Goal: Task Accomplishment & Management: Complete application form

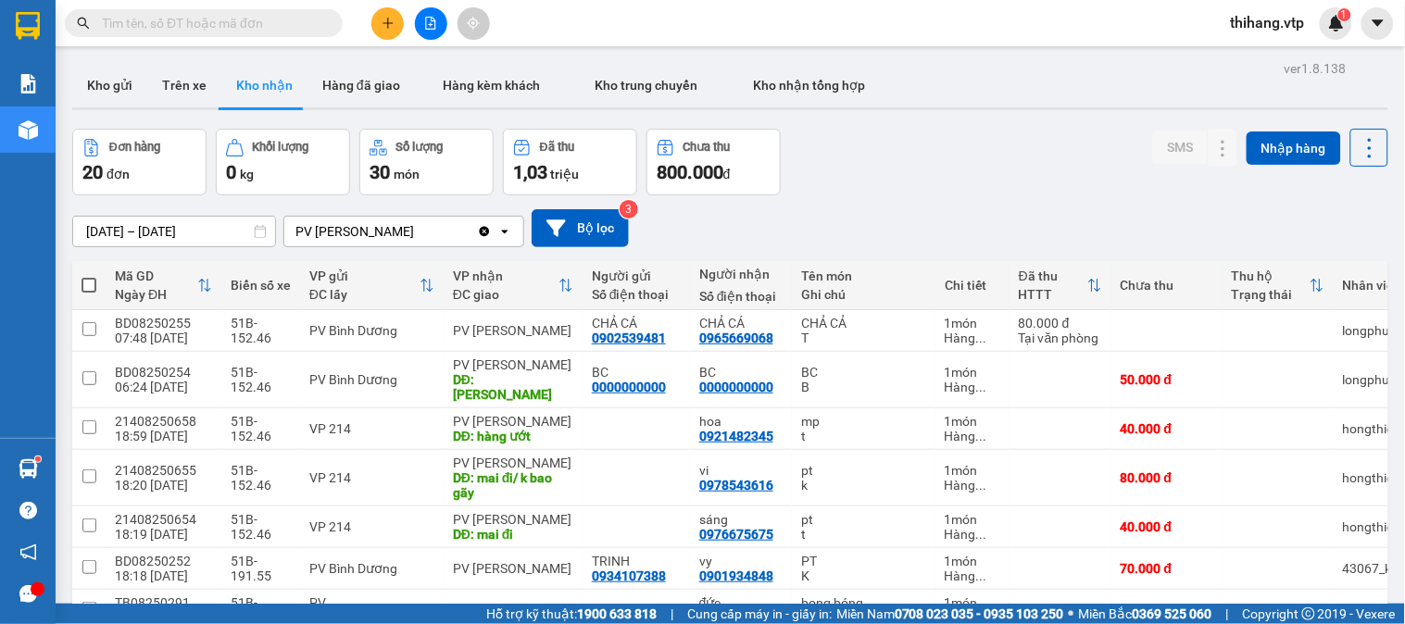
click at [112, 87] on button "Kho gửi" at bounding box center [109, 85] width 75 height 44
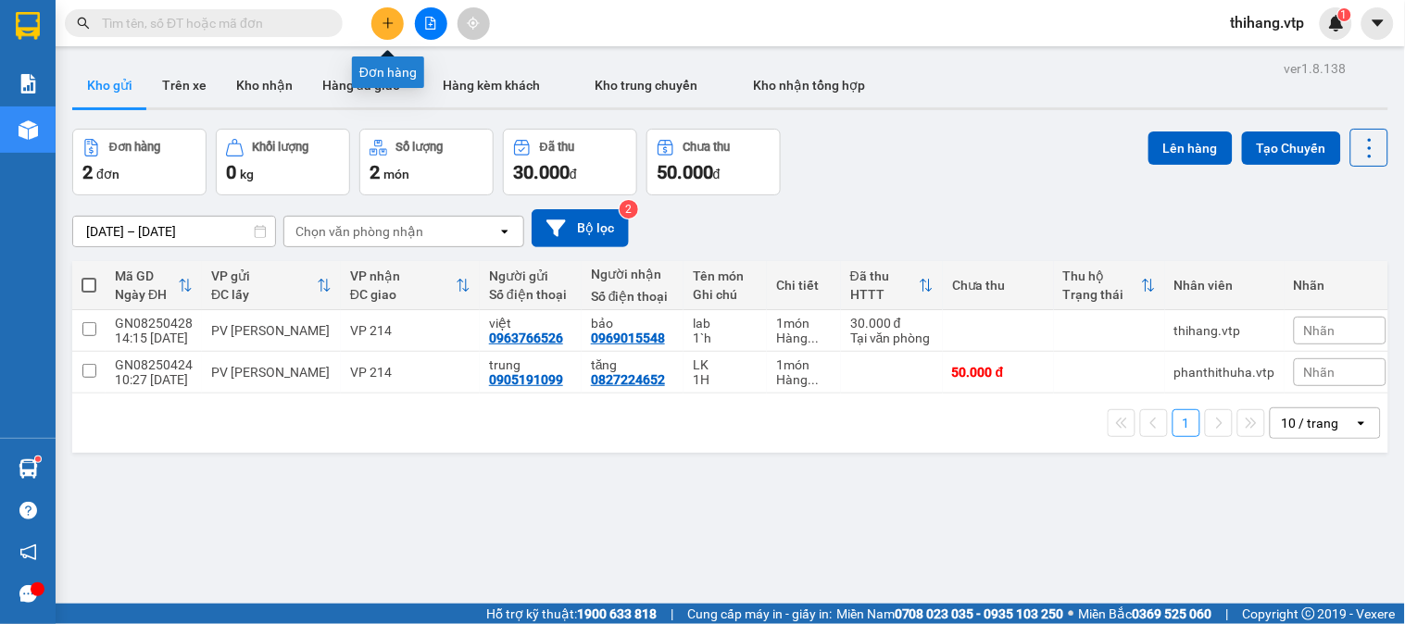
click at [393, 30] on button at bounding box center [387, 23] width 32 height 32
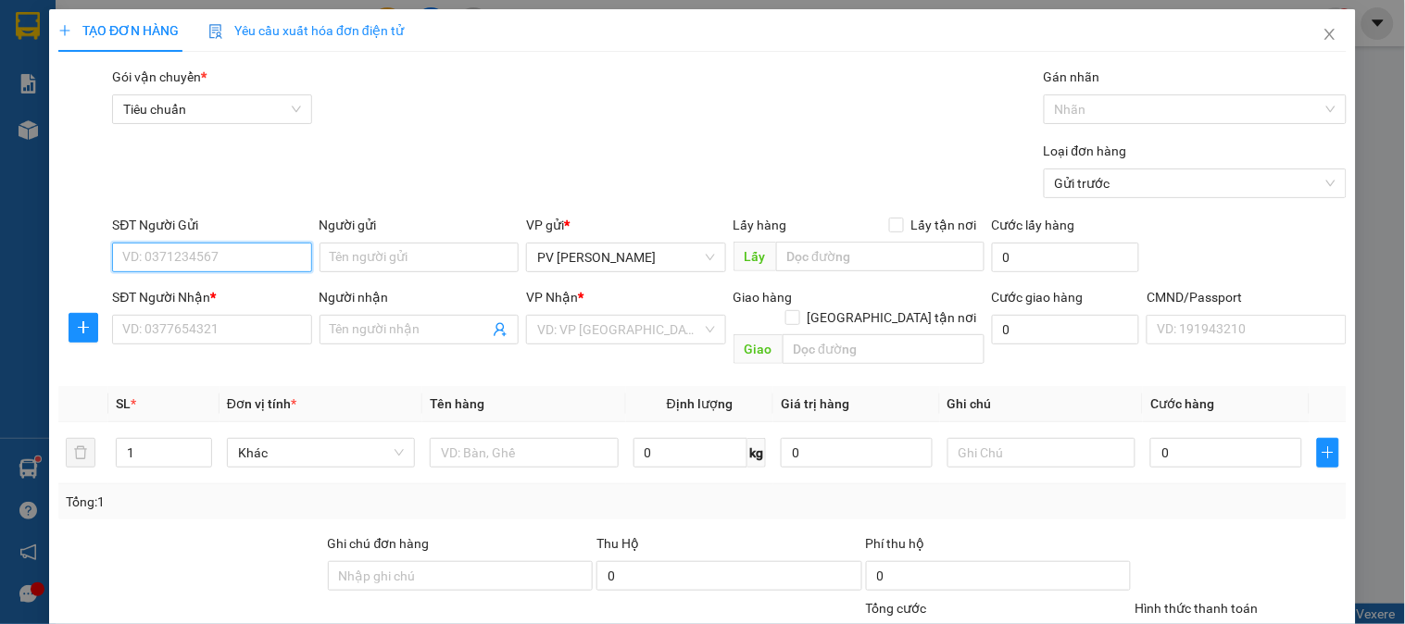
click at [261, 245] on input "SĐT Người Gửi" at bounding box center [211, 258] width 199 height 30
click at [1322, 31] on icon "close" at bounding box center [1329, 34] width 15 height 15
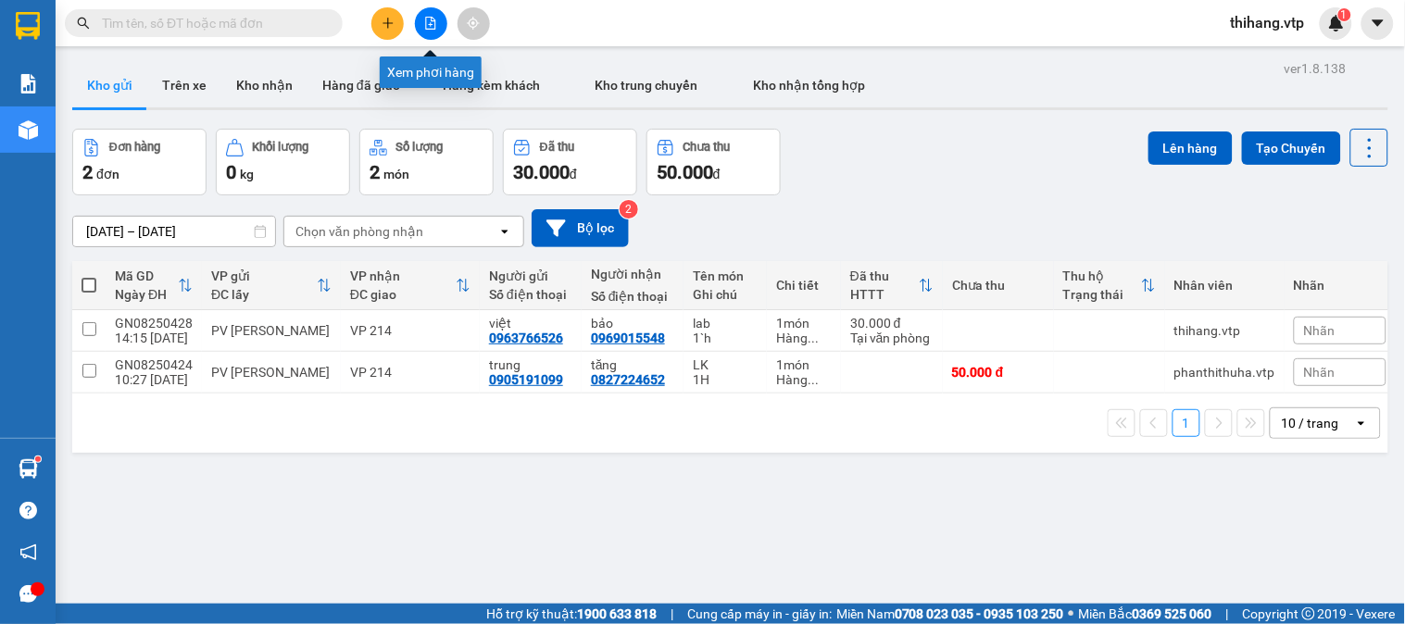
click at [432, 30] on button at bounding box center [431, 23] width 32 height 32
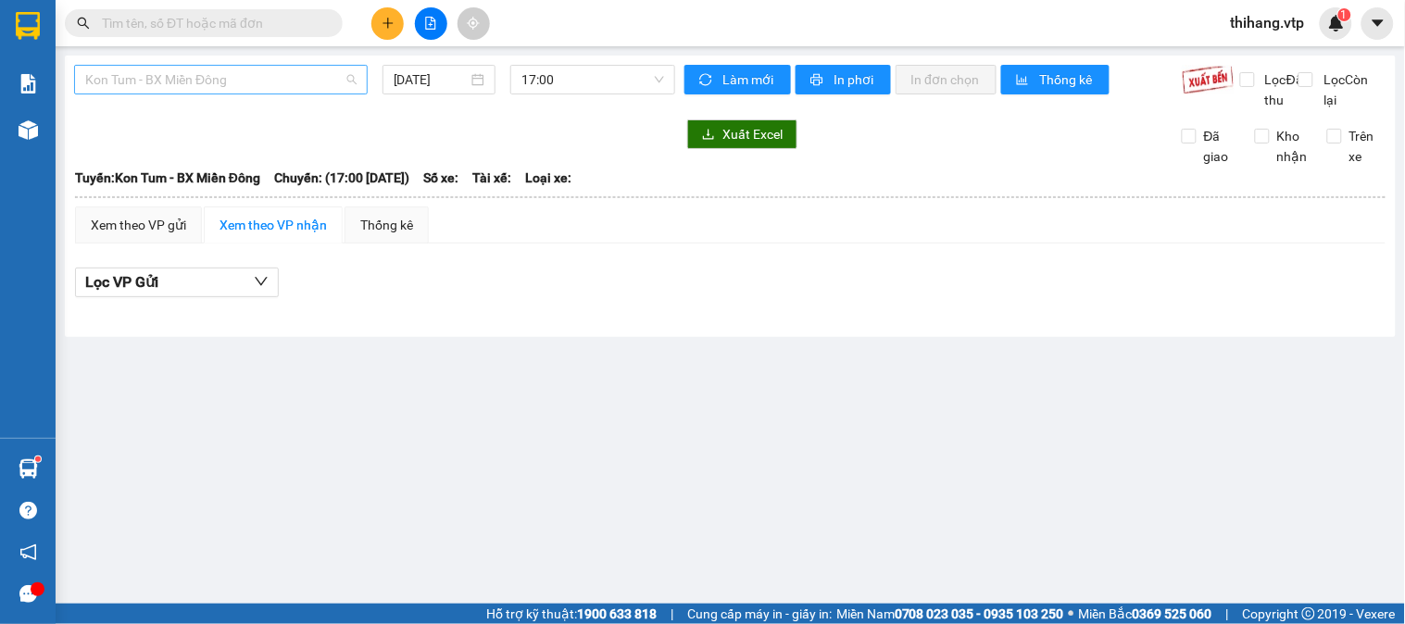
click at [248, 86] on span "Kon Tum - BX Miền Đông" at bounding box center [220, 80] width 271 height 28
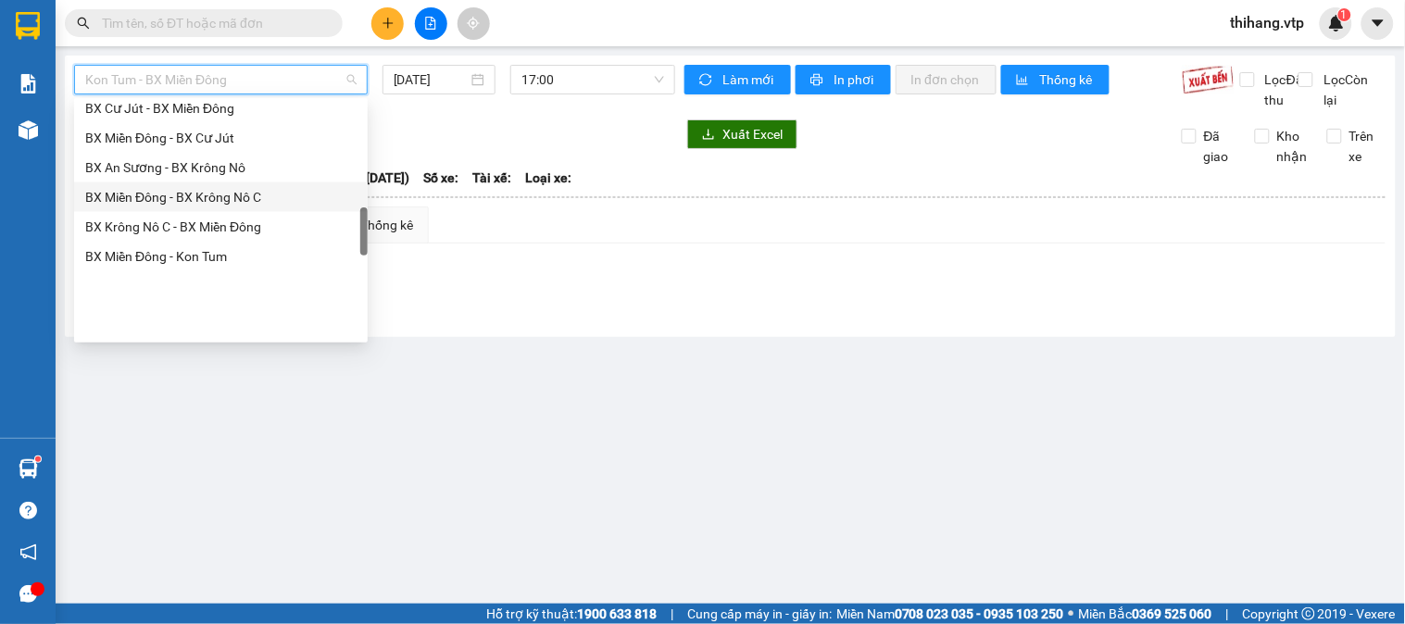
scroll to position [617, 0]
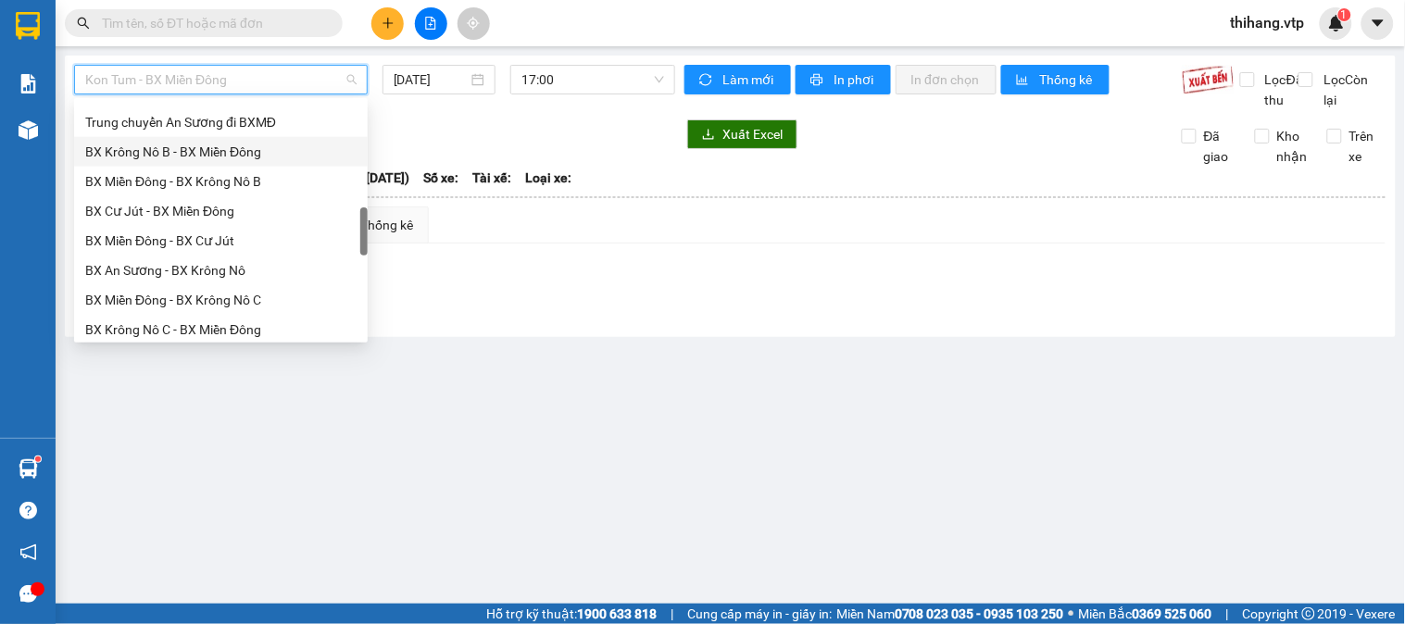
click at [198, 160] on div "BX Krông Nô B - BX Miền Đông" at bounding box center [220, 152] width 271 height 20
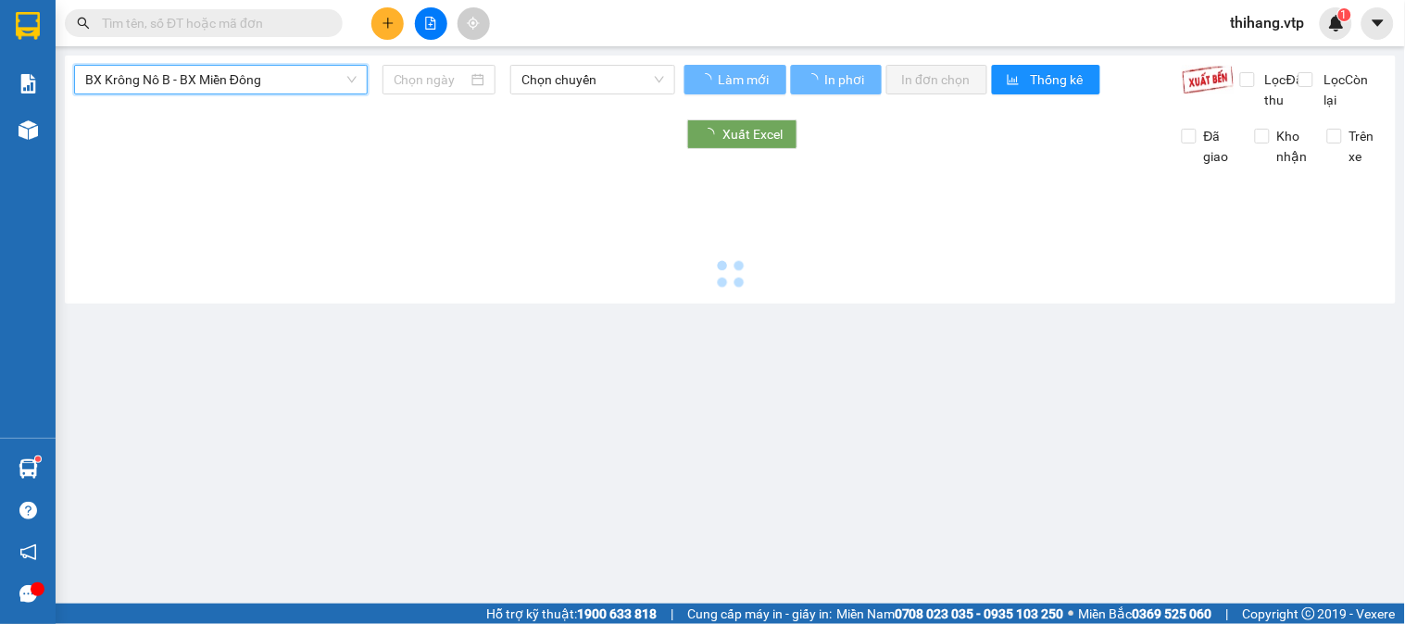
type input "[DATE]"
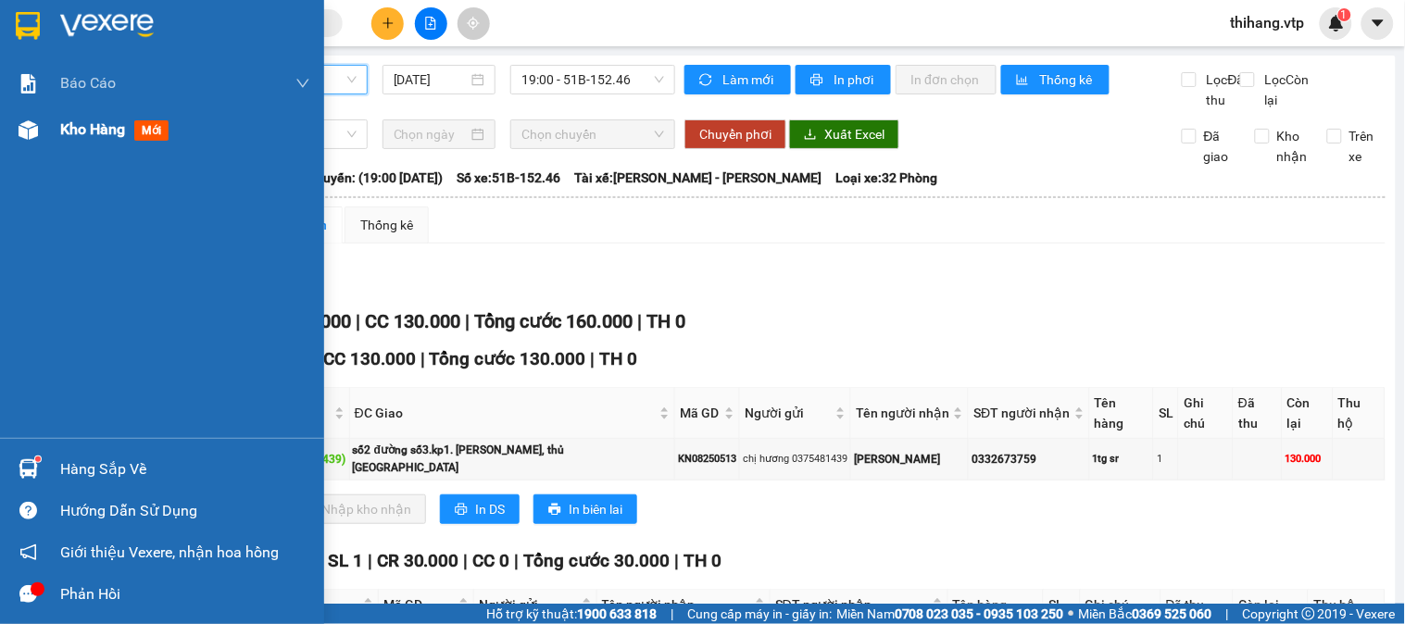
click at [47, 134] on div "Kho hàng mới" at bounding box center [162, 129] width 324 height 46
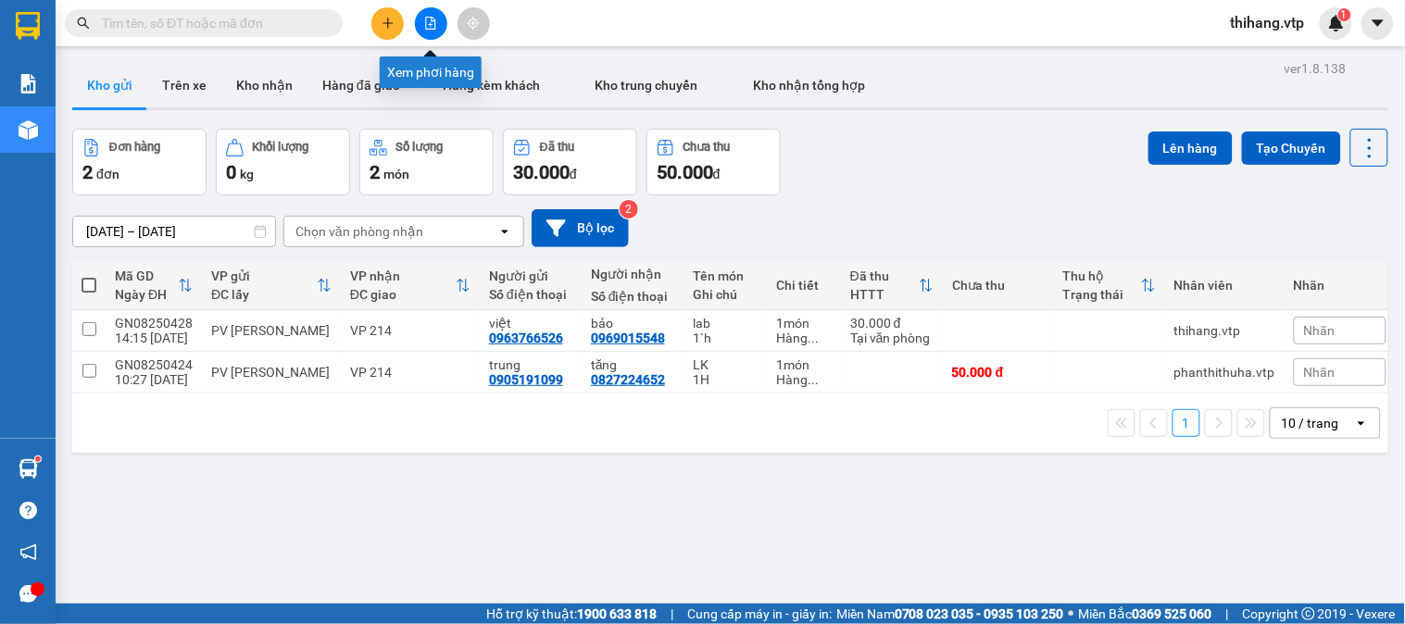
click at [424, 20] on icon "file-add" at bounding box center [430, 23] width 13 height 13
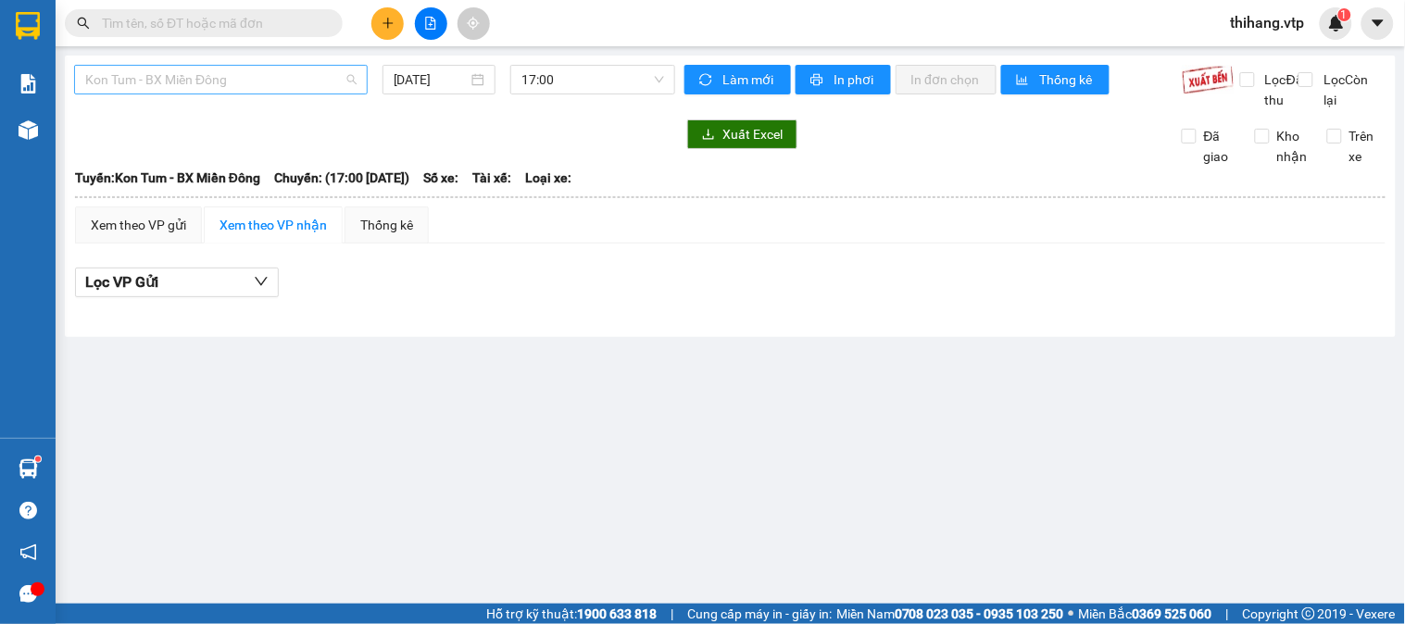
click at [241, 83] on span "Kon Tum - BX Miền Đông" at bounding box center [220, 80] width 271 height 28
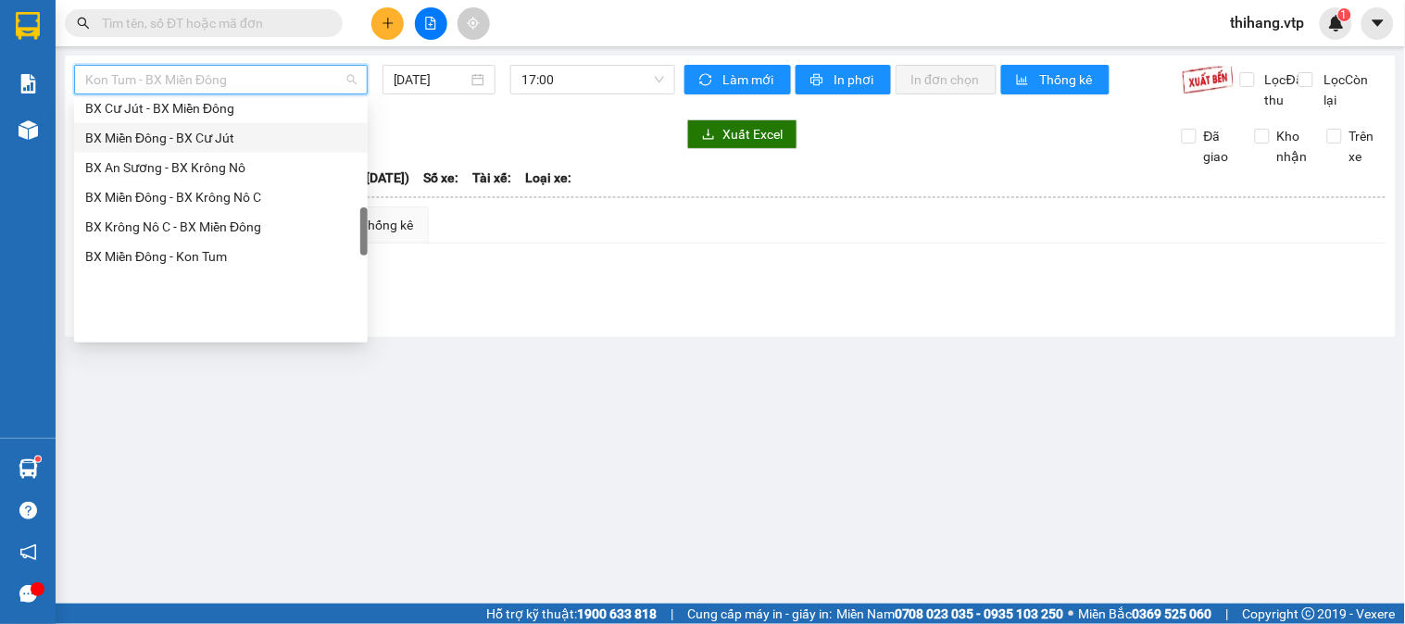
scroll to position [617, 0]
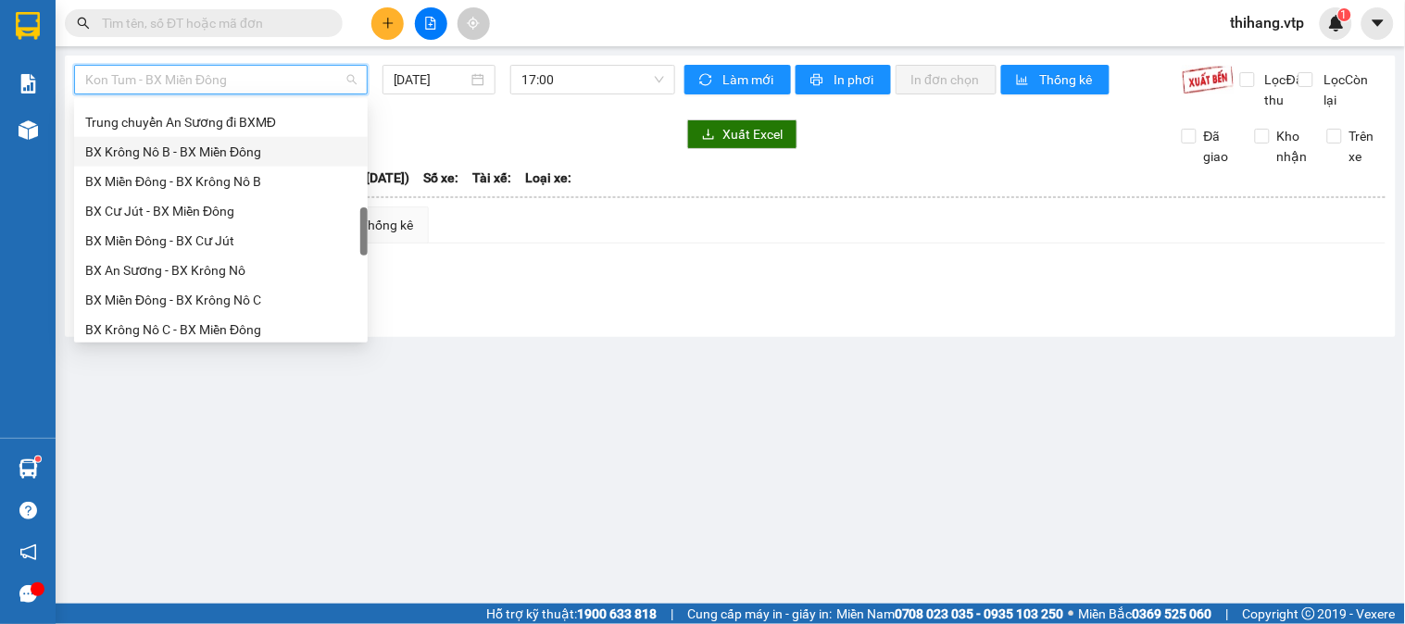
click at [169, 155] on div "BX Krông Nô B - BX Miền Đông" at bounding box center [220, 152] width 271 height 20
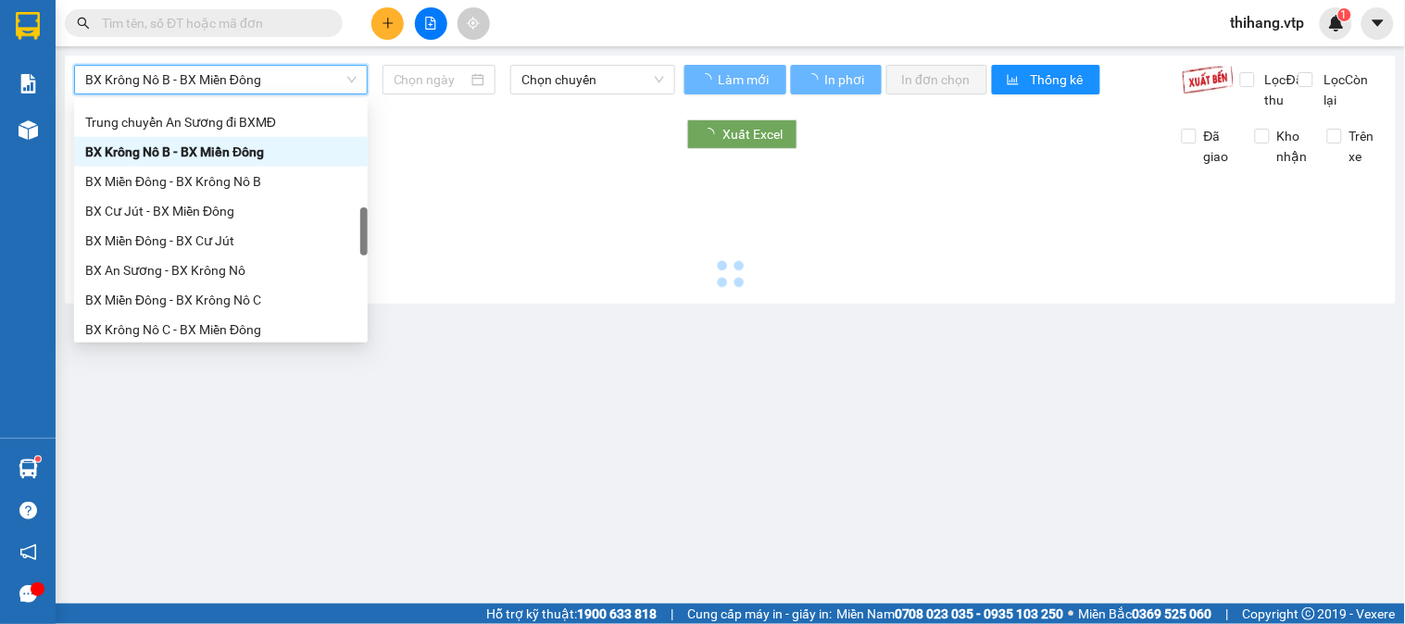
type input "[DATE]"
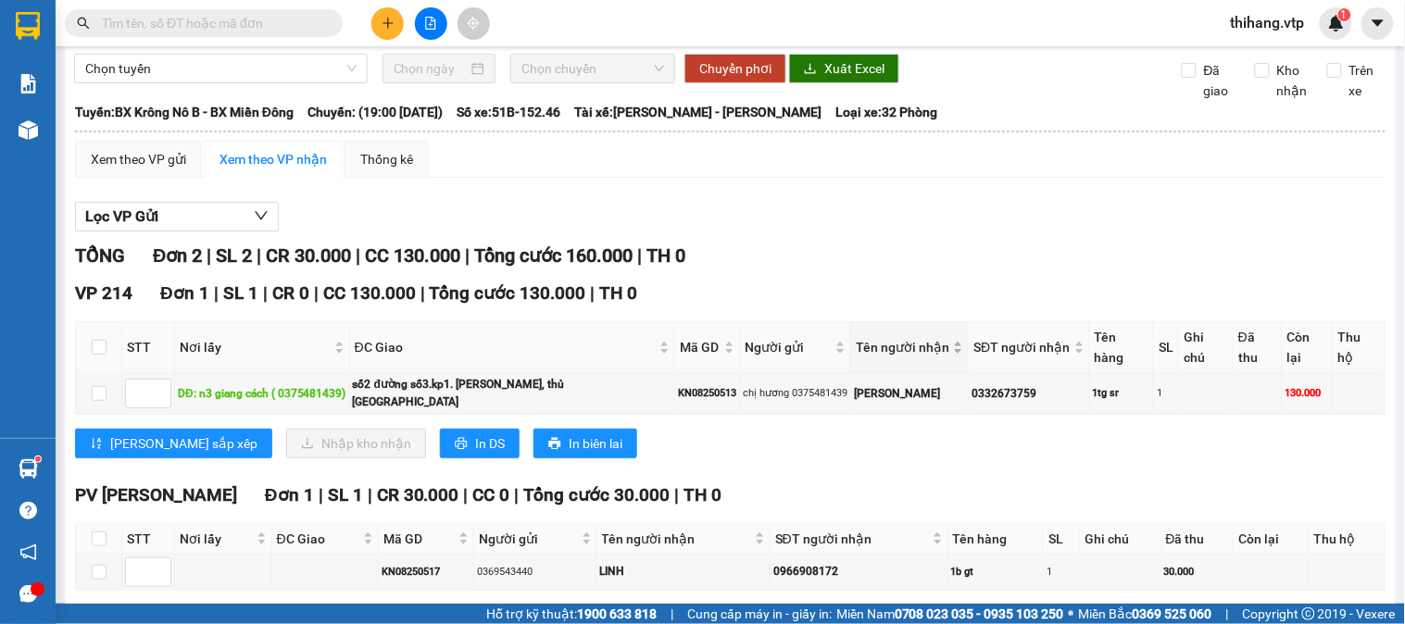
scroll to position [144, 0]
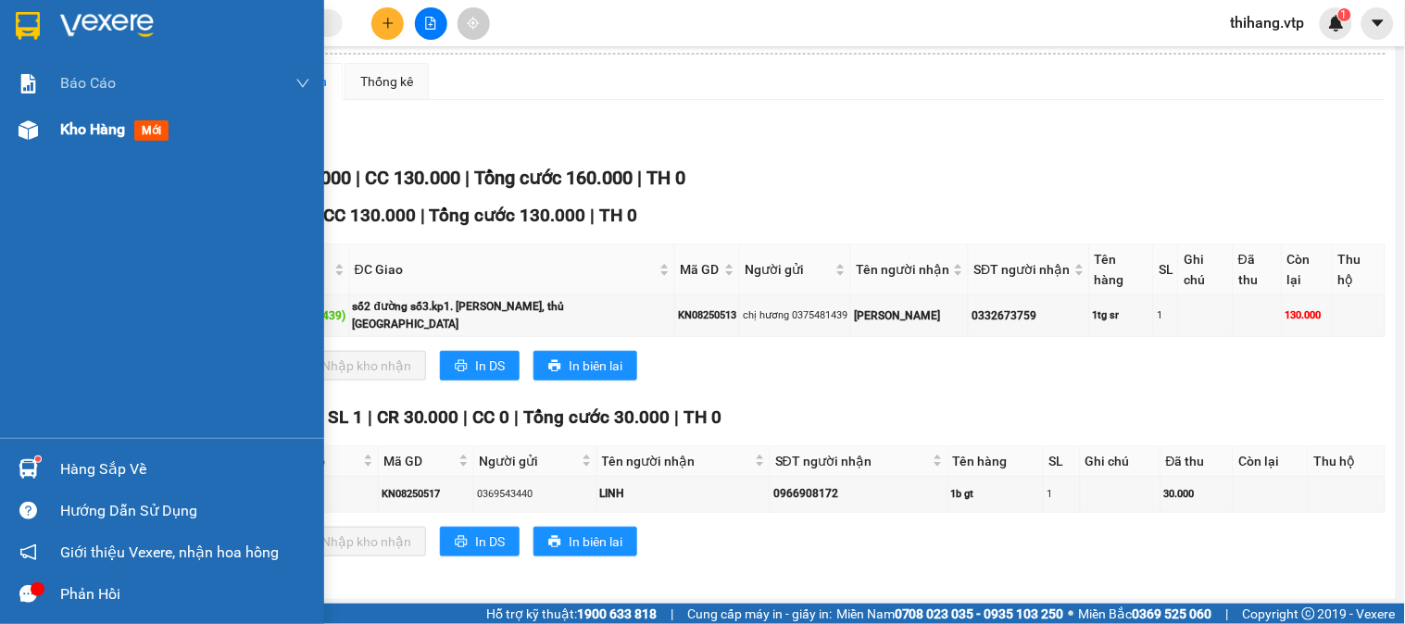
click at [69, 126] on span "Kho hàng" at bounding box center [92, 129] width 65 height 18
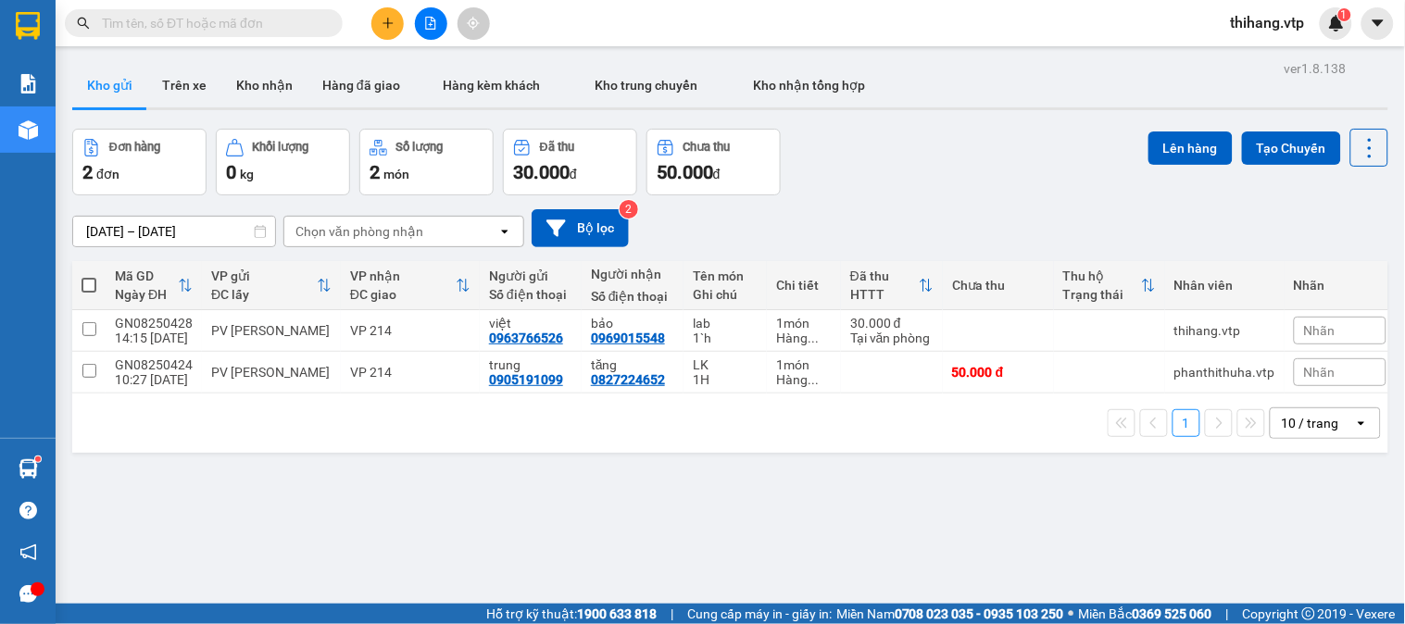
click at [385, 25] on icon "plus" at bounding box center [388, 23] width 13 height 13
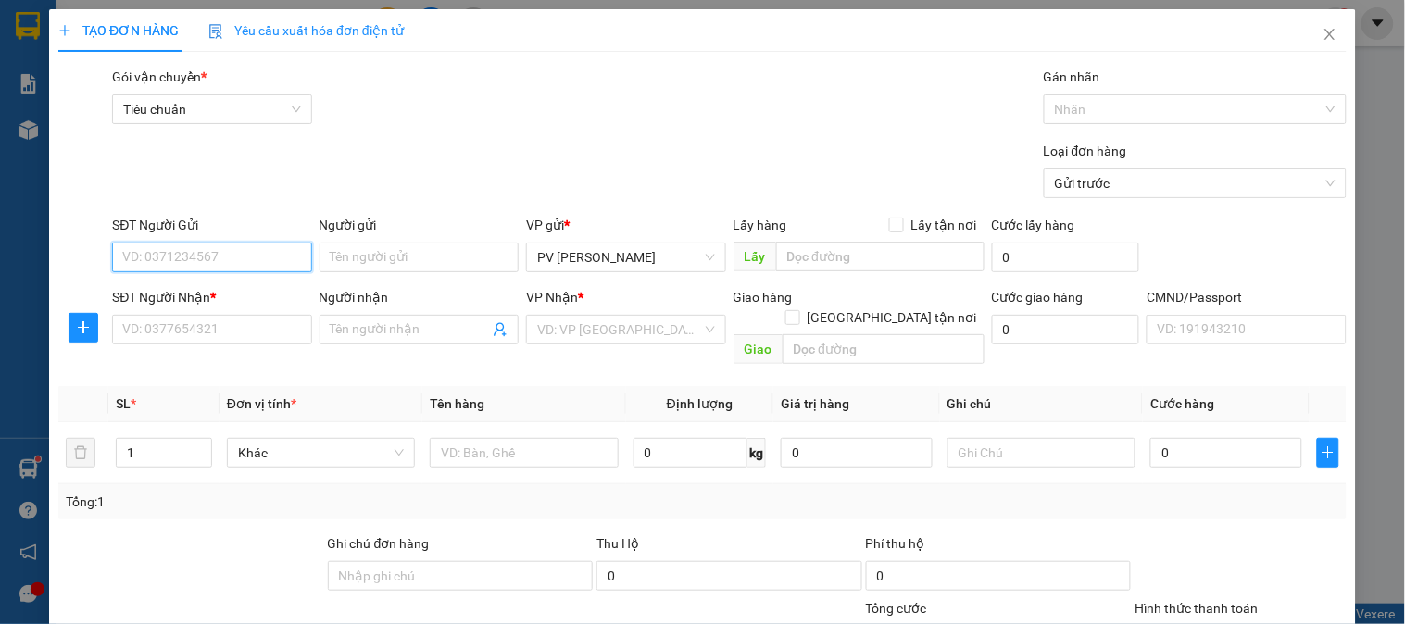
click at [174, 255] on input "SĐT Người Gửi" at bounding box center [211, 258] width 199 height 30
type input "0964801156"
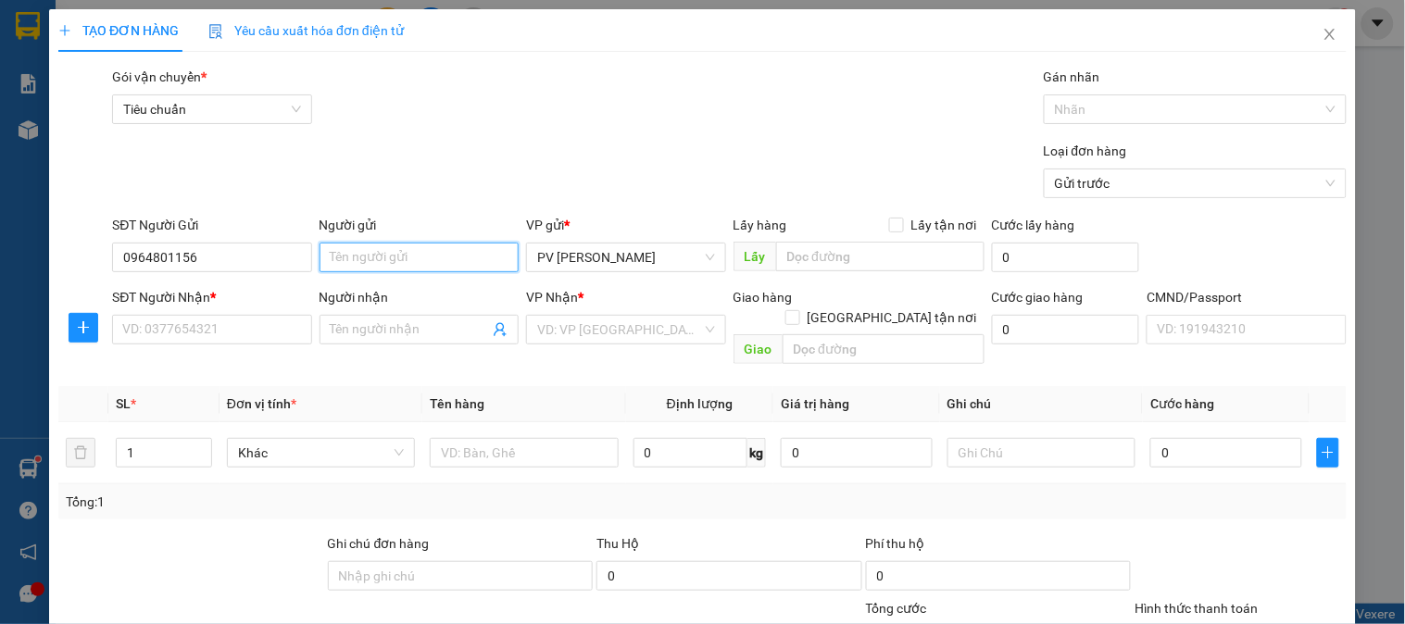
click at [394, 259] on input "Người gửi" at bounding box center [418, 258] width 199 height 30
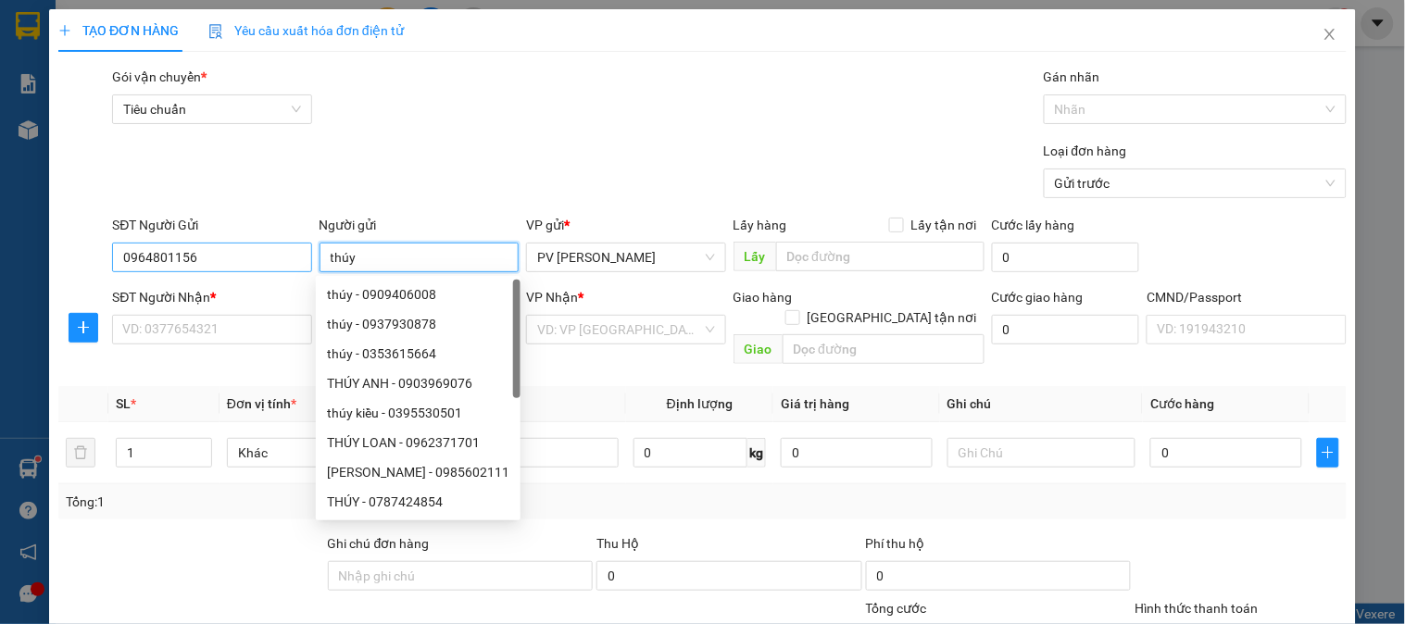
drag, startPoint x: 390, startPoint y: 257, endPoint x: 232, endPoint y: 266, distance: 158.6
click at [232, 266] on div "SĐT Người Gửi 0964801156 Người gửi thúy VP gửi * PV [PERSON_NAME] Lấy hàng Lấy …" at bounding box center [729, 247] width 1242 height 65
type input "THÚY"
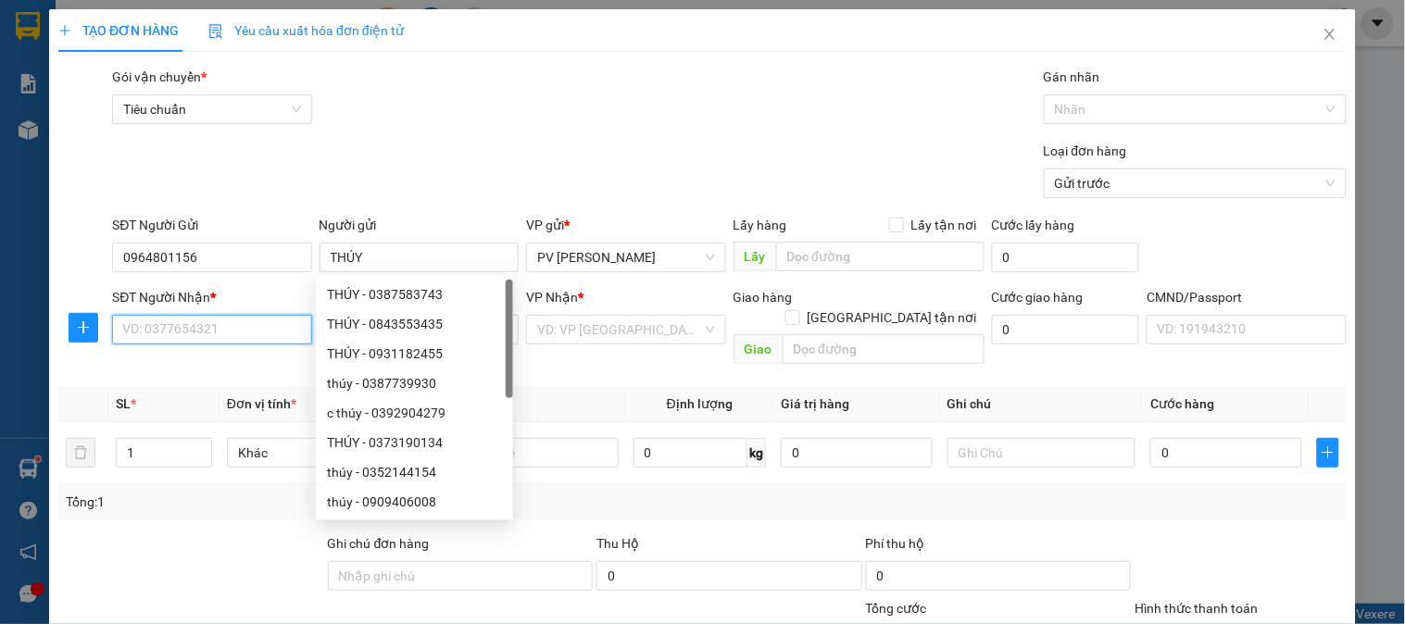
click at [205, 321] on input "SĐT Người Nhận *" at bounding box center [211, 330] width 199 height 30
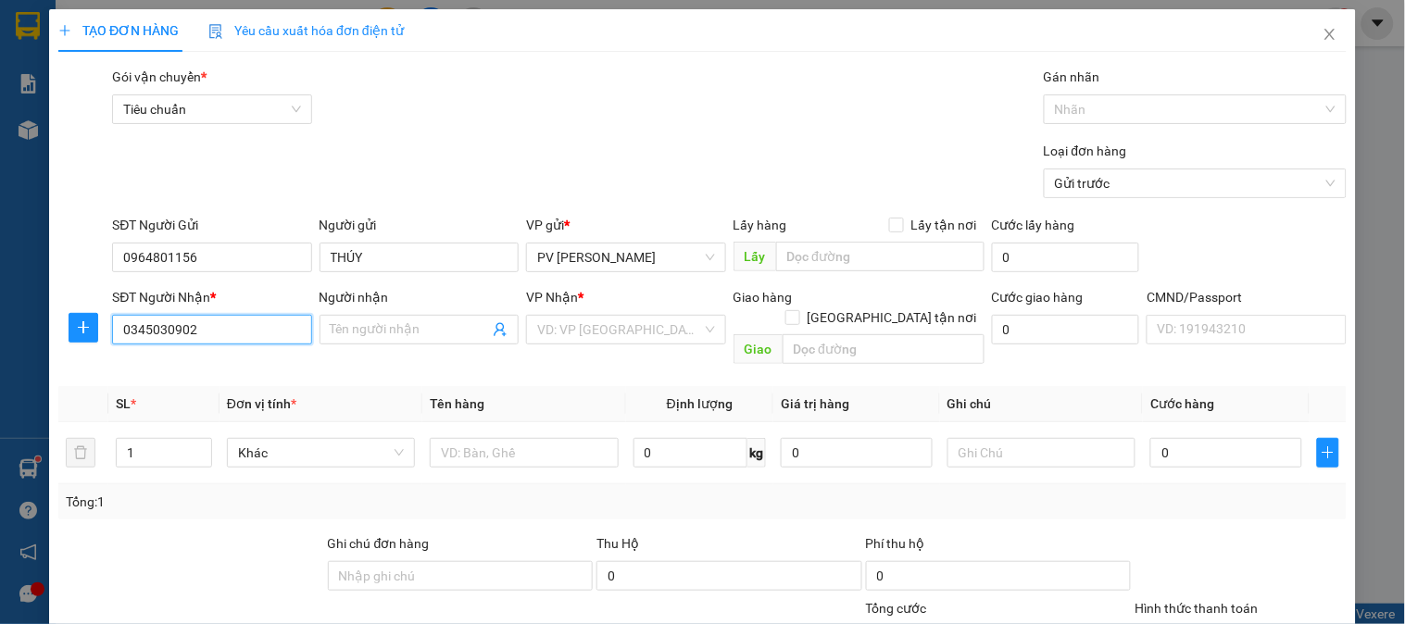
type input "0345030902"
type input "TÍN"
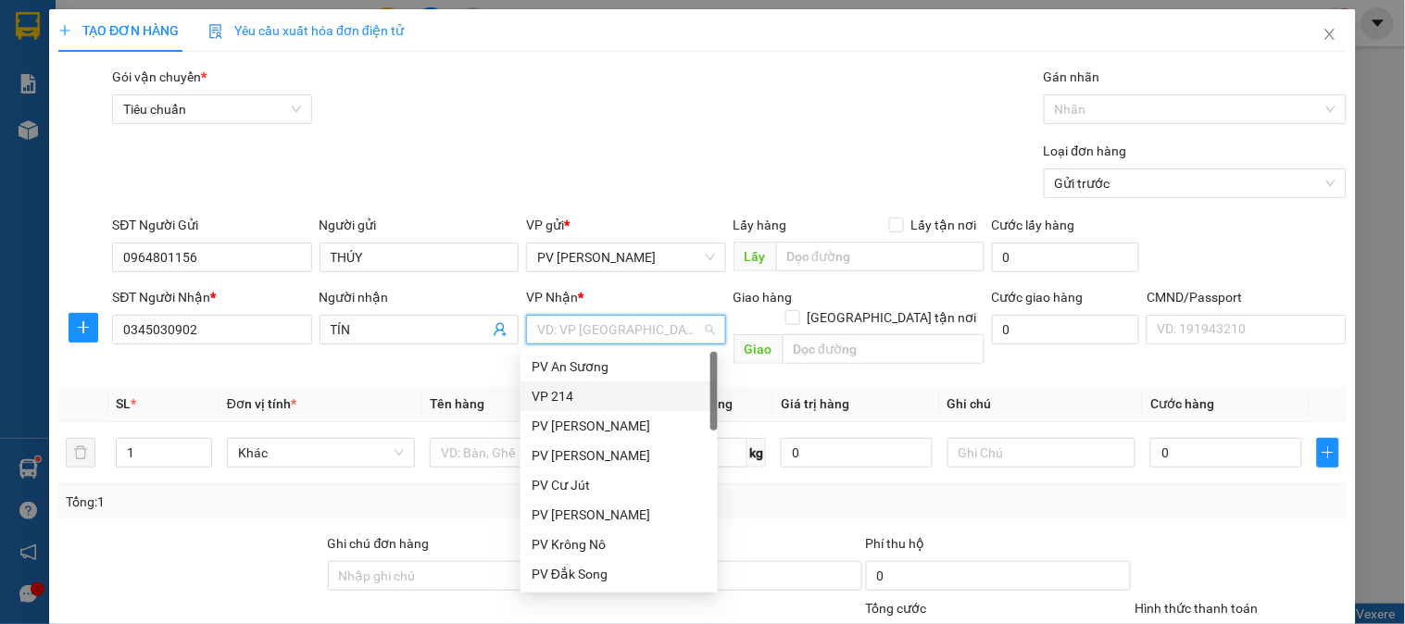
click at [538, 386] on div "VP 214" at bounding box center [619, 396] width 175 height 20
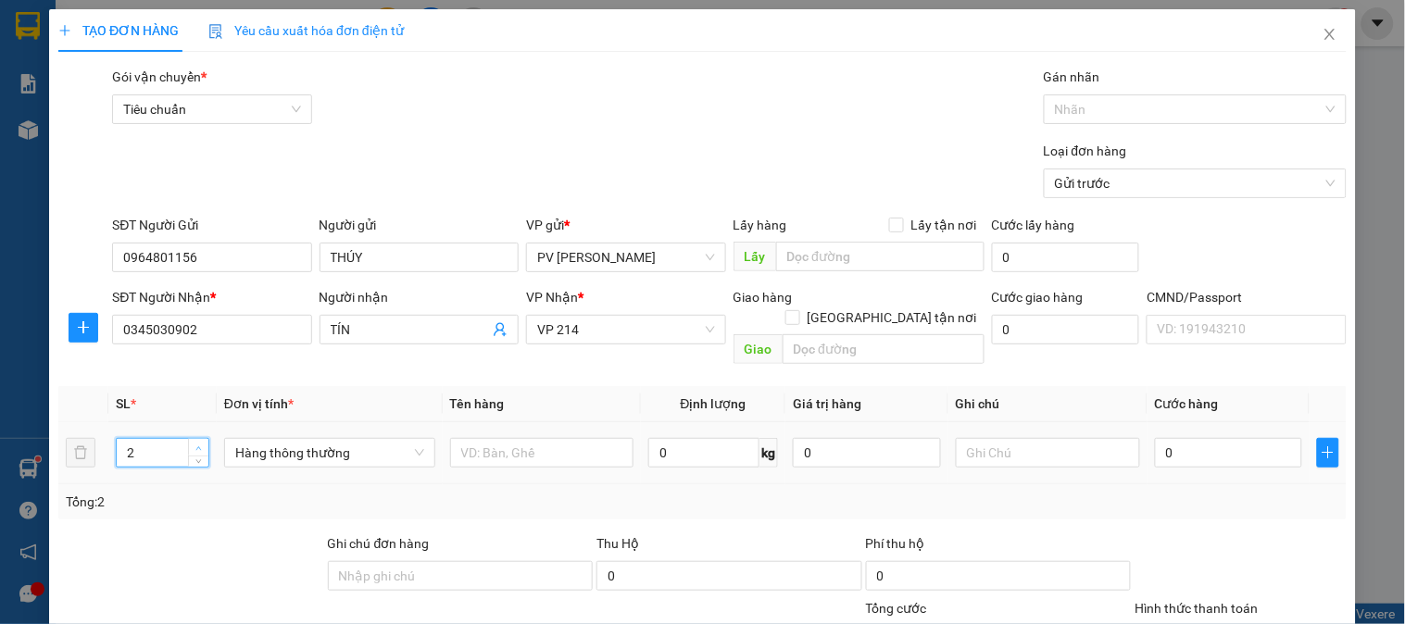
click at [199, 439] on span "Increase Value" at bounding box center [198, 447] width 20 height 17
click at [194, 443] on span "up" at bounding box center [199, 448] width 11 height 11
type input "6"
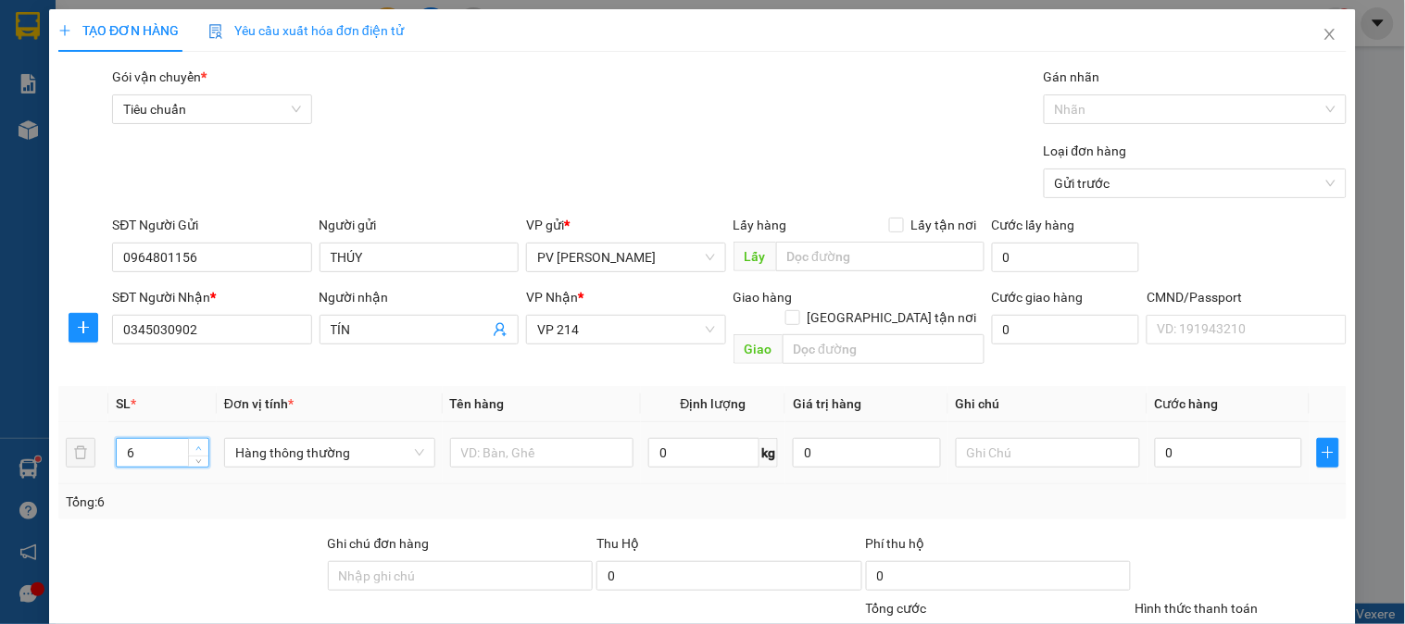
click at [194, 443] on span "up" at bounding box center [199, 448] width 11 height 11
click at [548, 438] on input "text" at bounding box center [542, 453] width 184 height 30
type input "D"
type input "ĐỒ DÙNG"
click at [988, 438] on input "text" at bounding box center [1048, 453] width 184 height 30
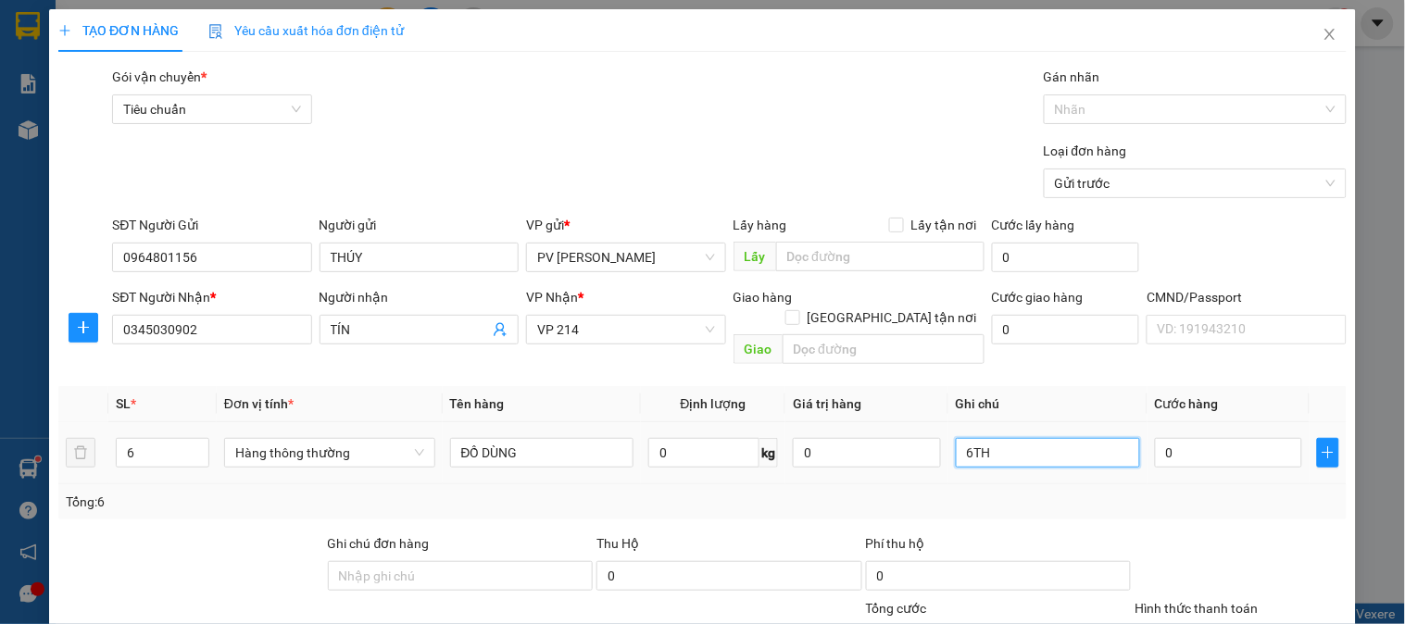
type input "6TH"
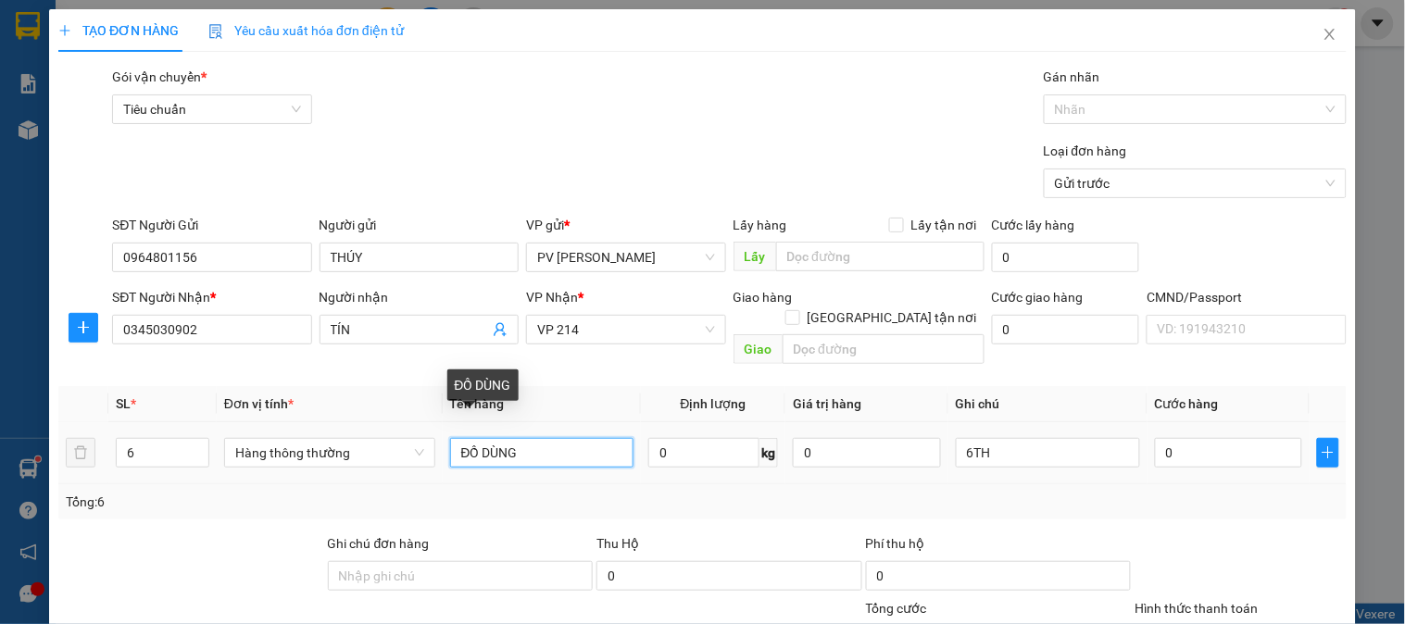
click at [544, 438] on input "ĐỒ DÙNG" at bounding box center [542, 453] width 184 height 30
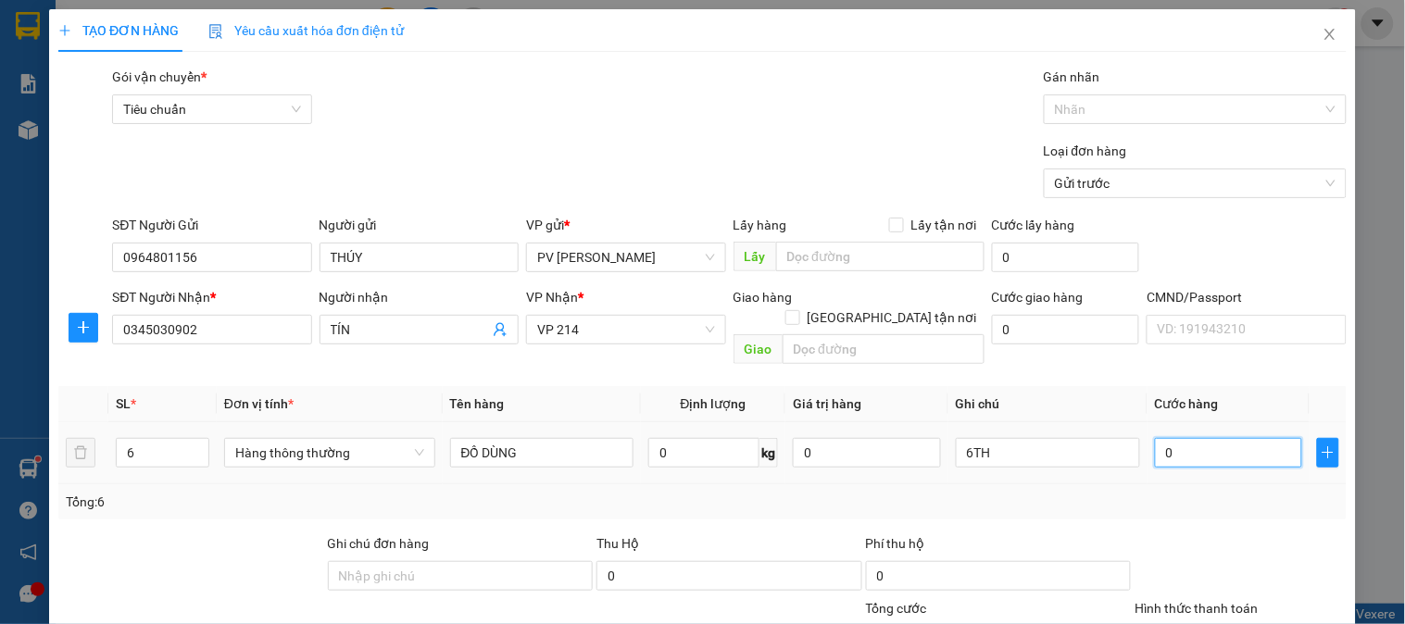
click at [1170, 438] on input "0" at bounding box center [1229, 453] width 148 height 30
type input "2"
type input "27"
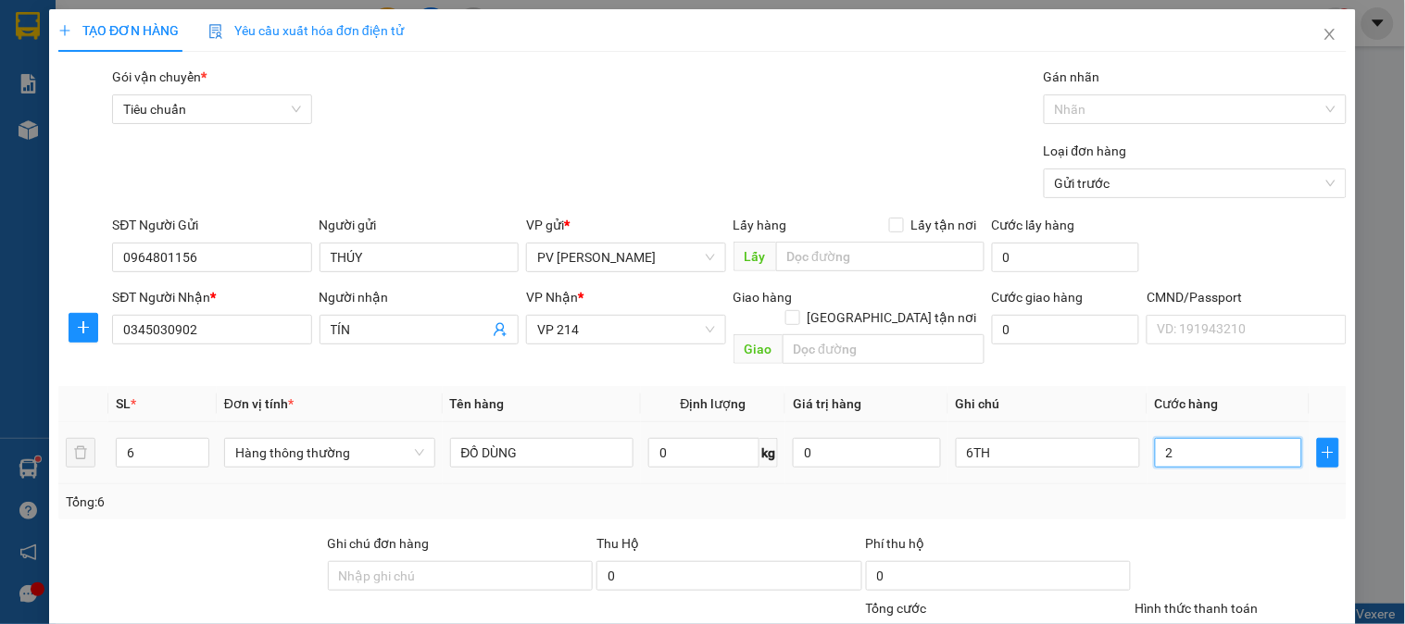
type input "27"
type input "270"
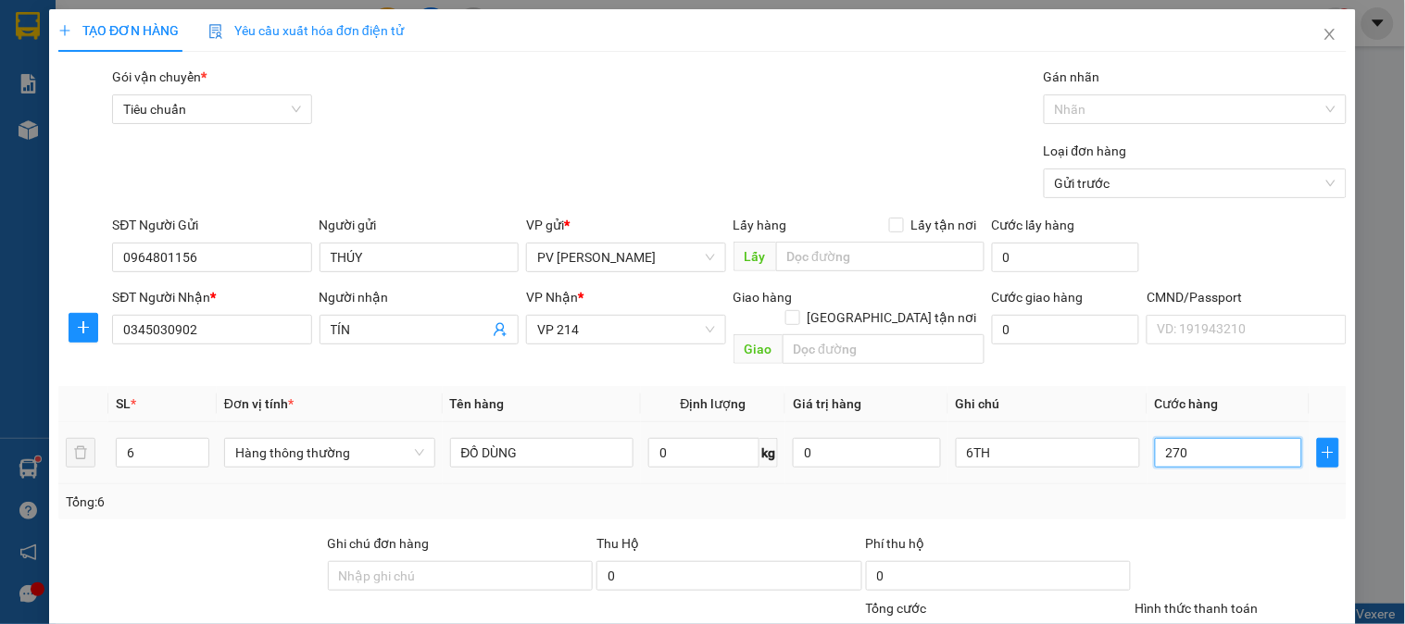
type input "2.700"
type input "27.000"
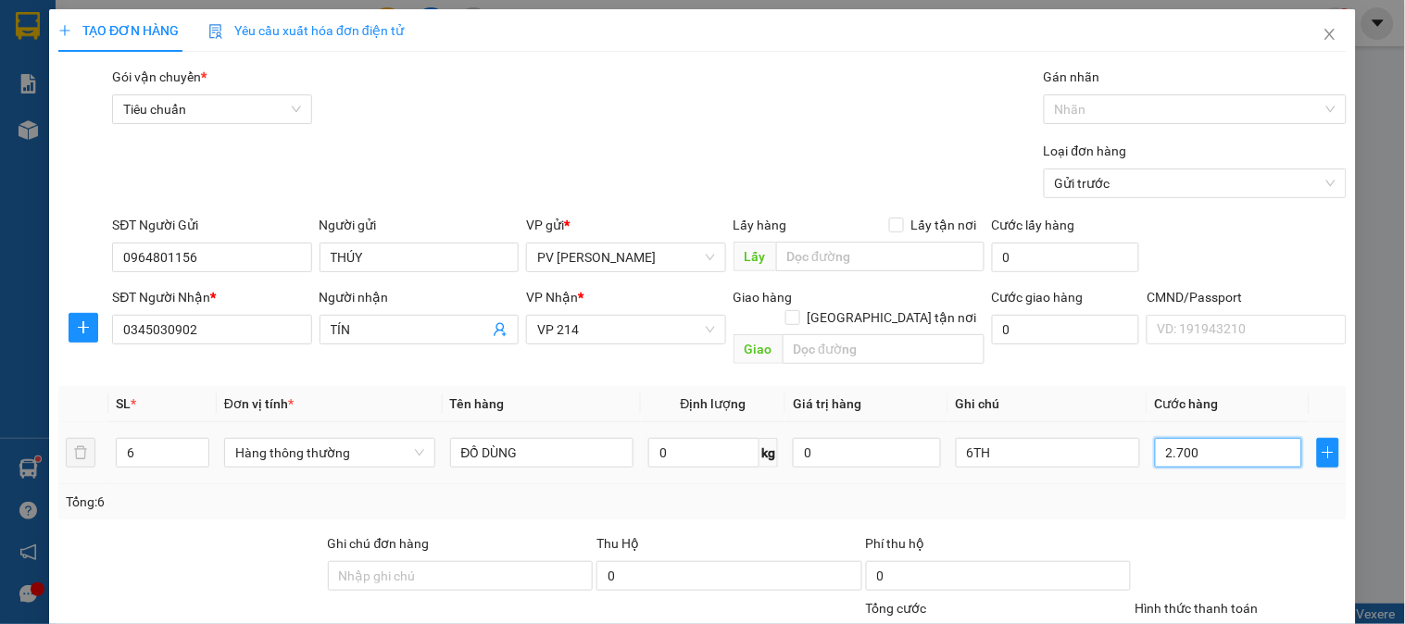
type input "27.000"
type input "270.000"
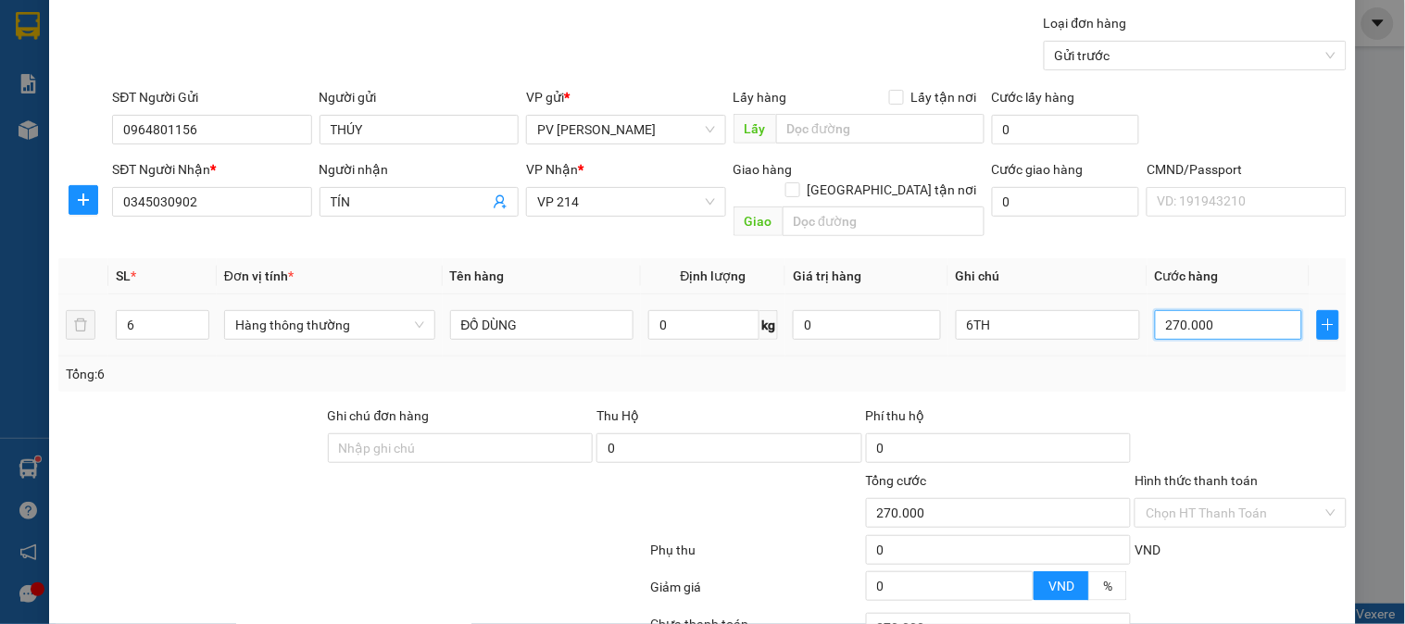
scroll to position [266, 0]
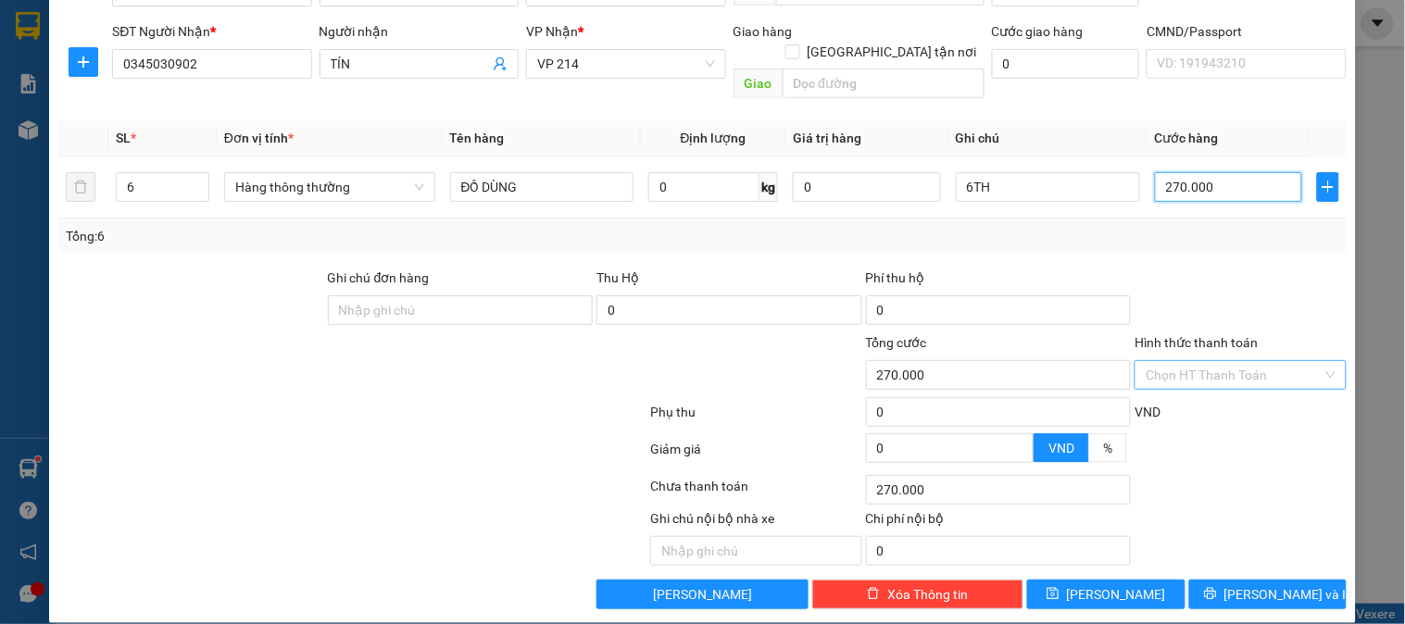
type input "270.000"
click at [1158, 361] on input "Hình thức thanh toán" at bounding box center [1234, 375] width 176 height 28
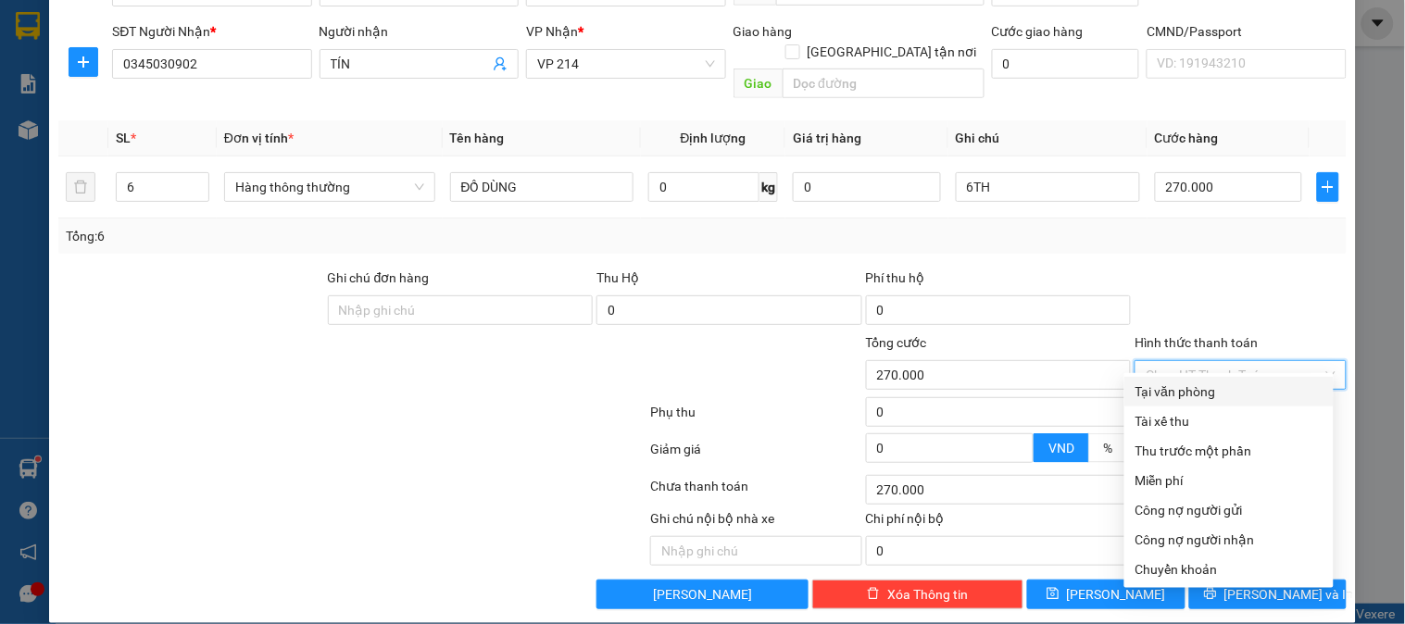
click at [1163, 394] on div "Tại văn phòng" at bounding box center [1228, 392] width 187 height 20
type input "0"
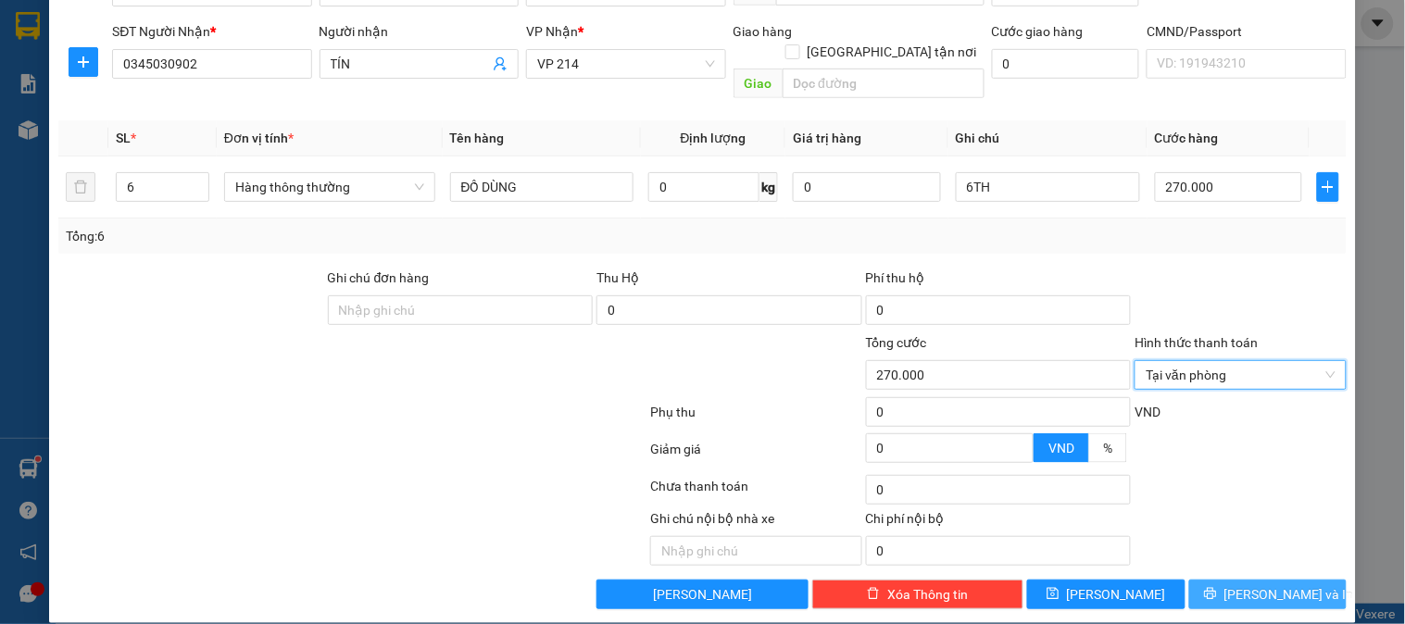
click at [1237, 584] on span "[PERSON_NAME] và In" at bounding box center [1289, 594] width 130 height 20
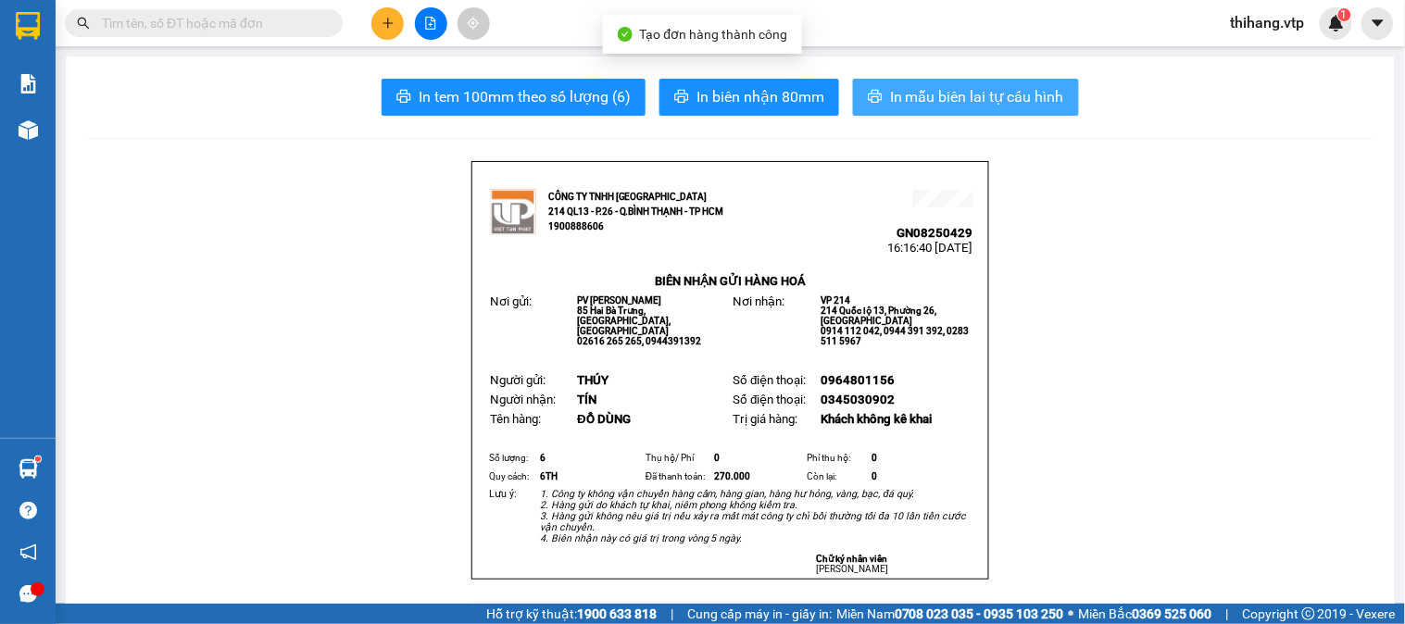
click at [1015, 98] on span "In mẫu biên lai tự cấu hình" at bounding box center [977, 96] width 174 height 23
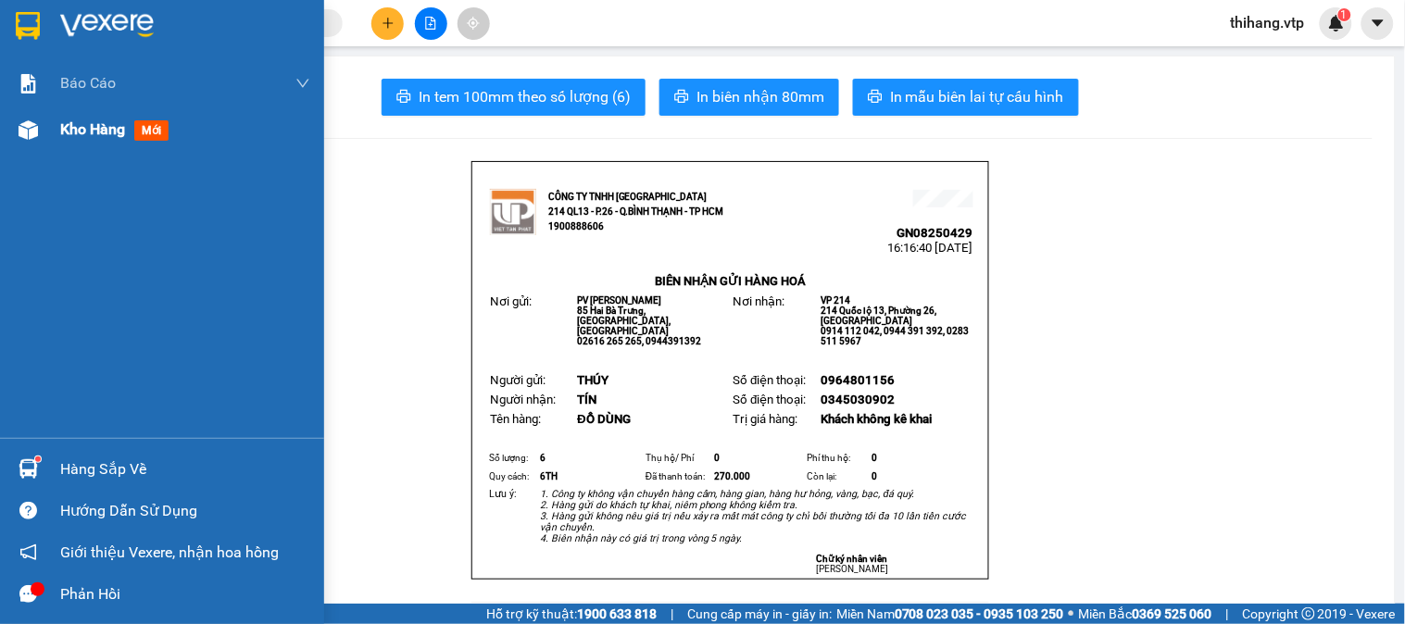
click at [72, 123] on span "Kho hàng" at bounding box center [92, 129] width 65 height 18
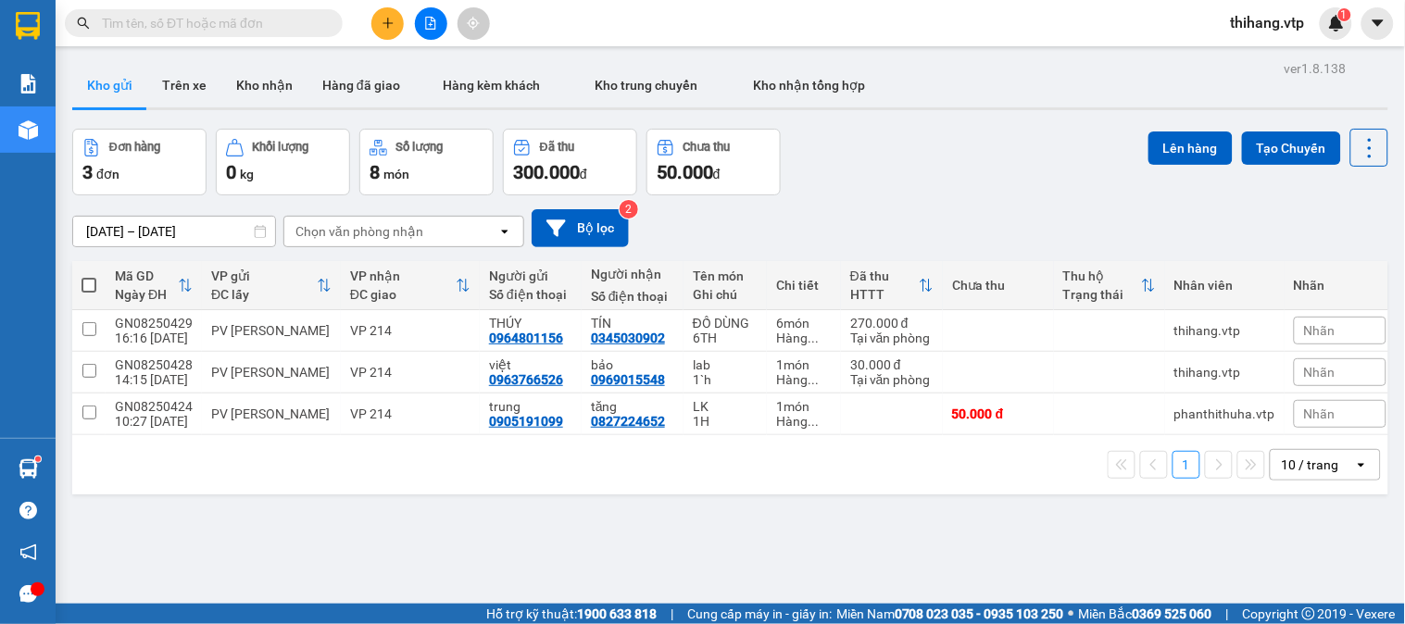
click at [269, 30] on input "text" at bounding box center [211, 23] width 219 height 20
type input "0"
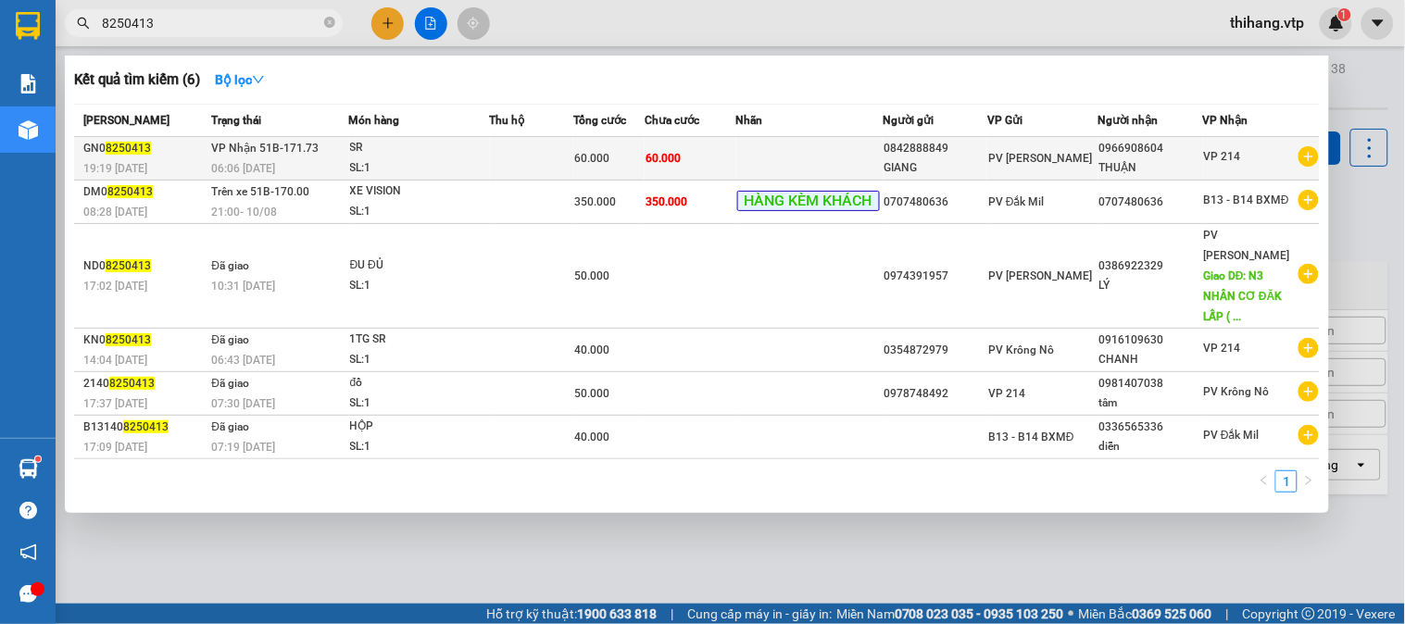
type input "8250413"
drag, startPoint x: 1174, startPoint y: 146, endPoint x: 1106, endPoint y: 155, distance: 69.0
click at [1106, 155] on tr "GN0 8250413 19:19 [DATE] VP Nhận 51B-171.73 06:06 [DATE] SR SL: 1 60.000 60.000…" at bounding box center [697, 159] width 1246 height 44
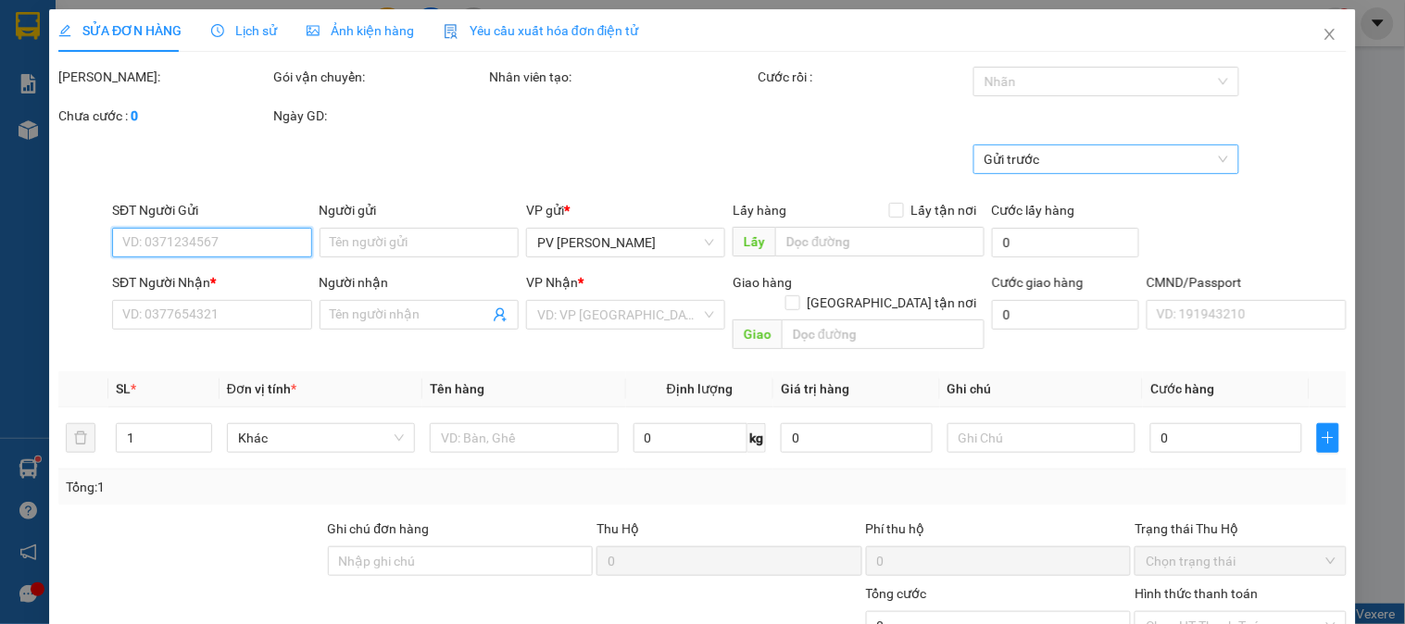
type input "3.000"
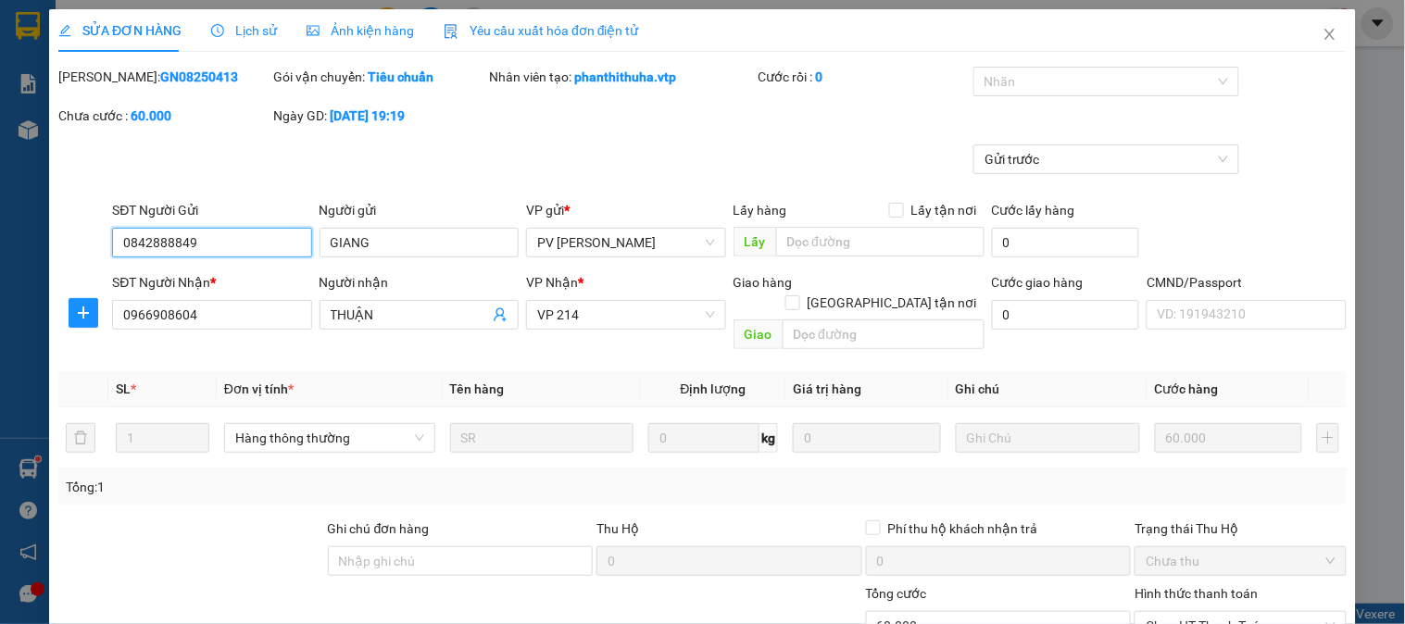
type input "0842888849"
type input "GIANG"
type input "0966908604"
type input "THUẬN"
type input "60.000"
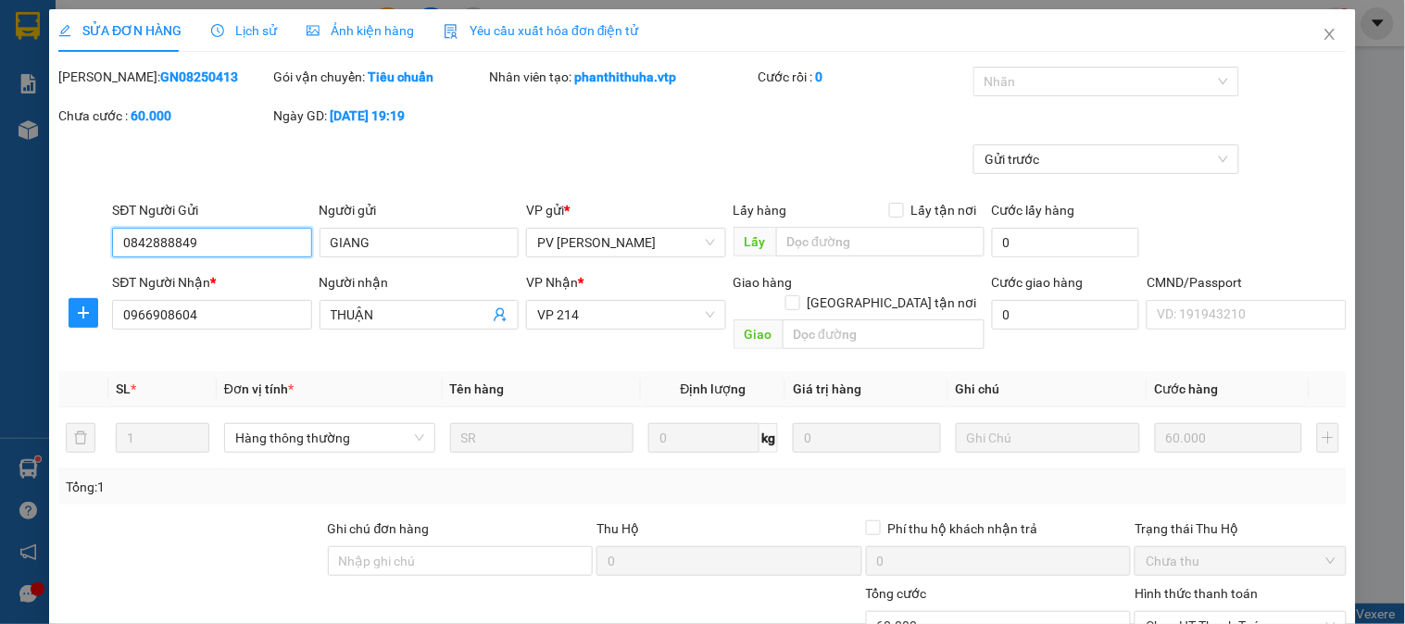
type input "60.000"
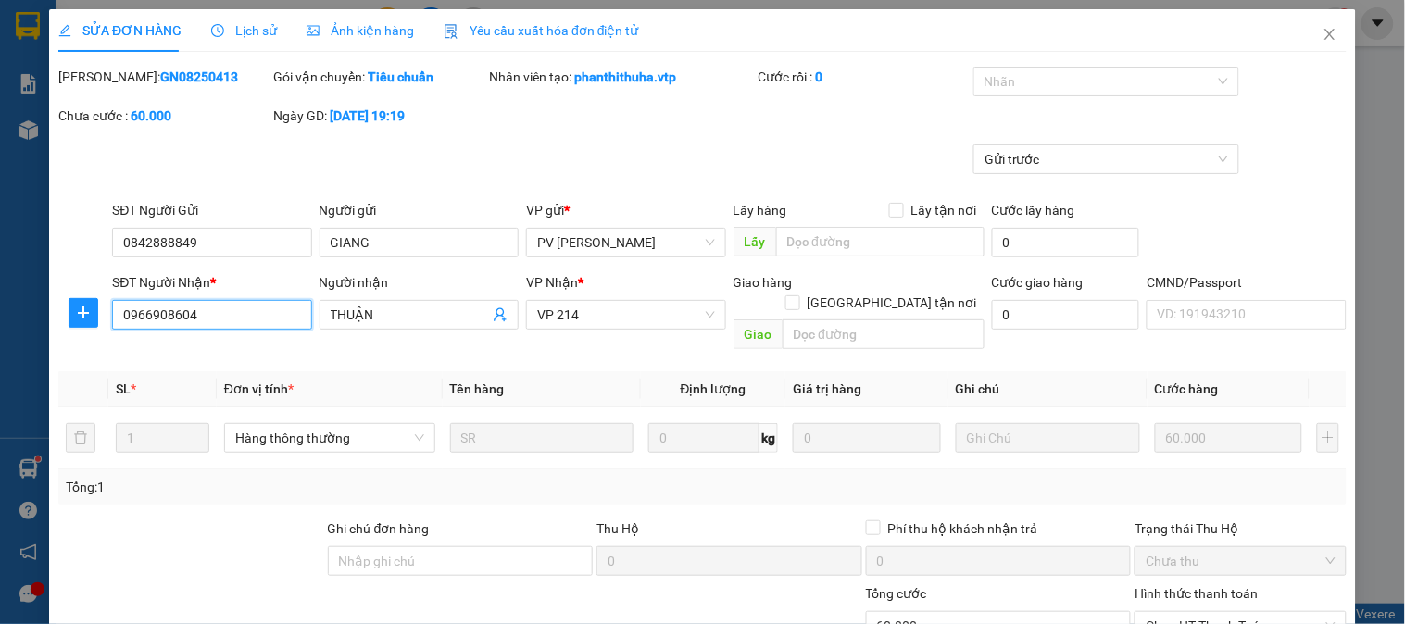
drag, startPoint x: 201, startPoint y: 316, endPoint x: 108, endPoint y: 317, distance: 92.6
click at [108, 317] on div "SĐT Người Nhận * 0966908604 0966908604" at bounding box center [211, 314] width 207 height 85
click at [1324, 37] on icon "close" at bounding box center [1329, 34] width 10 height 11
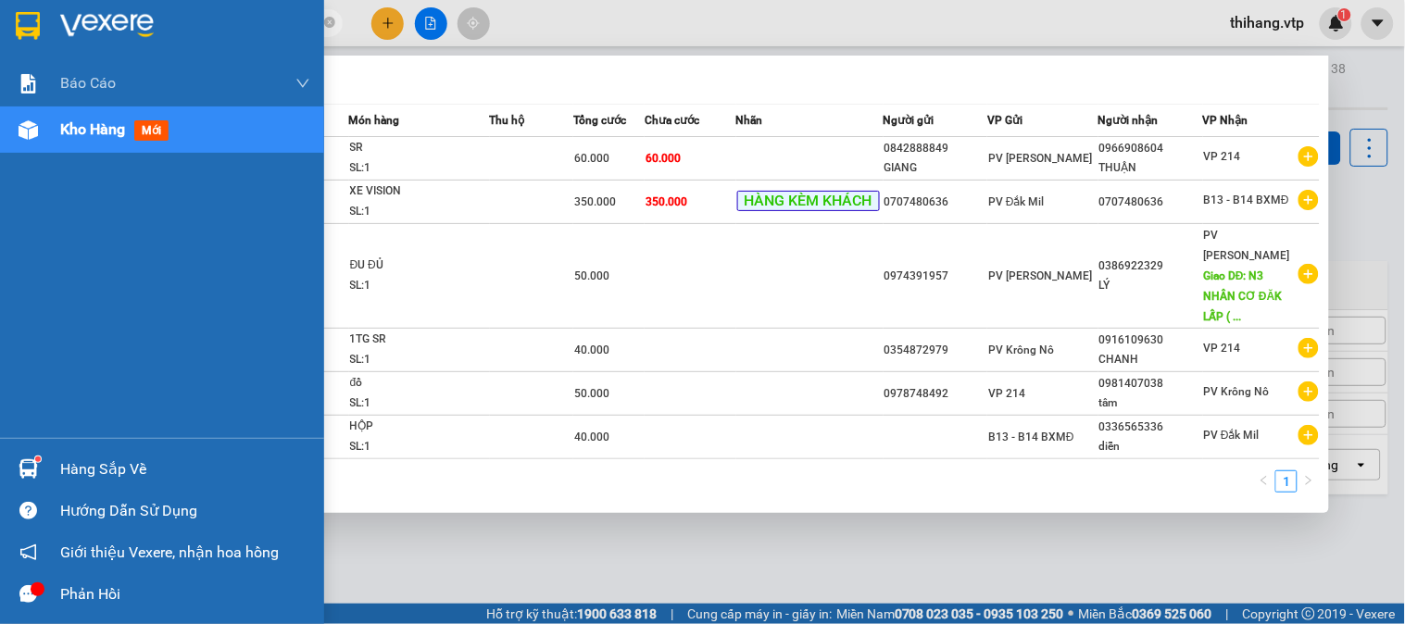
drag, startPoint x: 195, startPoint y: 25, endPoint x: 39, endPoint y: 20, distance: 156.6
click at [39, 20] on section "Kết quả tìm kiếm ( 6 ) Bộ lọc Mã ĐH Trạng thái Món hàng Thu hộ Tổng cước Chưa c…" at bounding box center [702, 312] width 1405 height 624
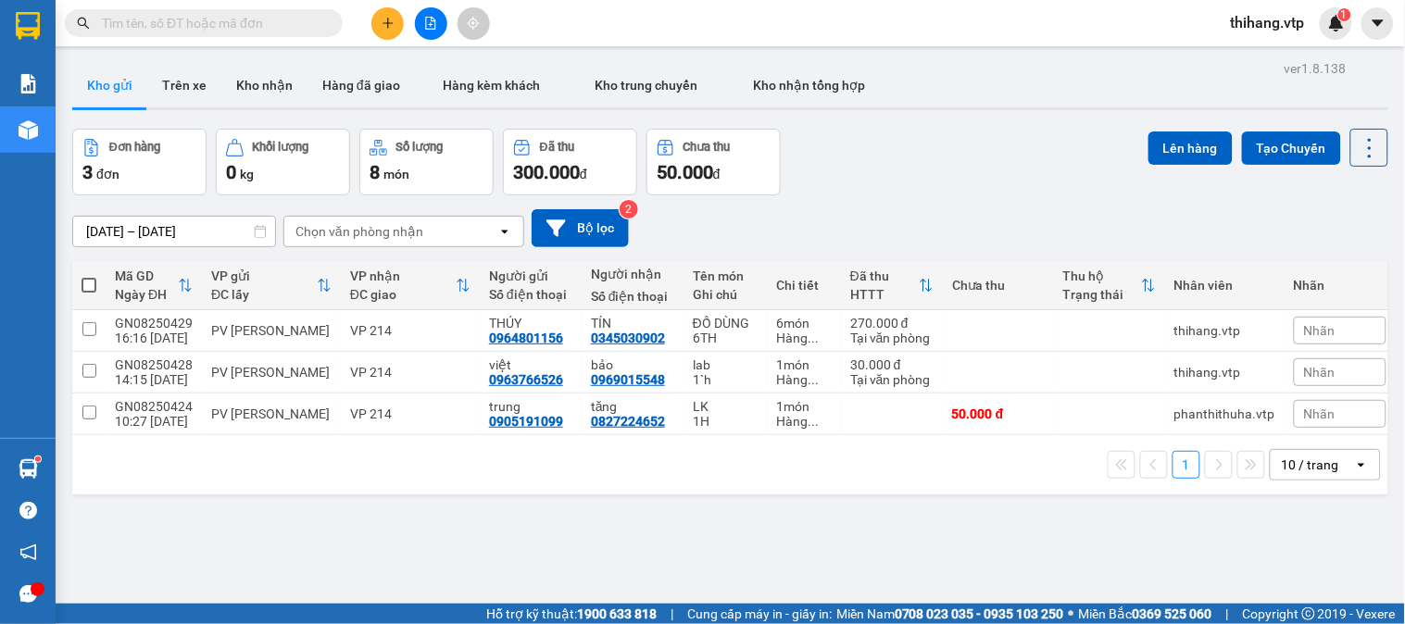
paste input "0966908604"
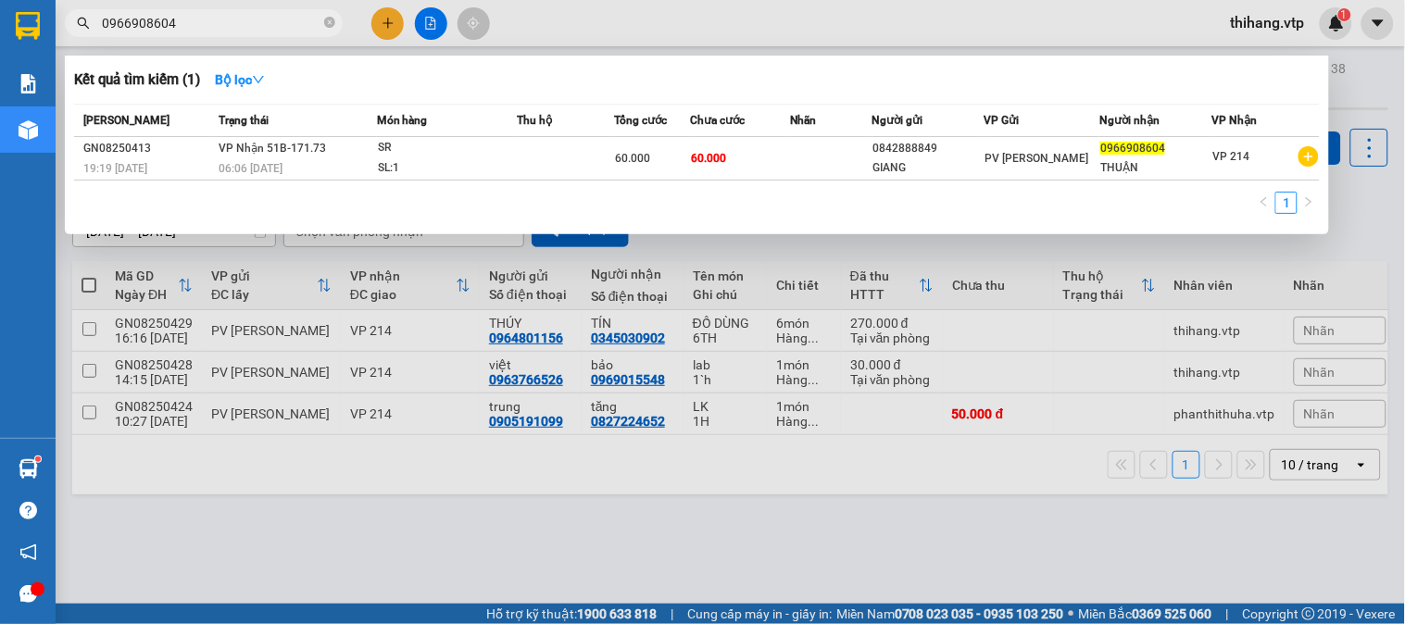
type input "0966908604"
click at [507, 582] on div at bounding box center [702, 312] width 1405 height 624
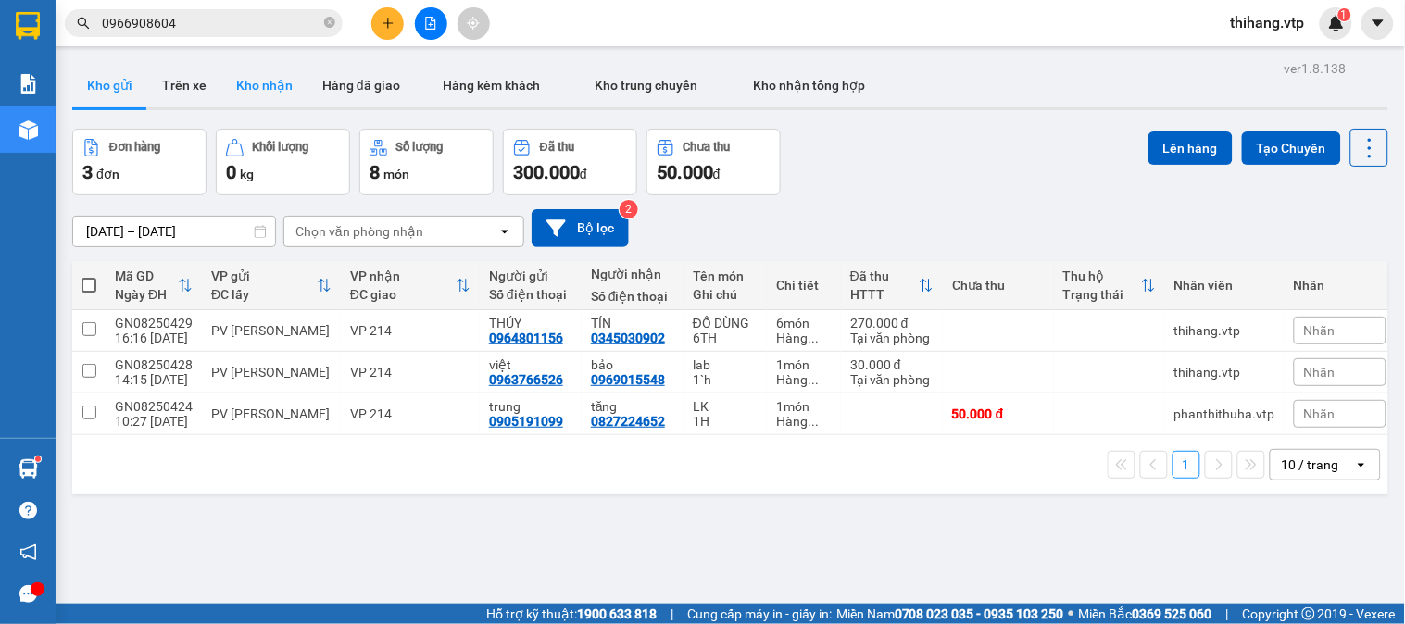
click at [271, 83] on button "Kho nhận" at bounding box center [264, 85] width 86 height 44
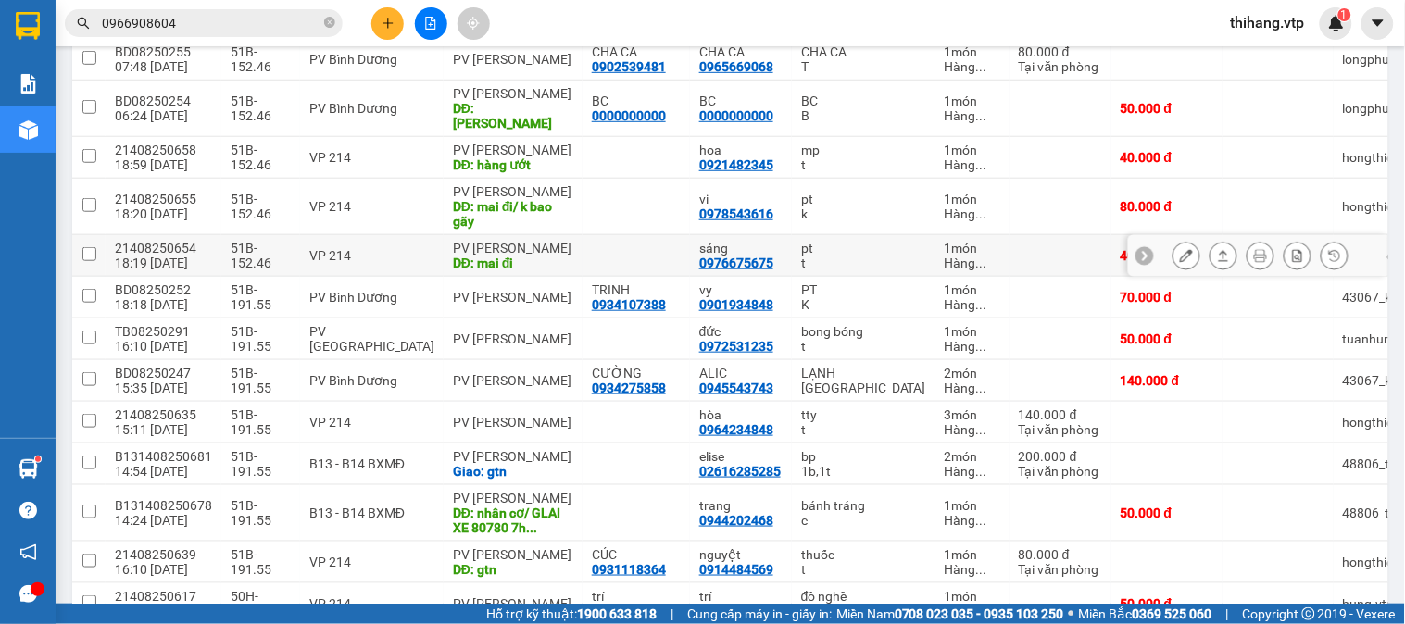
scroll to position [308, 0]
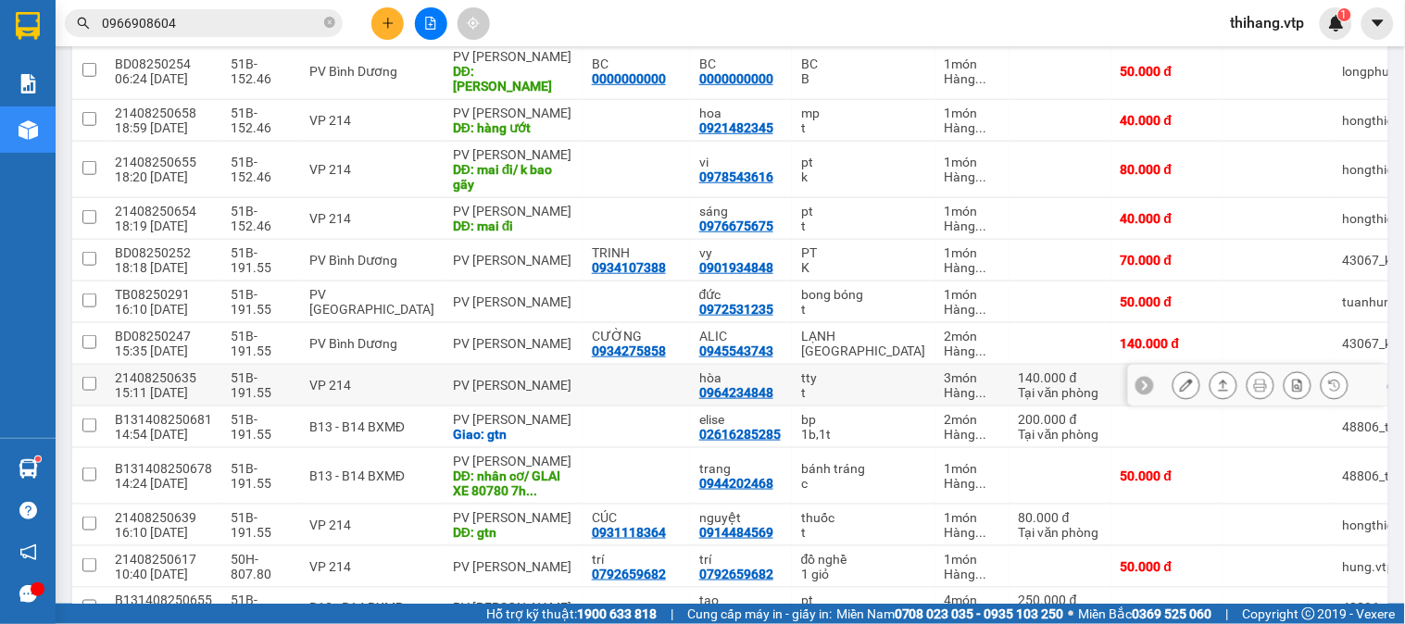
click at [1217, 379] on icon at bounding box center [1223, 385] width 13 height 13
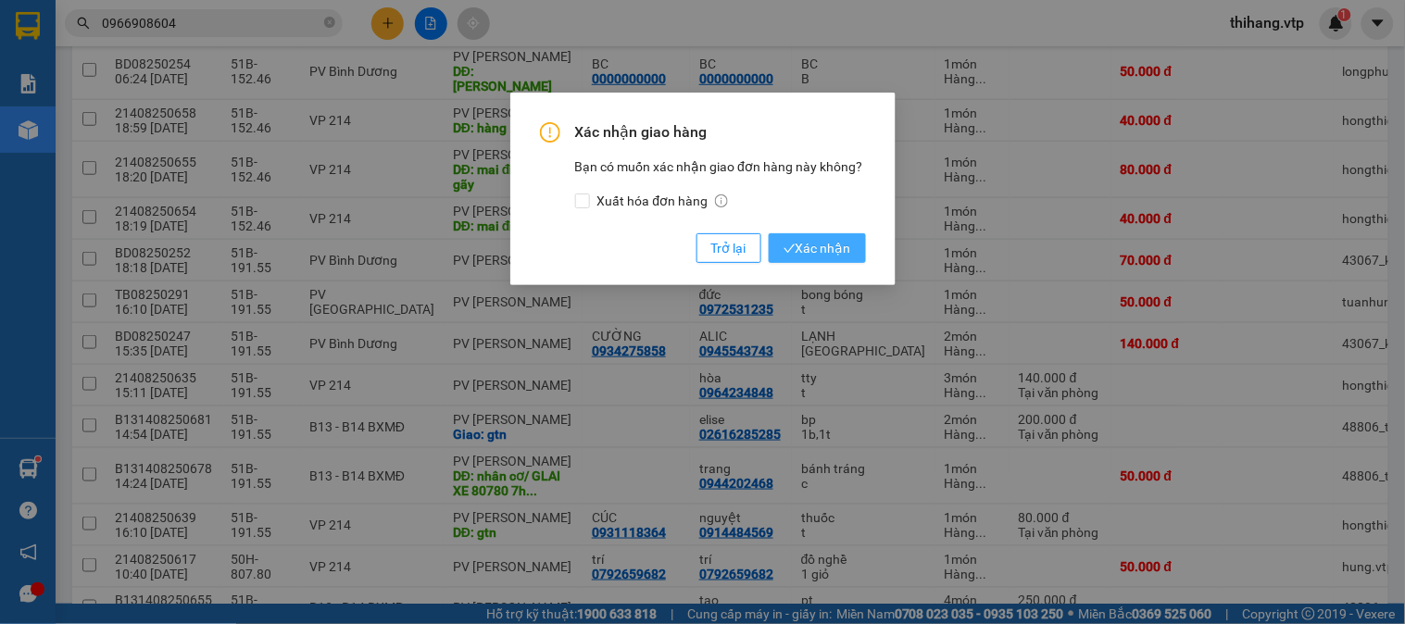
click at [792, 246] on icon "check" at bounding box center [788, 248] width 11 height 8
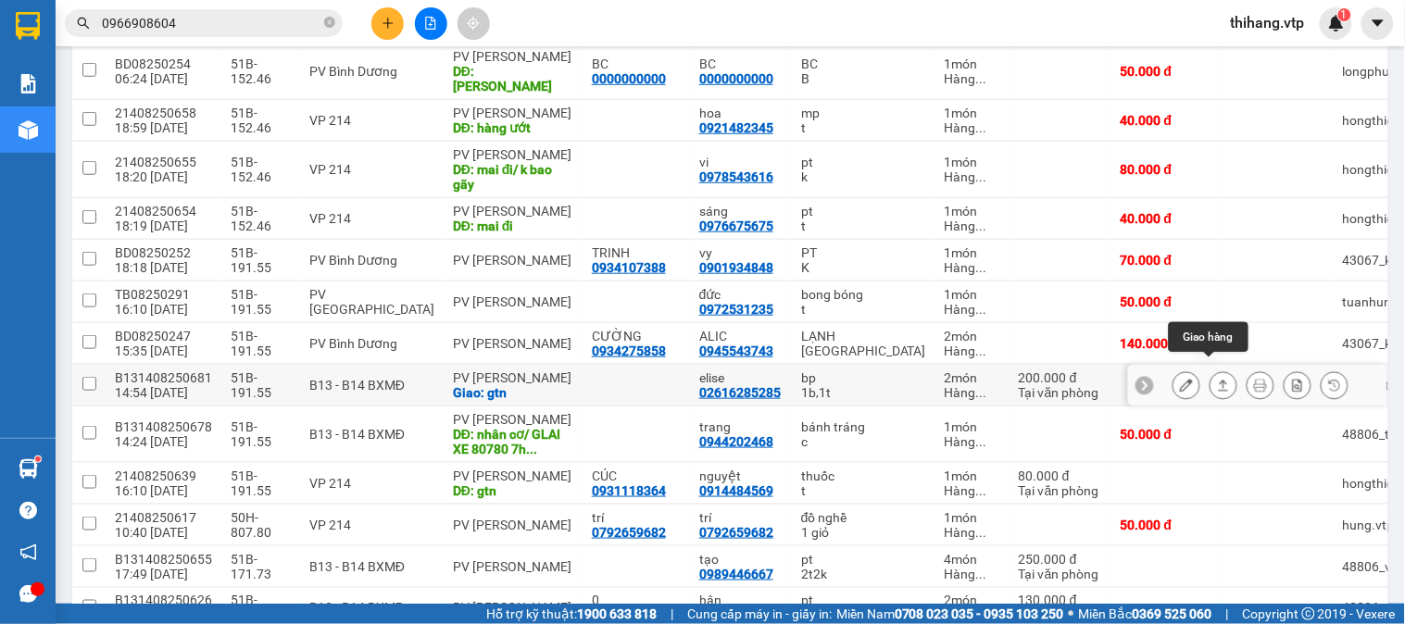
click at [1217, 379] on icon at bounding box center [1223, 385] width 13 height 13
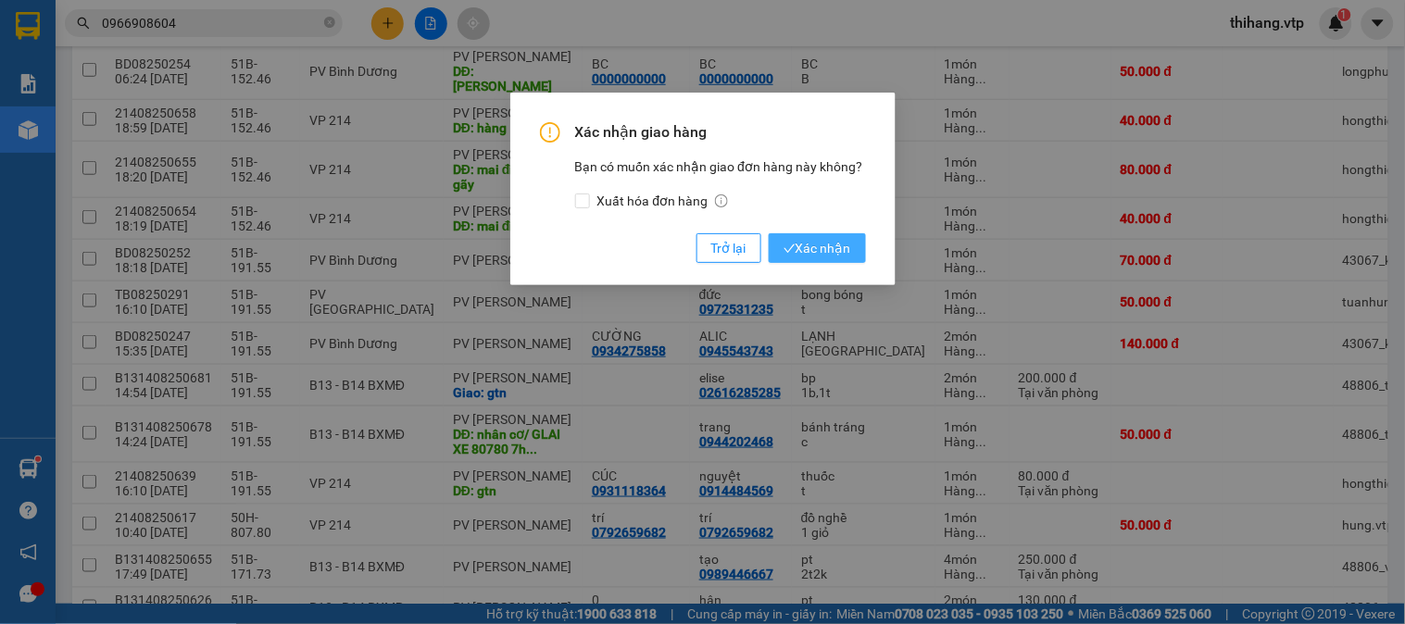
click at [806, 242] on span "Xác nhận" at bounding box center [817, 248] width 68 height 20
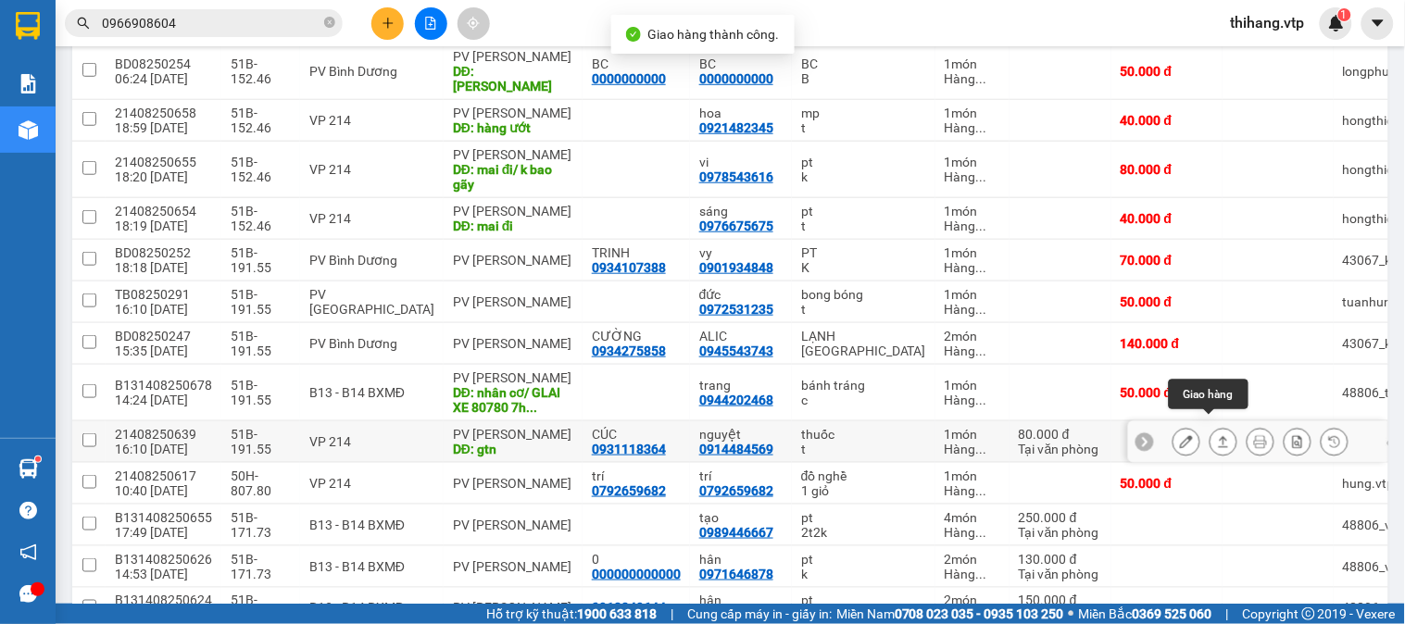
click at [1217, 435] on icon at bounding box center [1223, 441] width 13 height 13
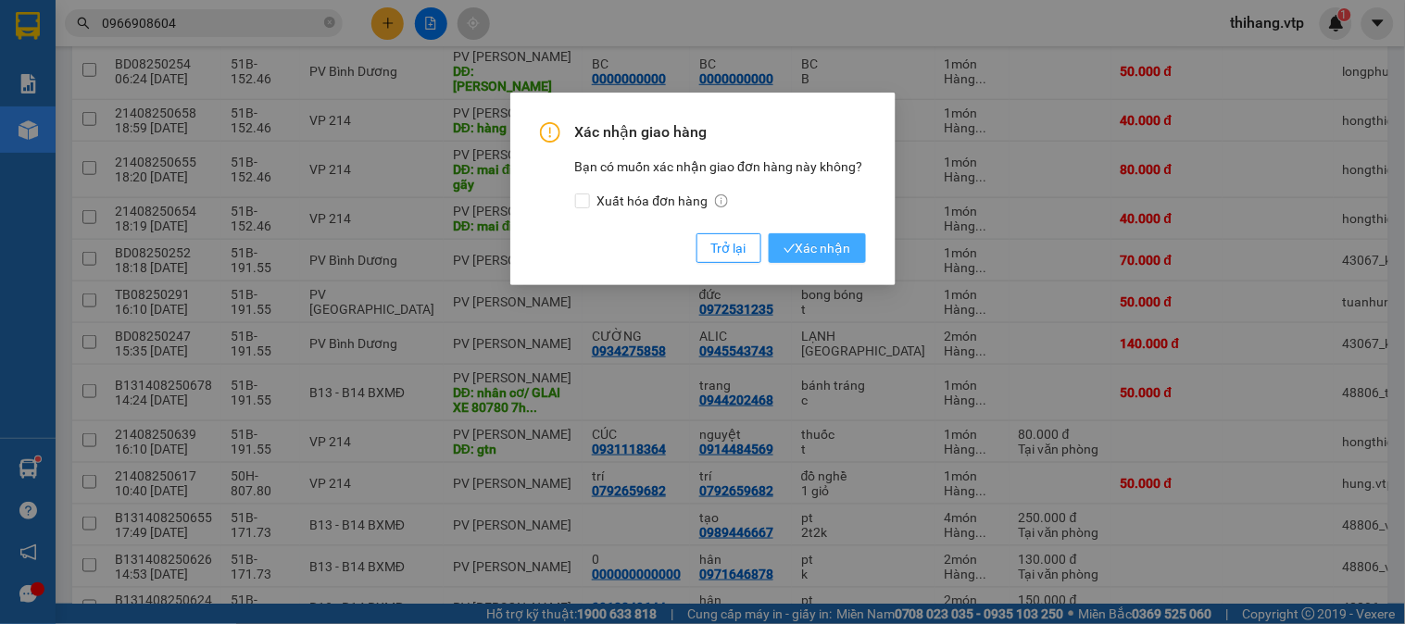
click at [828, 242] on span "Xác nhận" at bounding box center [817, 248] width 68 height 20
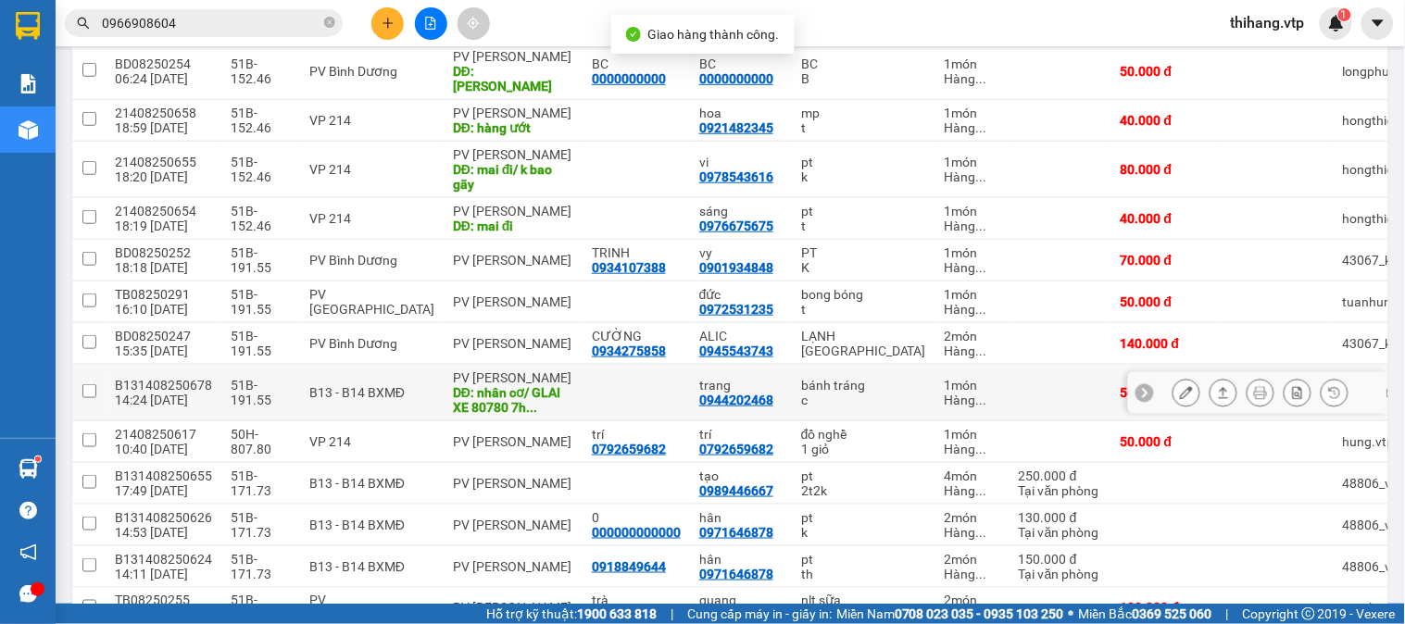
scroll to position [206, 0]
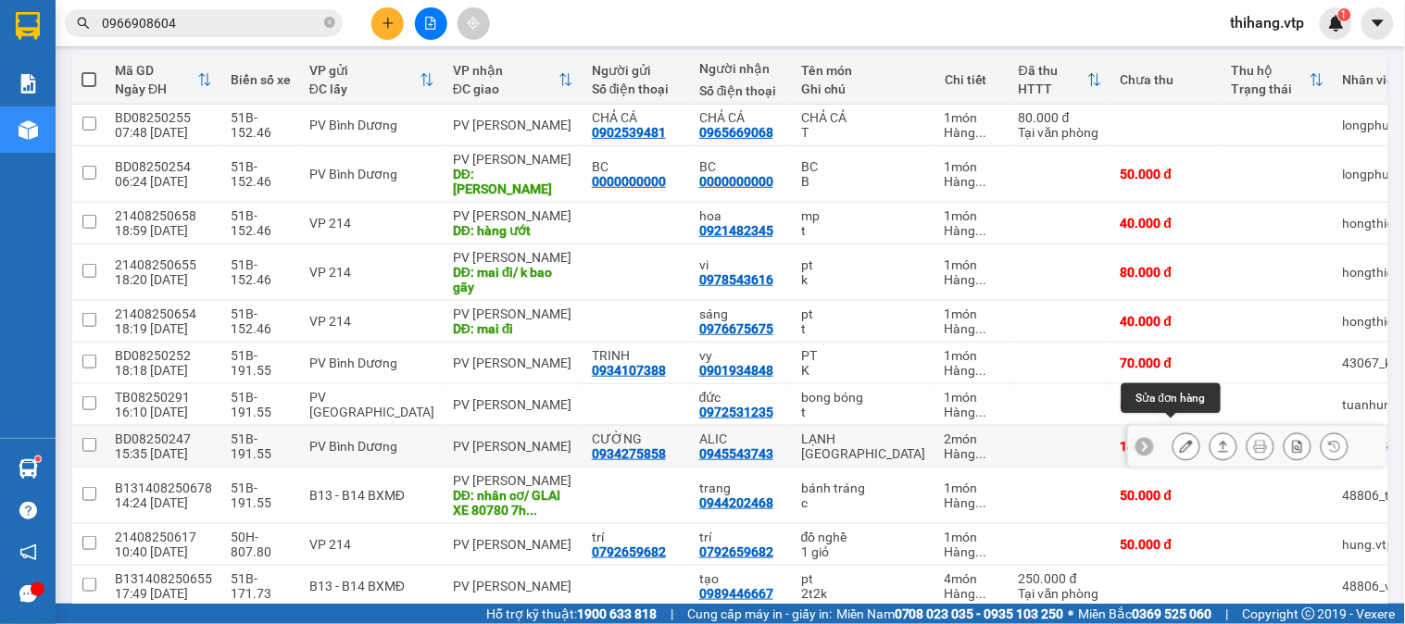
click at [1180, 440] on icon at bounding box center [1186, 446] width 13 height 13
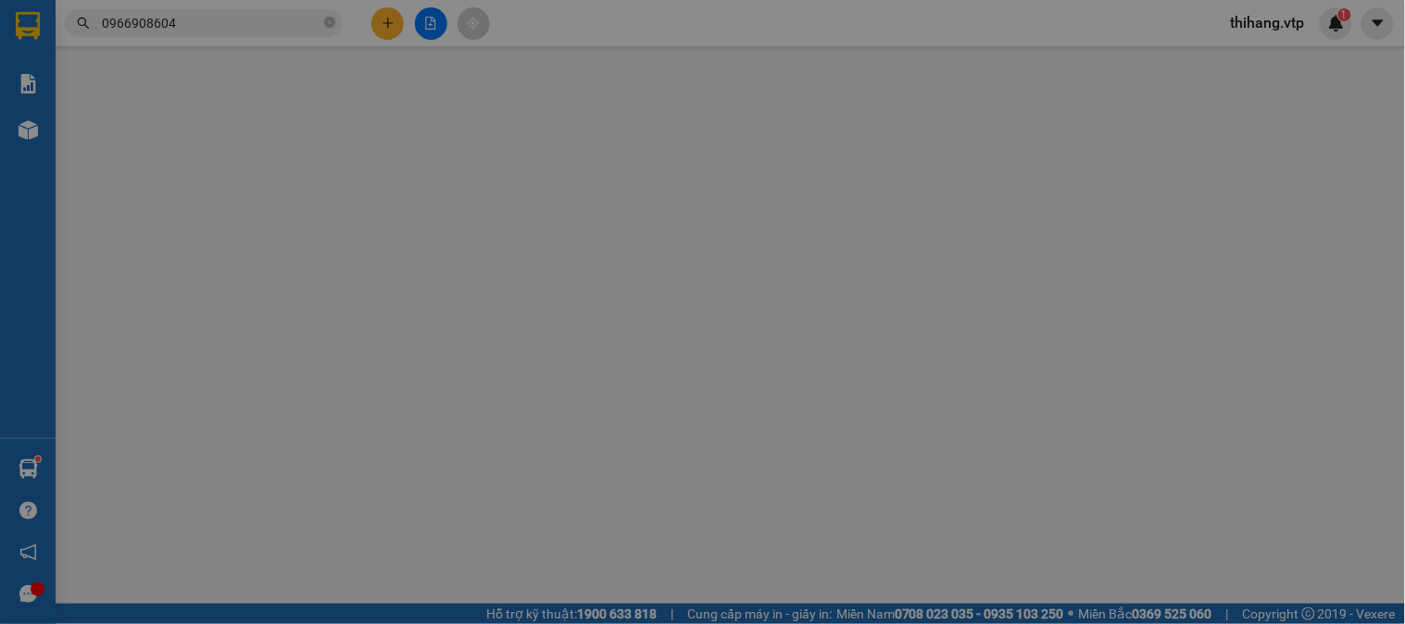
type input "0934275858"
type input "CƯỜNG"
type input "0945543743"
type input "ALIC"
type input "140.000"
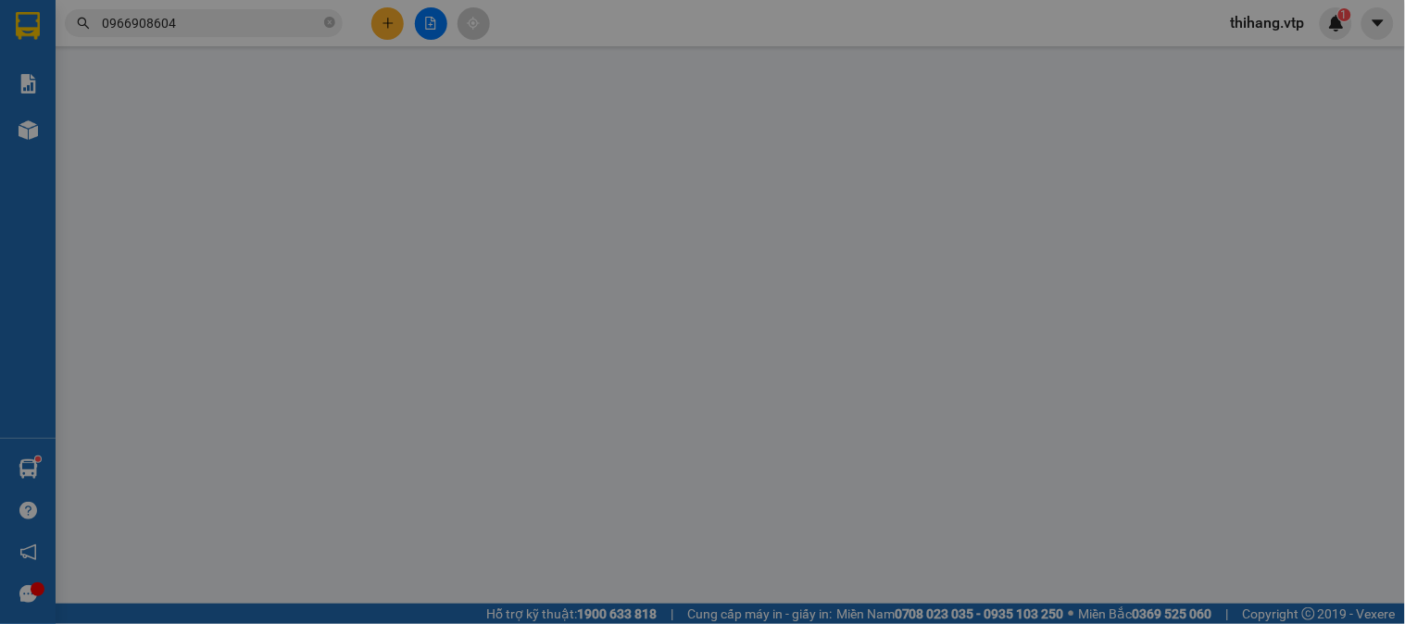
type input "140.000"
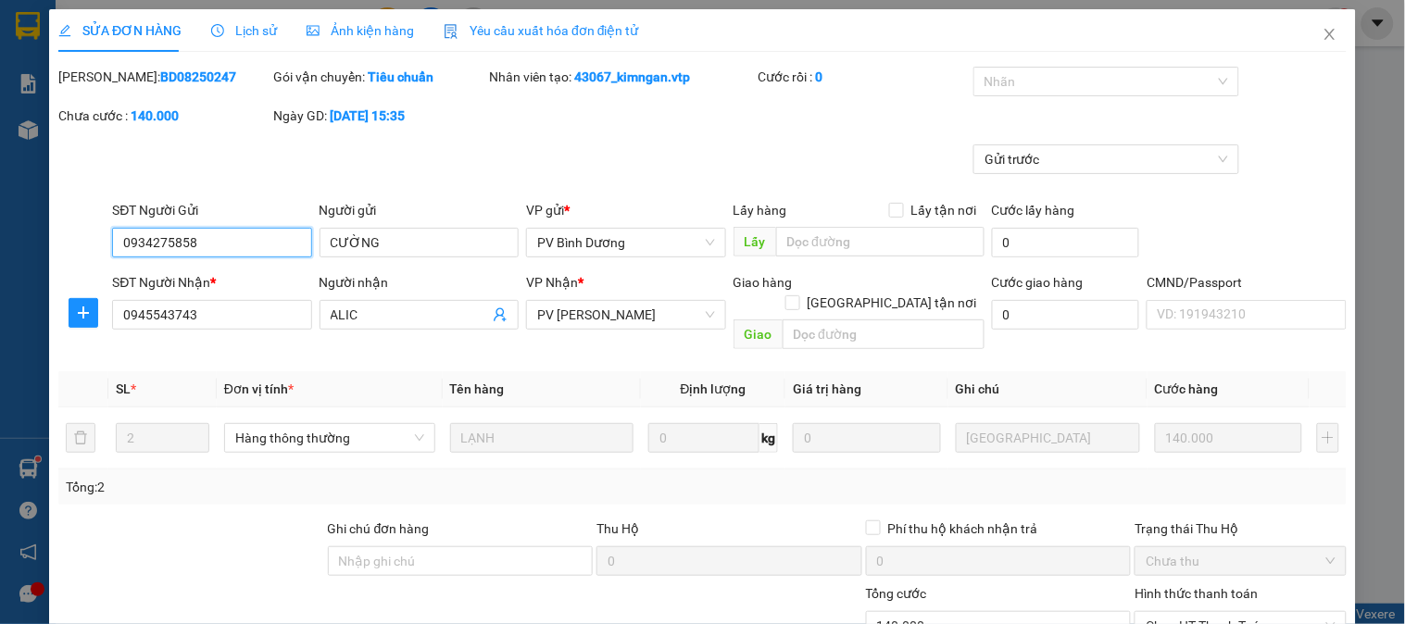
type input "7.000"
click at [1304, 29] on span "Close" at bounding box center [1330, 35] width 52 height 52
click at [1308, 32] on span "thihang.vtp" at bounding box center [1268, 22] width 104 height 23
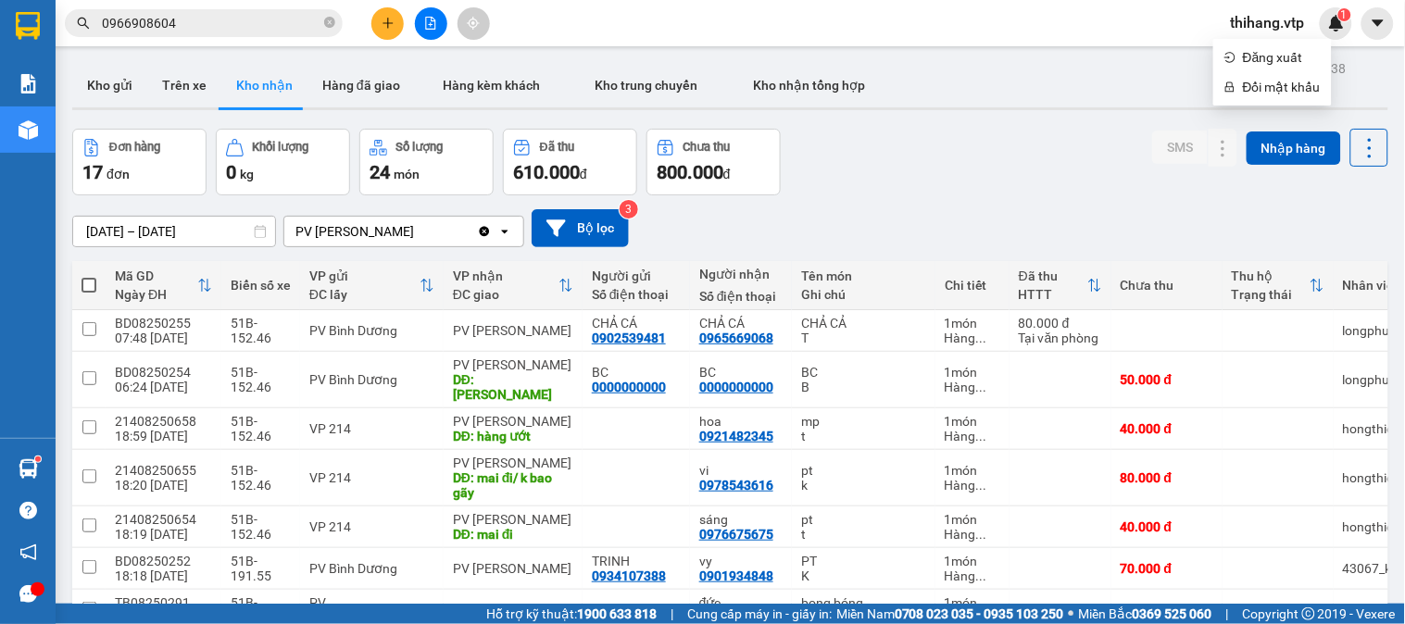
scroll to position [103, 0]
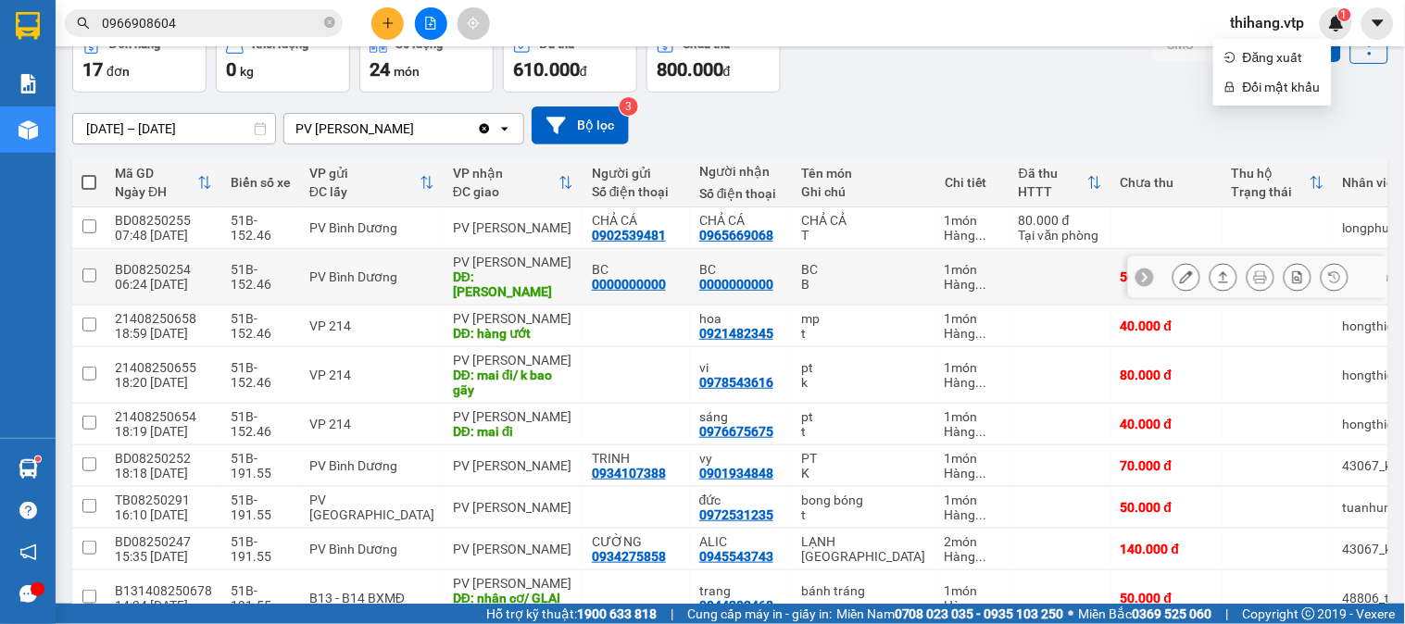
click at [1173, 265] on button at bounding box center [1186, 277] width 26 height 32
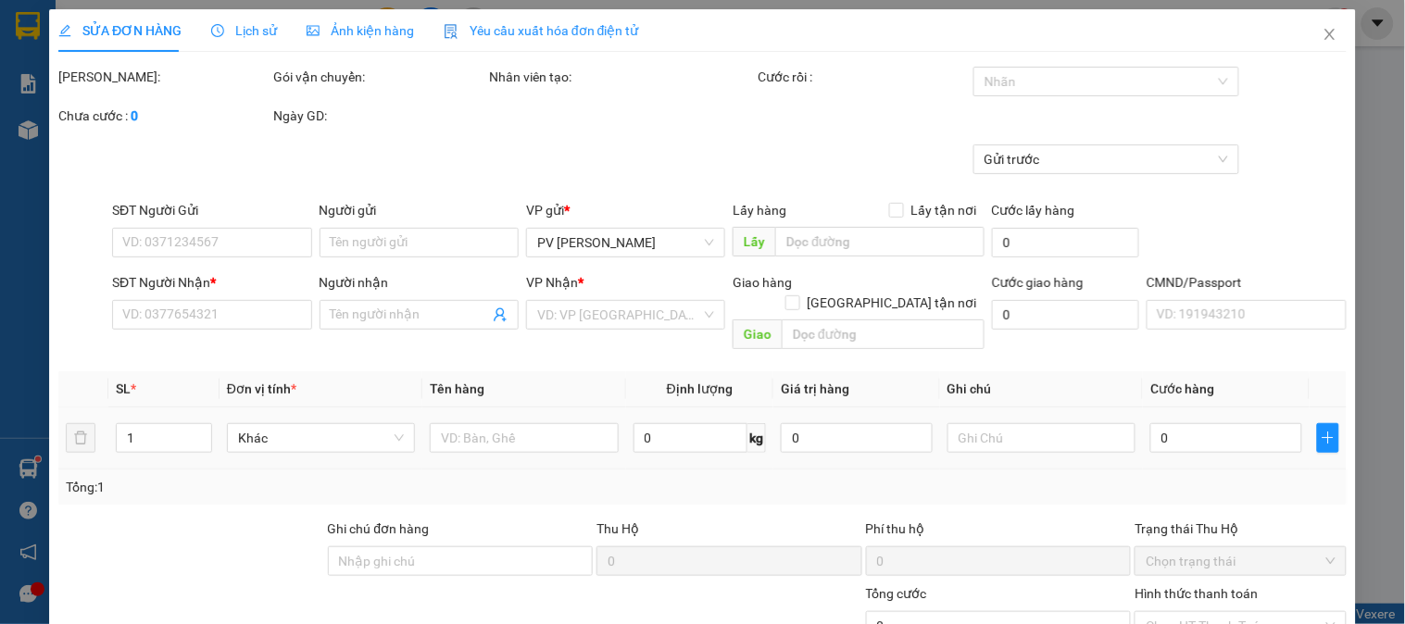
type input "2.500"
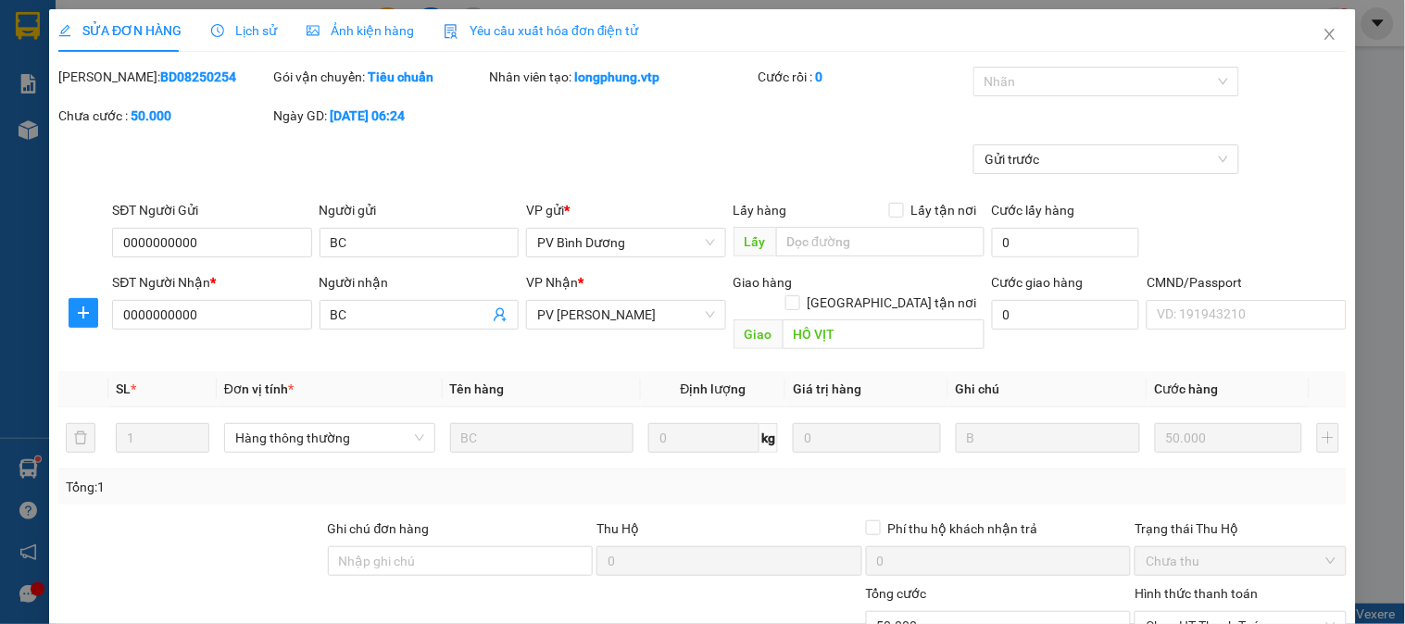
type input "0000000000"
type input "BC"
type input "0000000000"
type input "BC"
type input "HỒ VỊT"
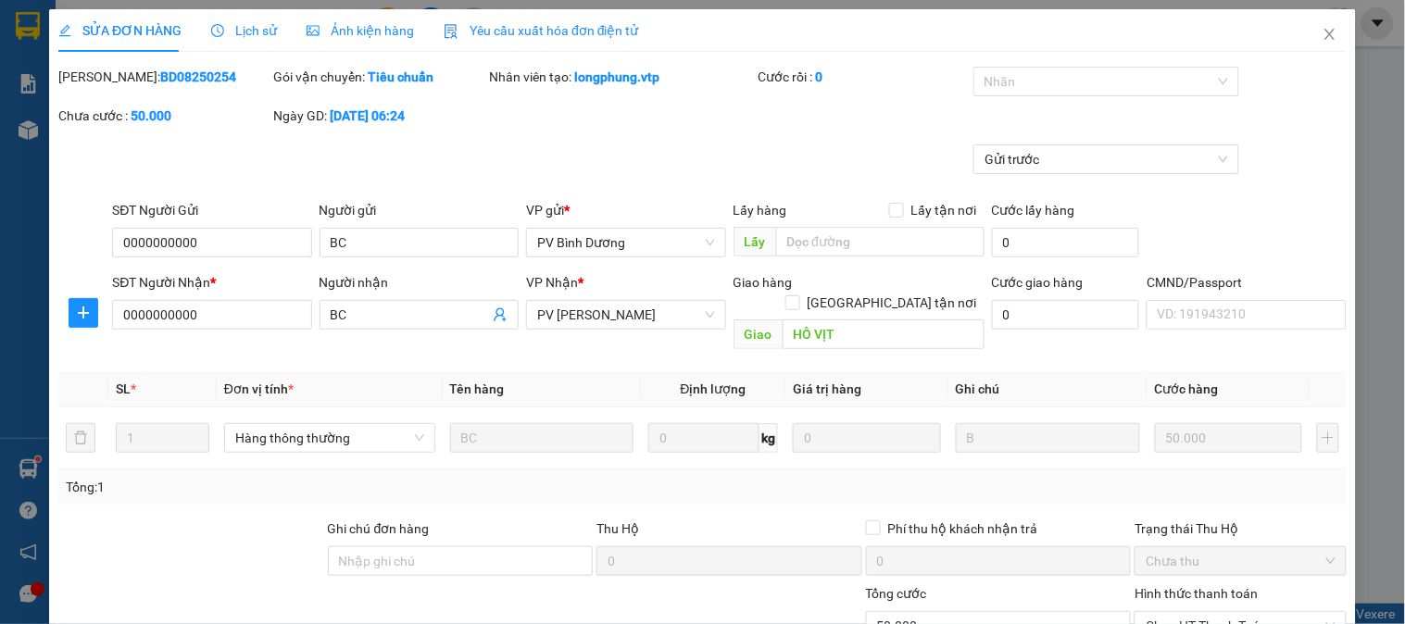
type input "50.000"
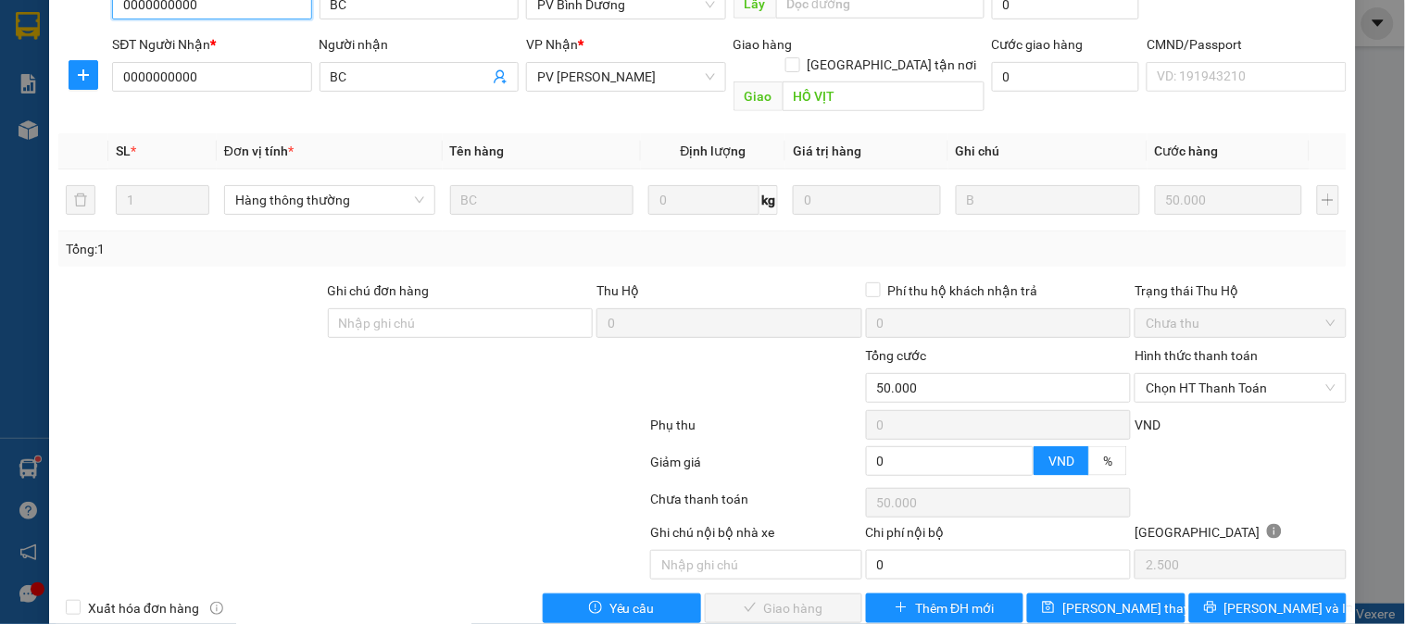
scroll to position [253, 0]
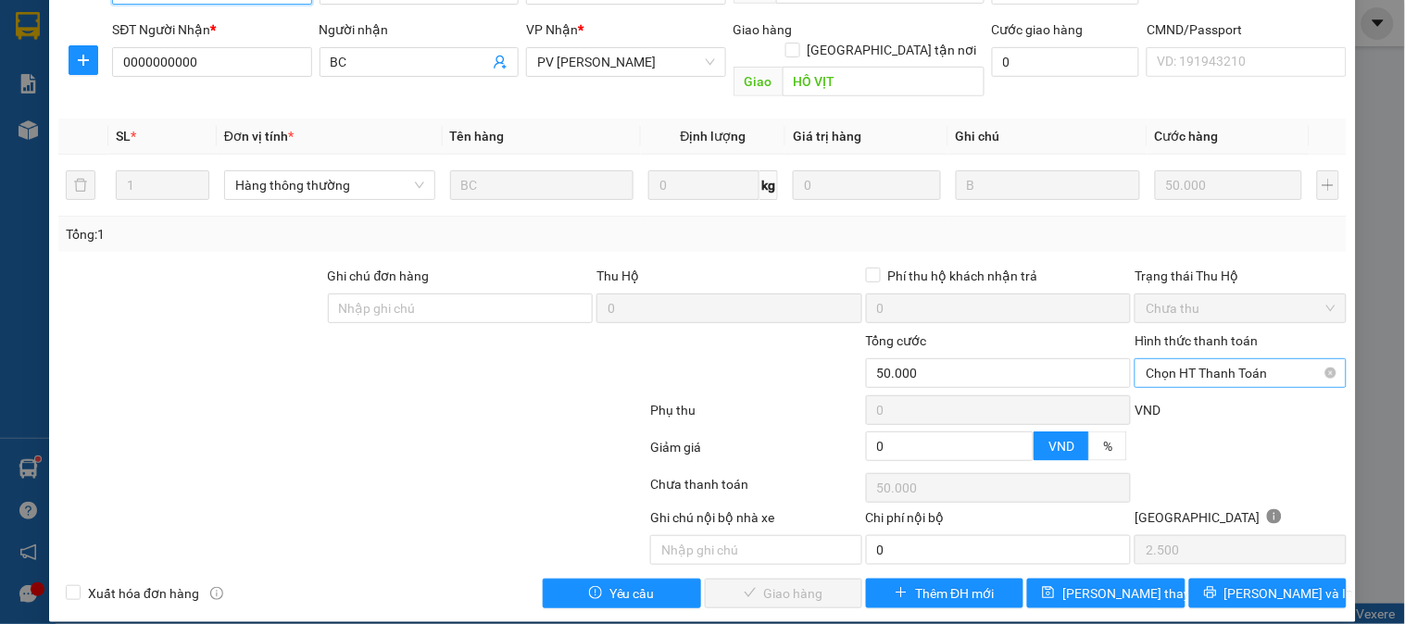
click at [1146, 365] on span "Chọn HT Thanh Toán" at bounding box center [1240, 373] width 189 height 28
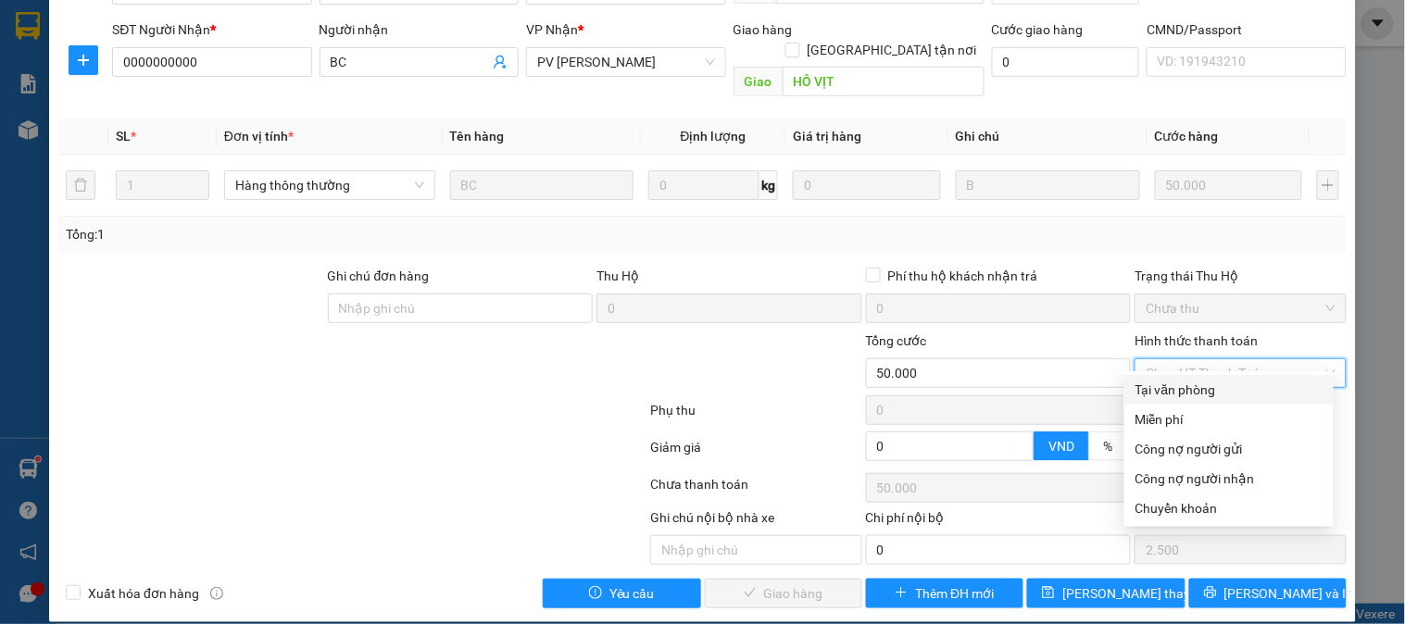
click at [1151, 384] on div "Tại văn phòng" at bounding box center [1228, 390] width 187 height 20
type input "0"
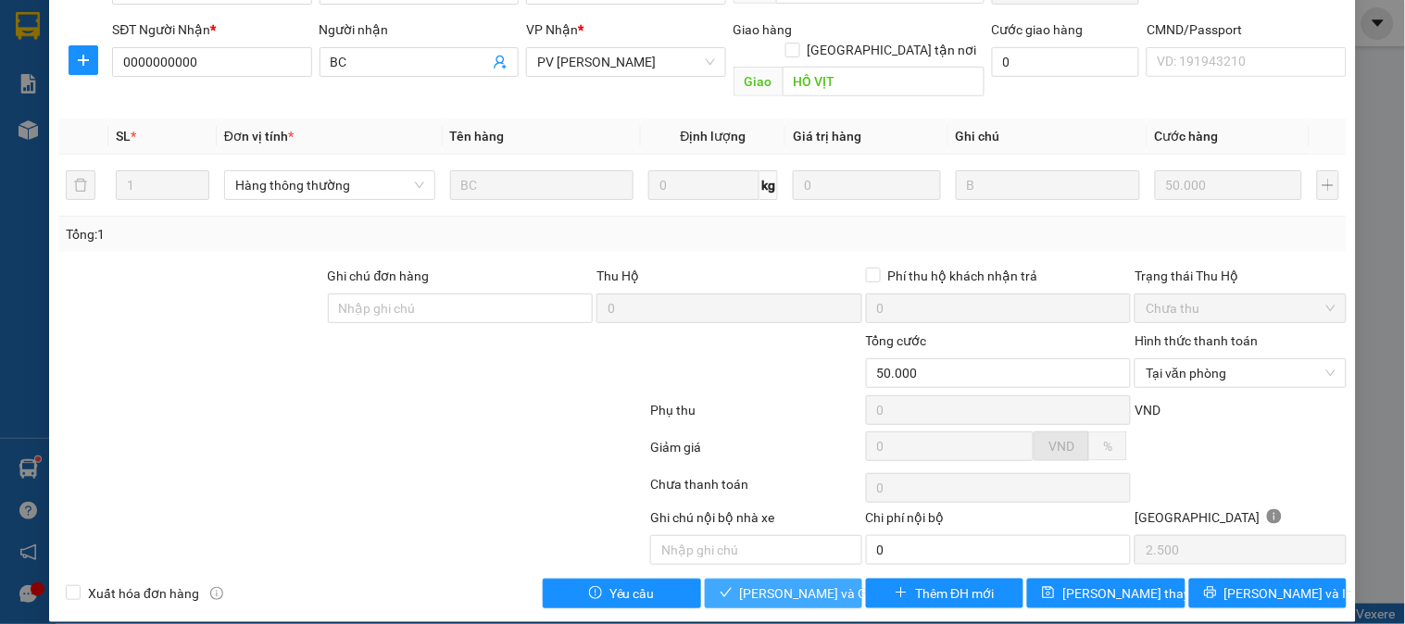
click at [822, 583] on span "[PERSON_NAME] và Giao hàng" at bounding box center [829, 593] width 178 height 20
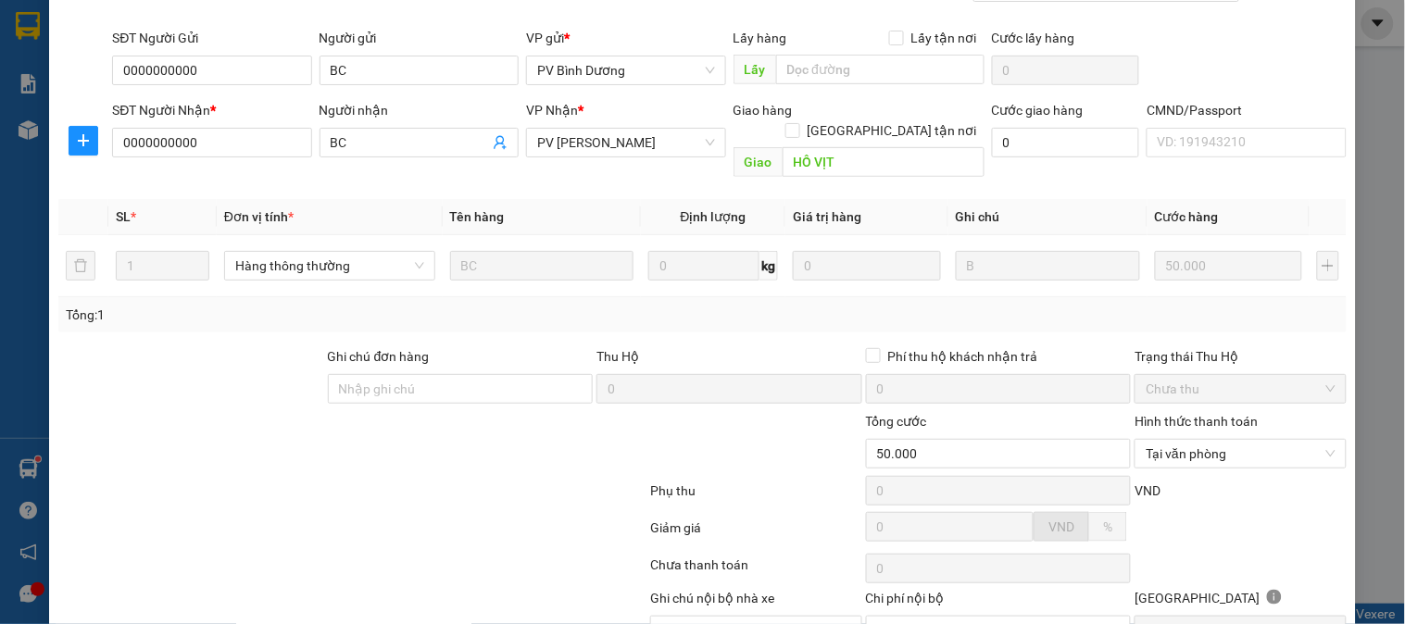
scroll to position [0, 0]
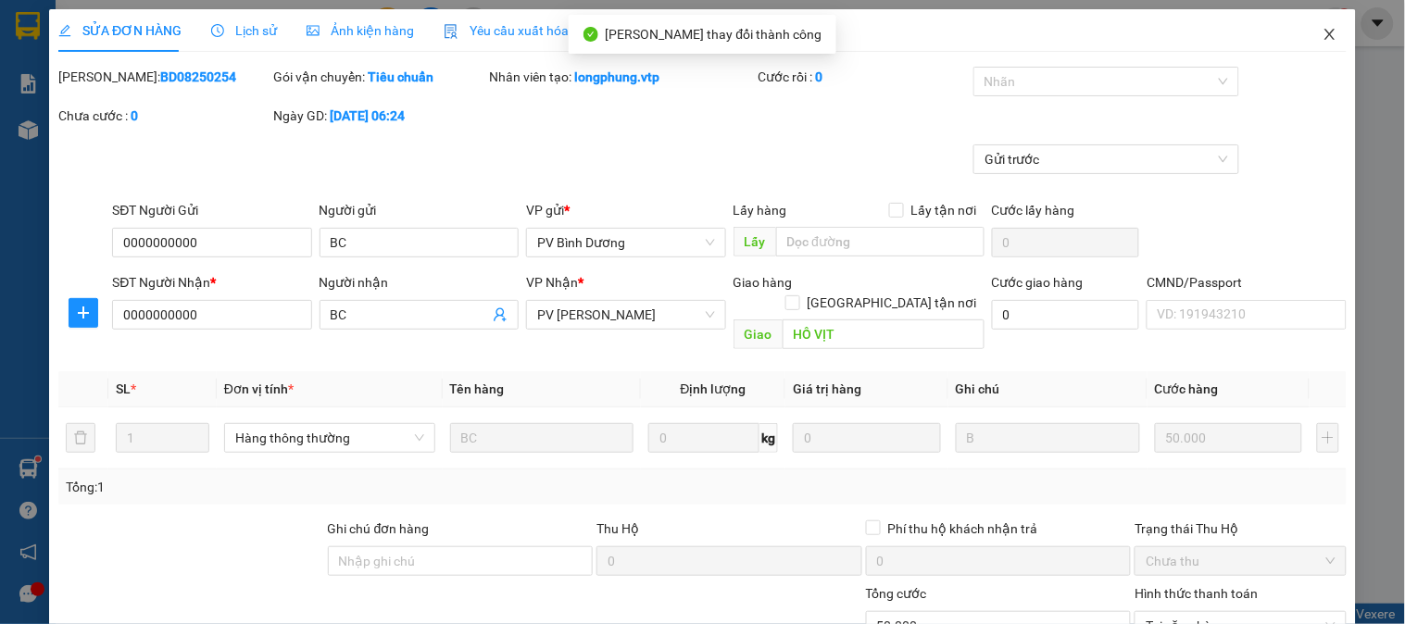
click at [1324, 32] on icon "close" at bounding box center [1329, 34] width 10 height 11
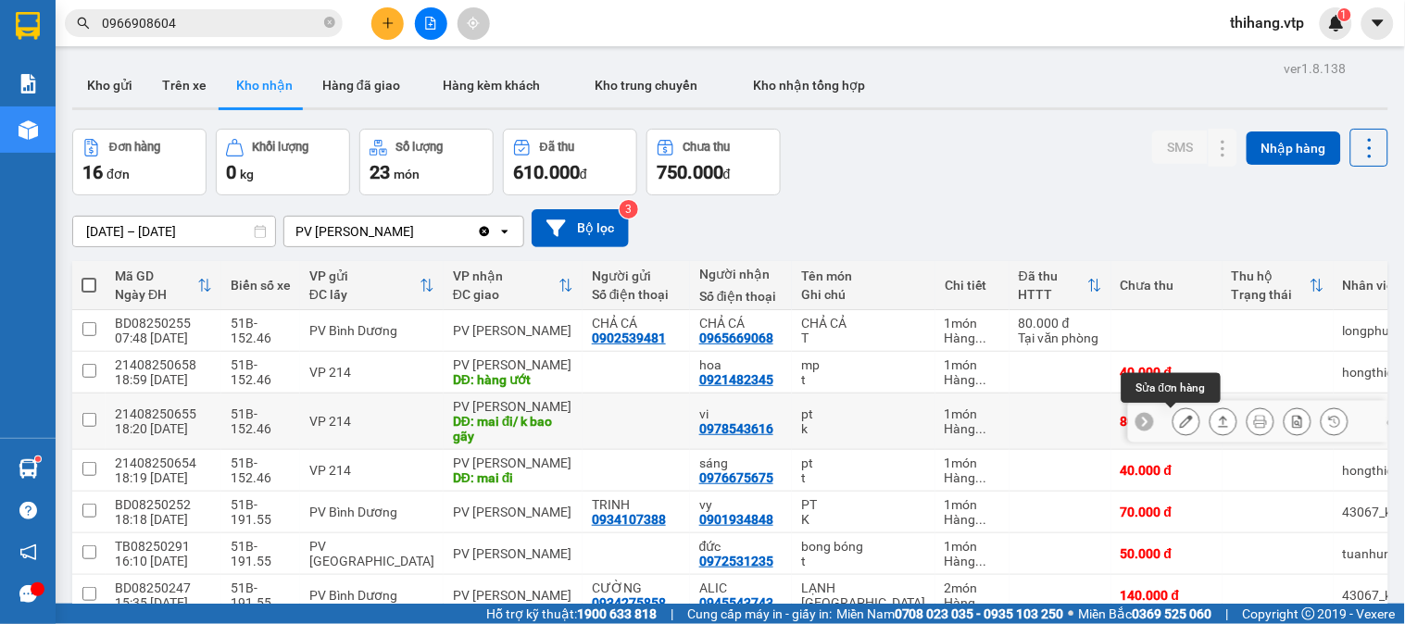
click at [1180, 424] on icon at bounding box center [1186, 421] width 13 height 13
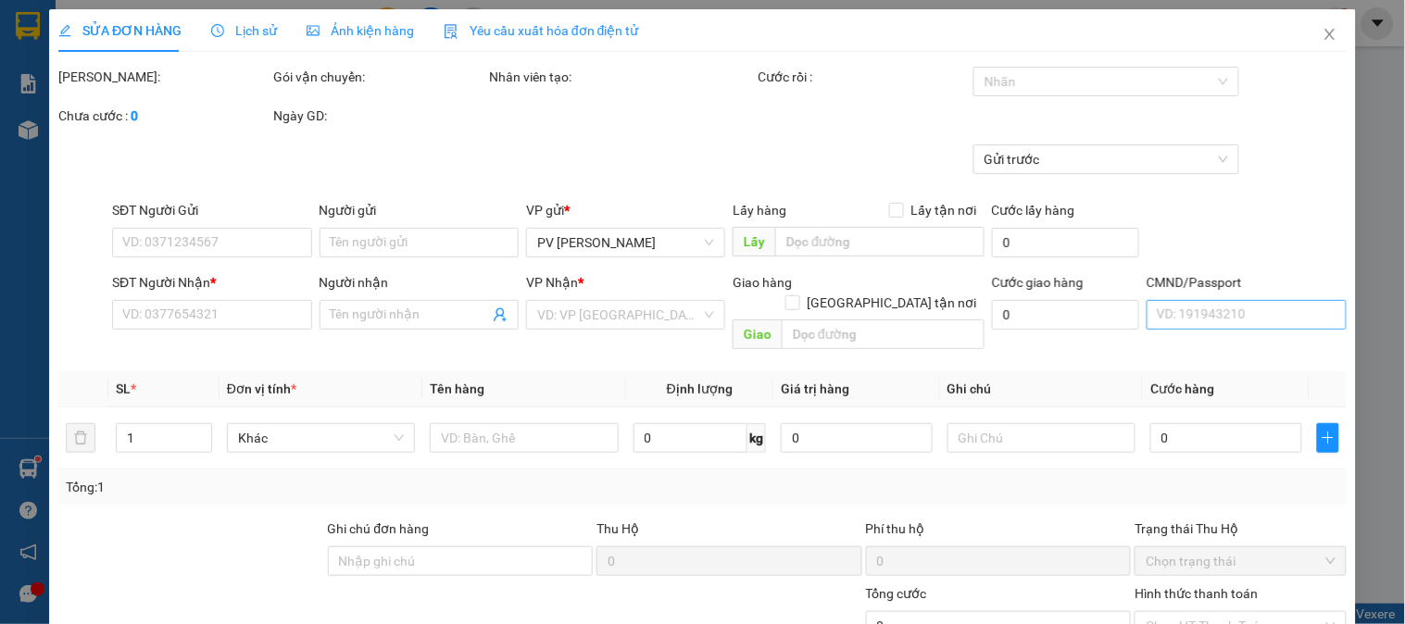
type input "0978543616"
type input "vi"
type input "mai đi/ k bao gãy"
type input "80.000"
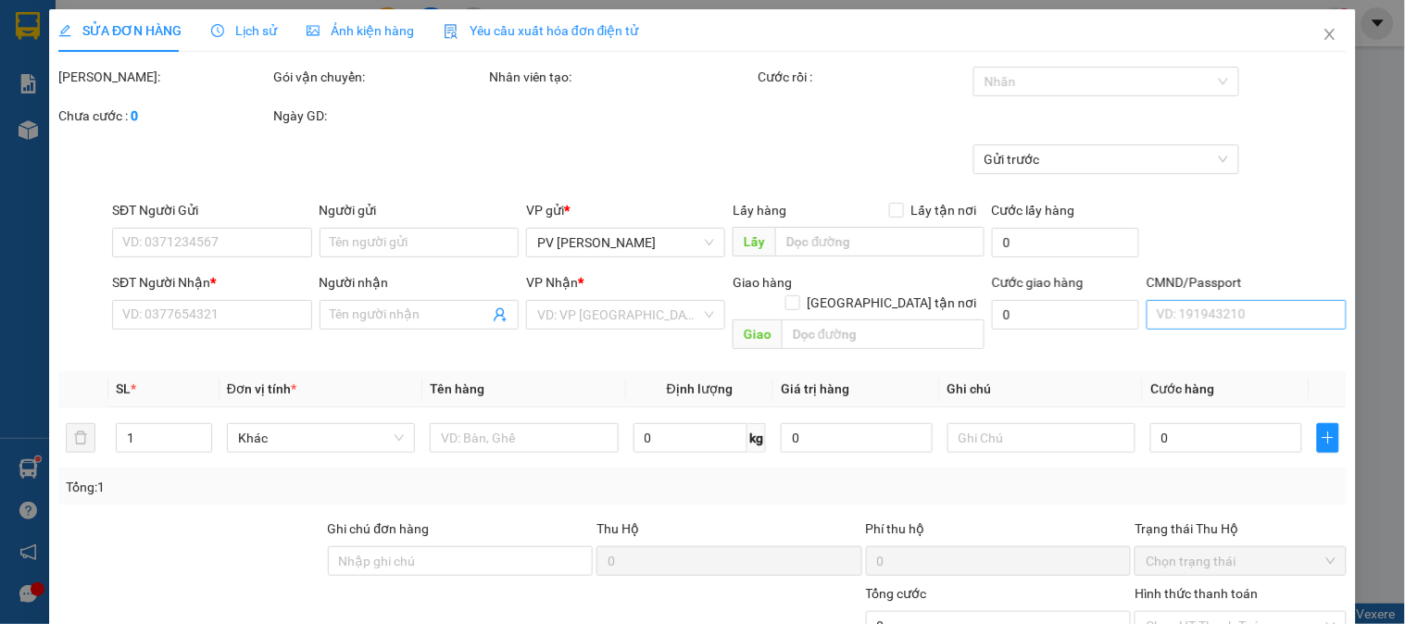
type input "4.000"
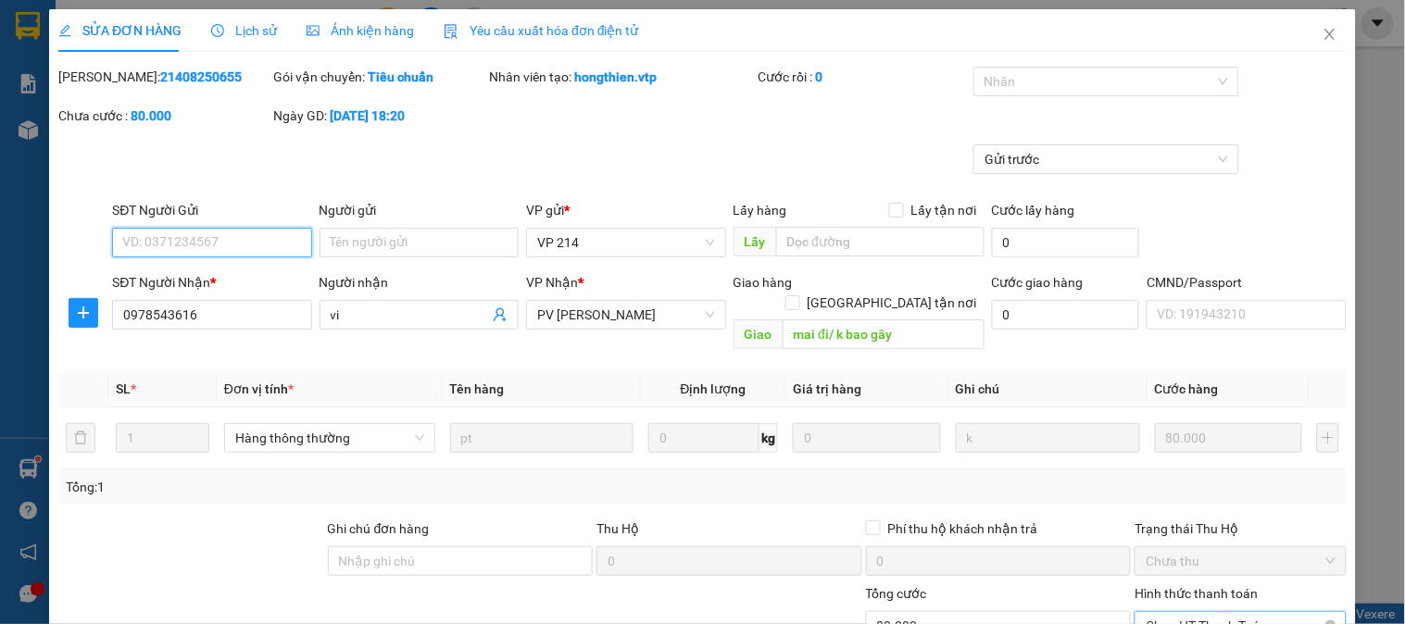
scroll to position [230, 0]
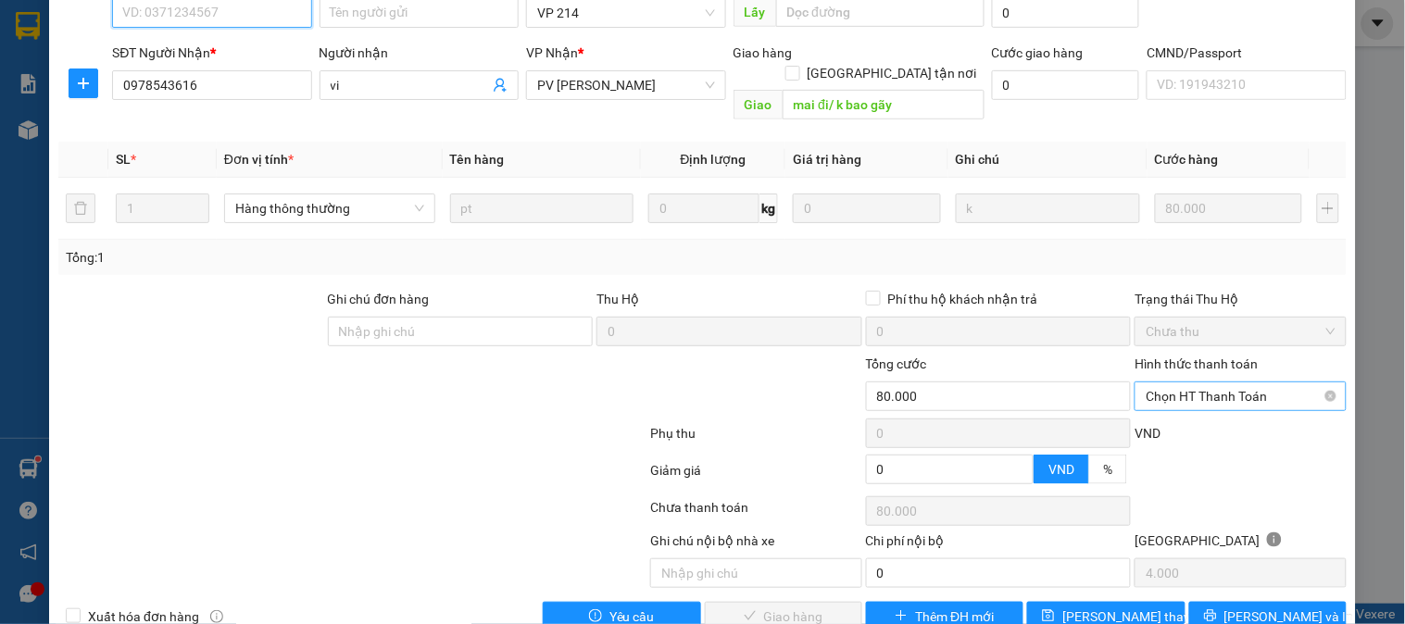
click at [1198, 382] on span "Chọn HT Thanh Toán" at bounding box center [1240, 396] width 189 height 28
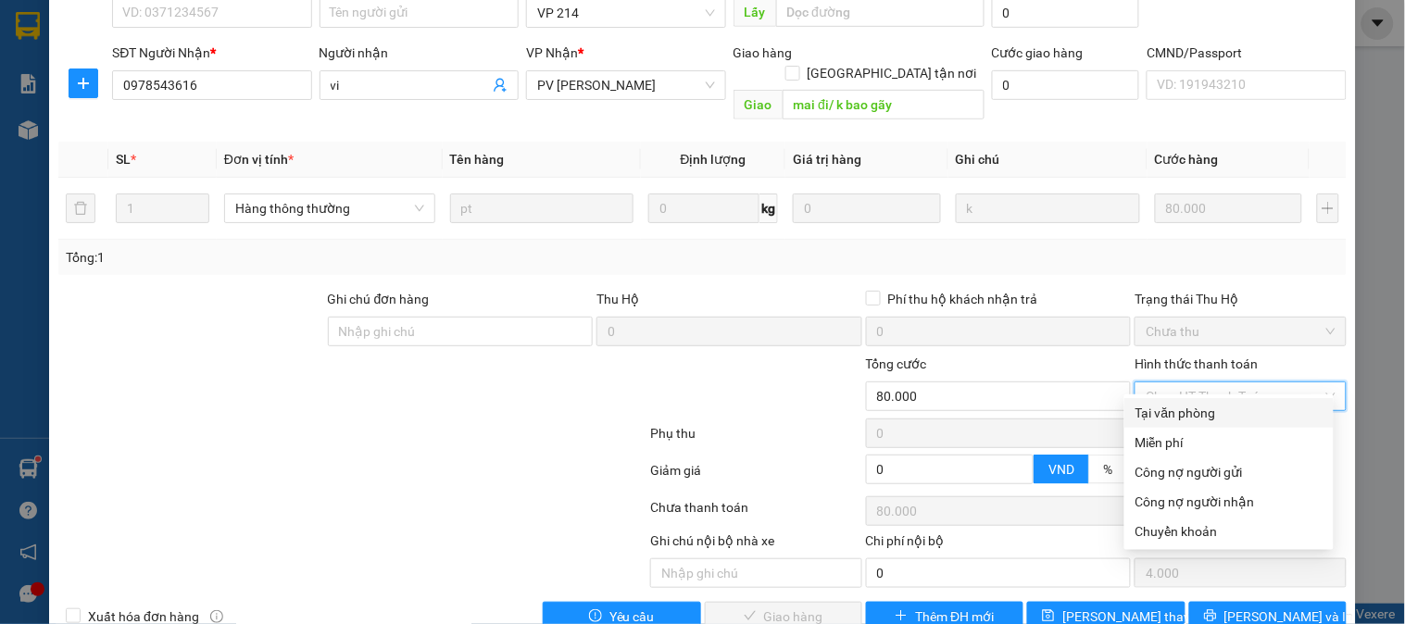
drag, startPoint x: 1198, startPoint y: 409, endPoint x: 1172, endPoint y: 411, distance: 26.0
click at [1198, 408] on div "Tại văn phòng" at bounding box center [1228, 413] width 187 height 20
type input "0"
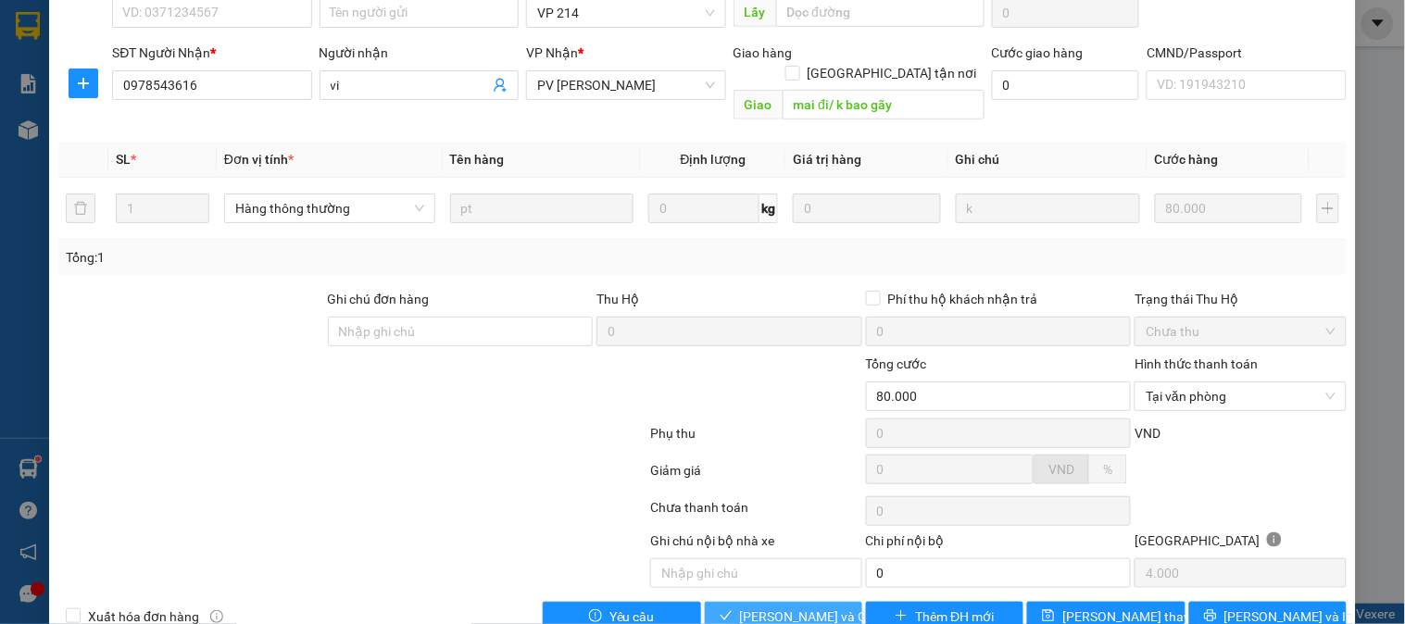
click at [790, 607] on span "[PERSON_NAME] và Giao hàng" at bounding box center [829, 617] width 178 height 20
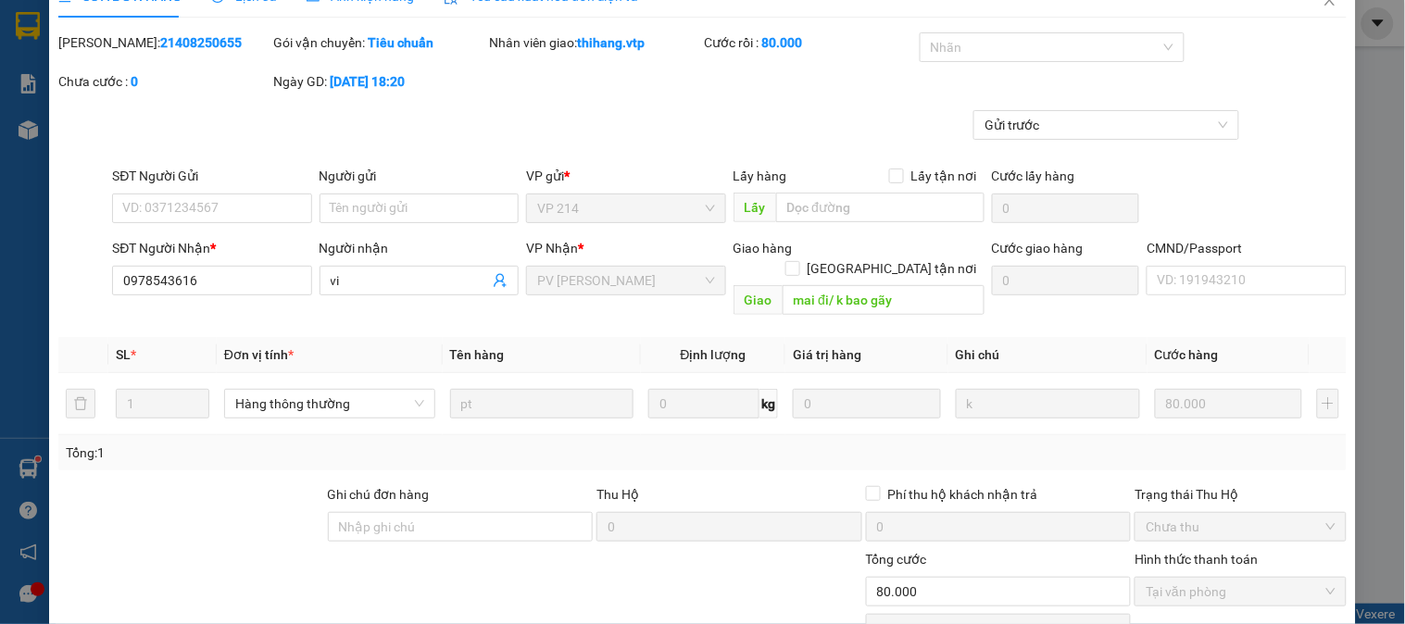
scroll to position [0, 0]
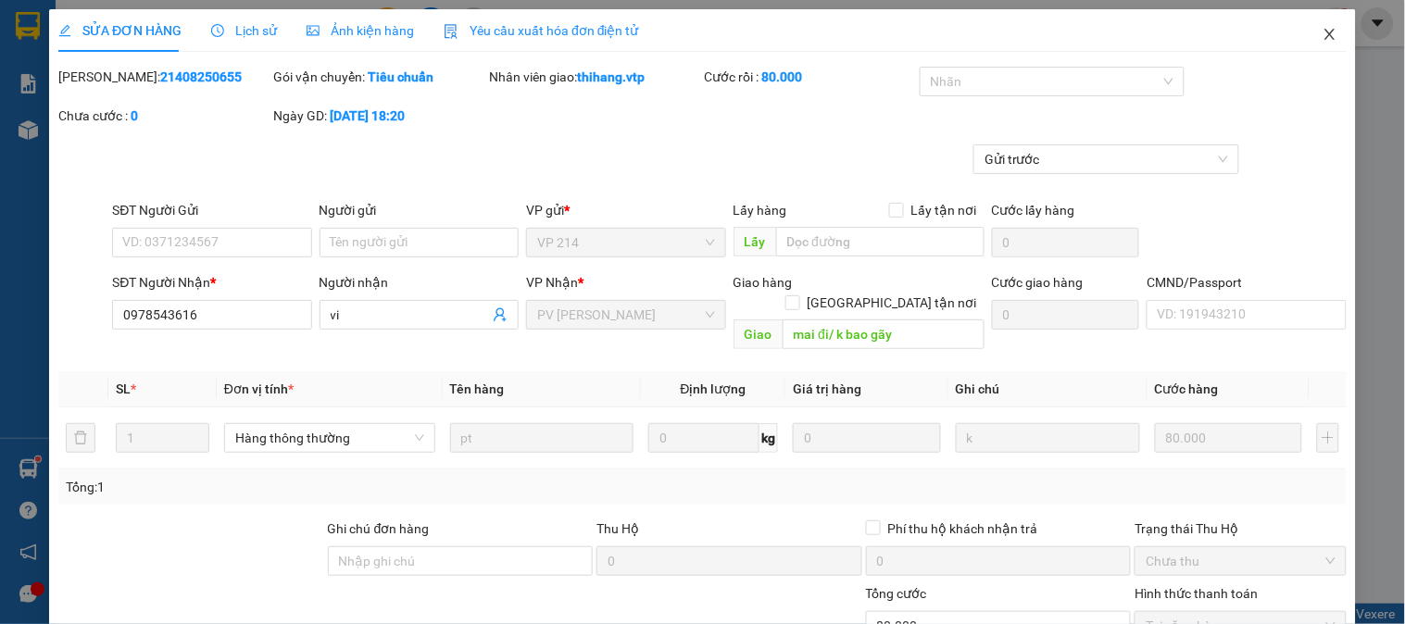
click at [1324, 32] on span "Close" at bounding box center [1330, 35] width 52 height 52
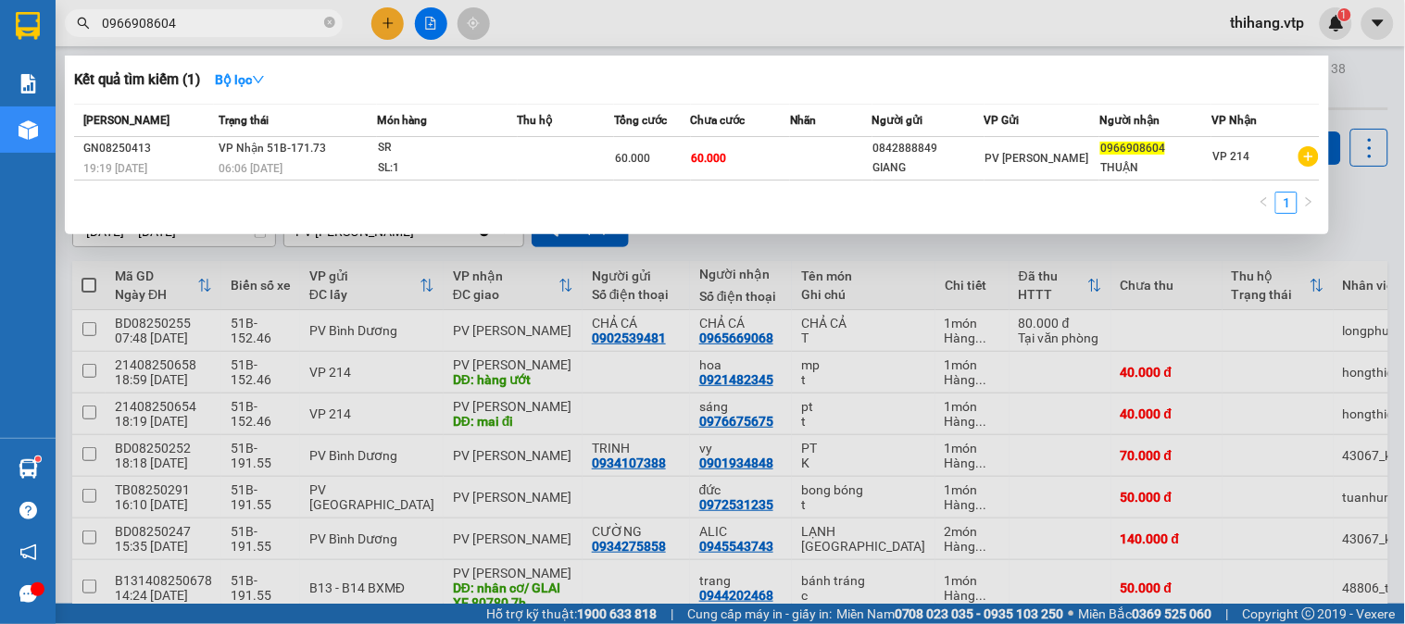
click at [205, 17] on input "0966908604" at bounding box center [211, 23] width 219 height 20
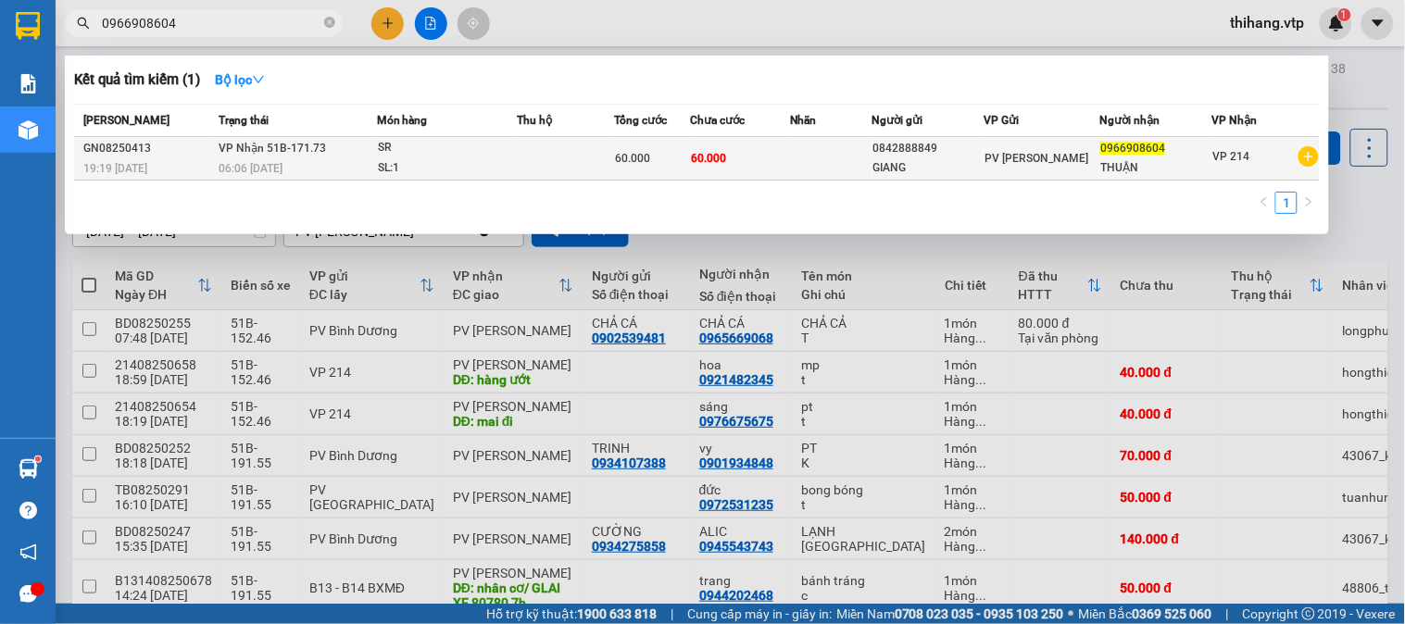
click at [1146, 153] on span "0966908604" at bounding box center [1132, 148] width 65 height 13
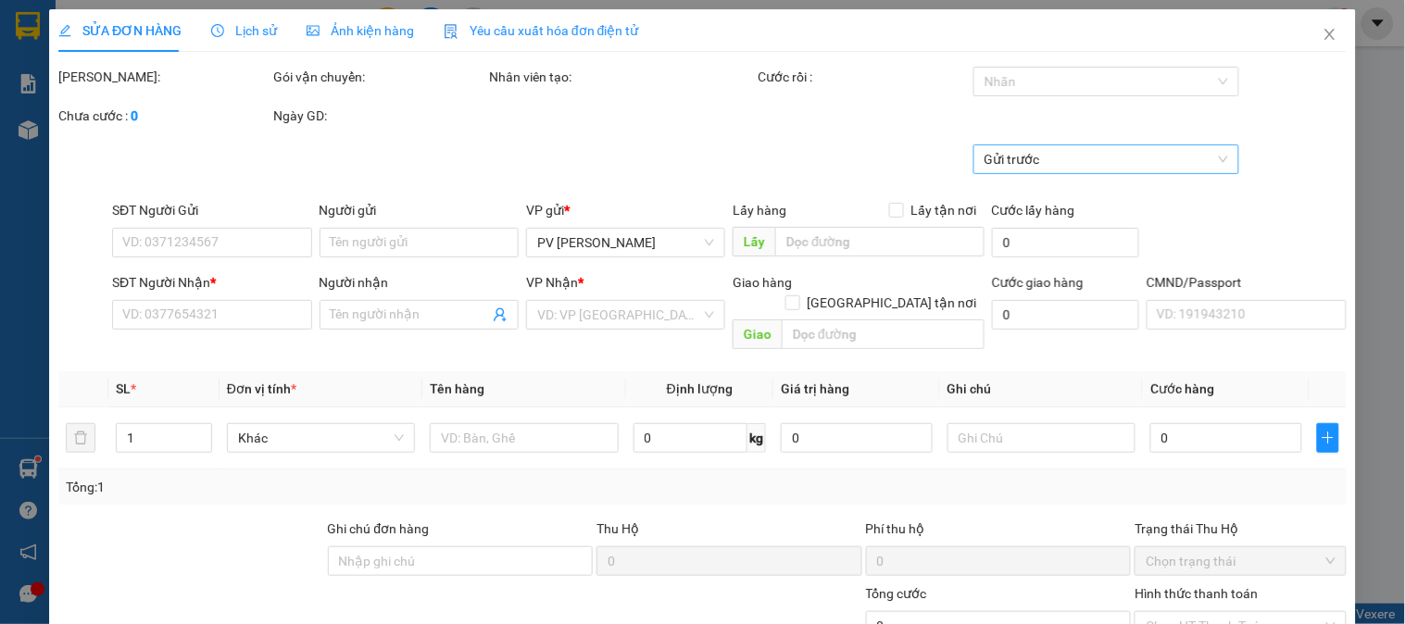
type input "3.000"
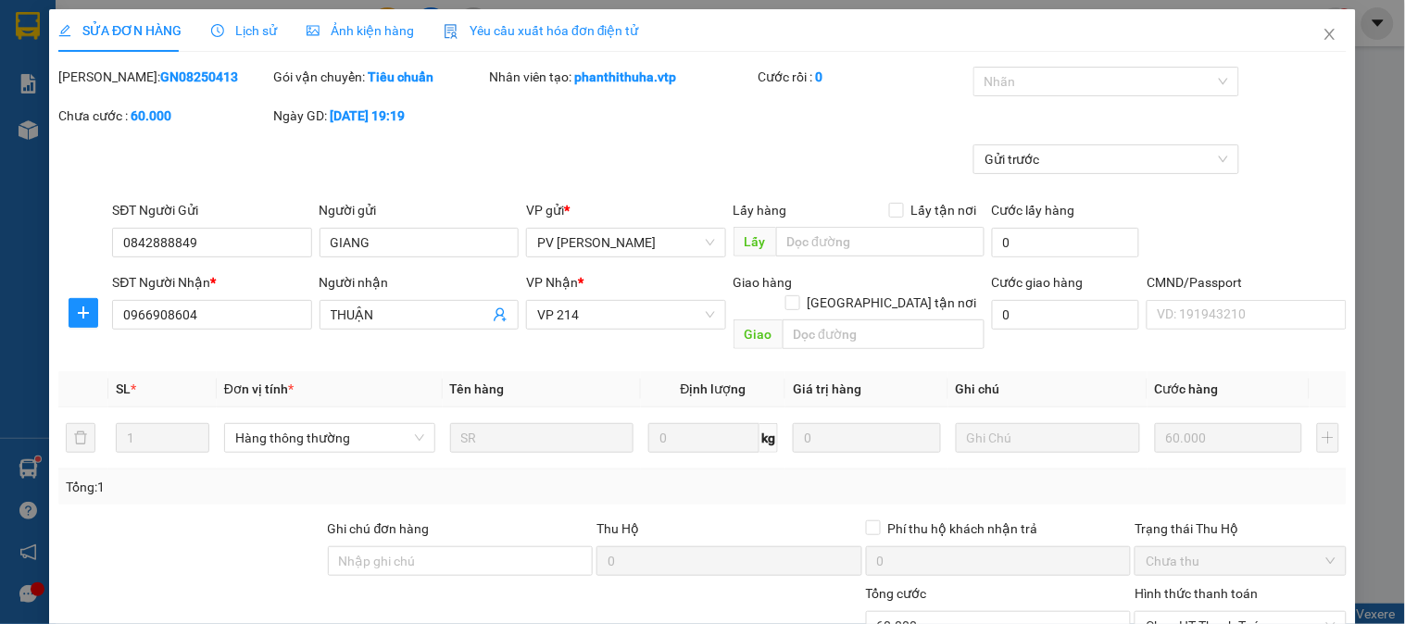
type input "0842888849"
type input "GIANG"
type input "0966908604"
type input "THUẬN"
type input "60.000"
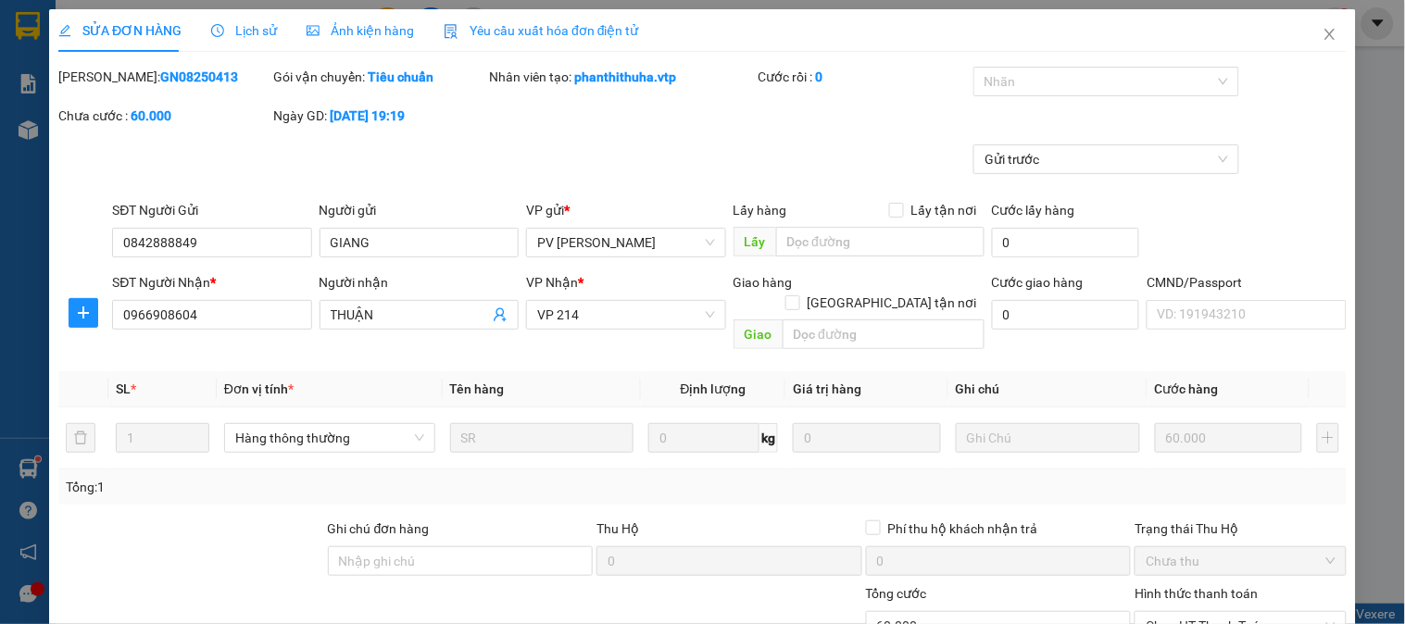
type input "60.000"
click at [241, 320] on input "0966908604" at bounding box center [211, 315] width 199 height 30
drag, startPoint x: 241, startPoint y: 320, endPoint x: 179, endPoint y: 320, distance: 62.0
click at [179, 320] on input "0966908604" at bounding box center [211, 315] width 199 height 30
click at [142, 318] on input "0966908604" at bounding box center [211, 315] width 199 height 30
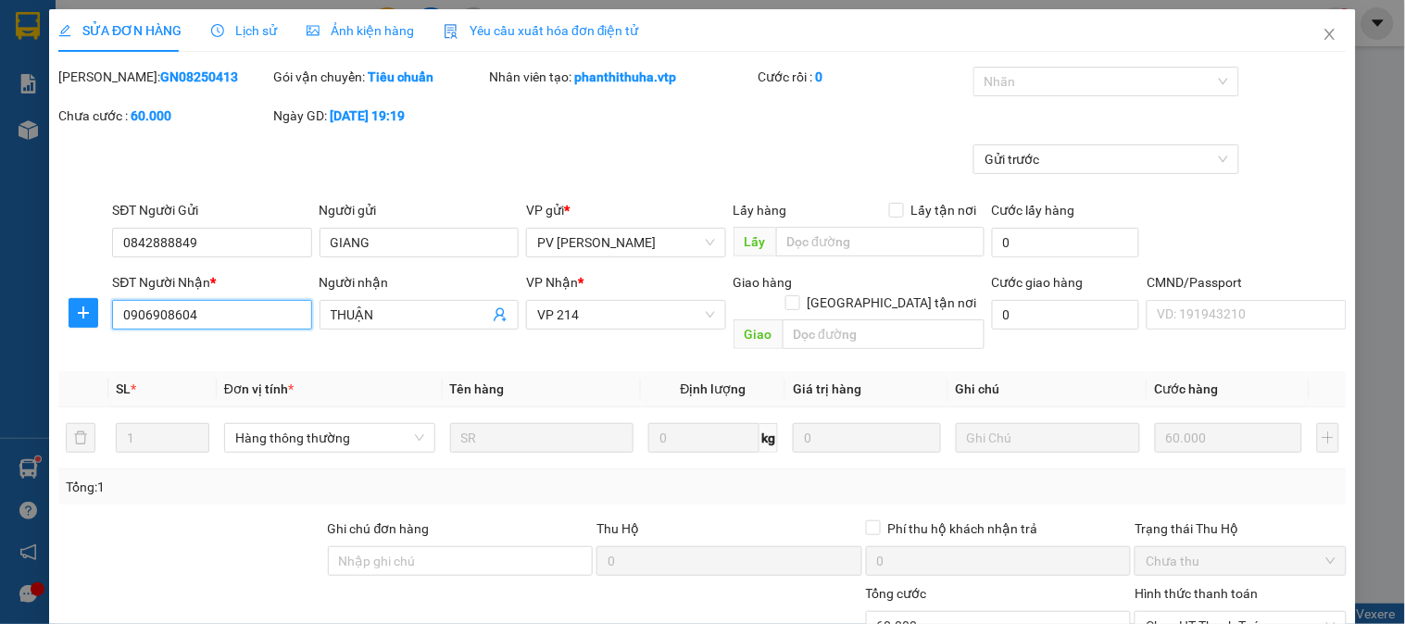
click at [185, 312] on input "0906908604" at bounding box center [211, 315] width 199 height 30
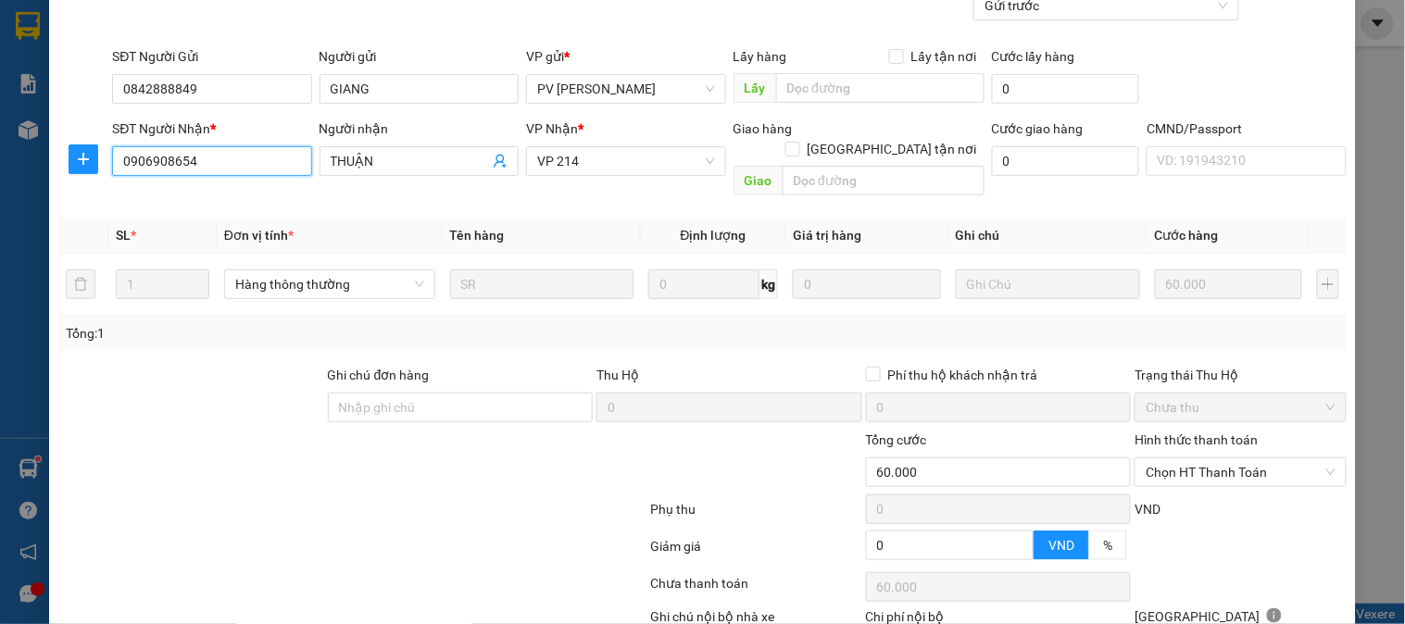
scroll to position [253, 0]
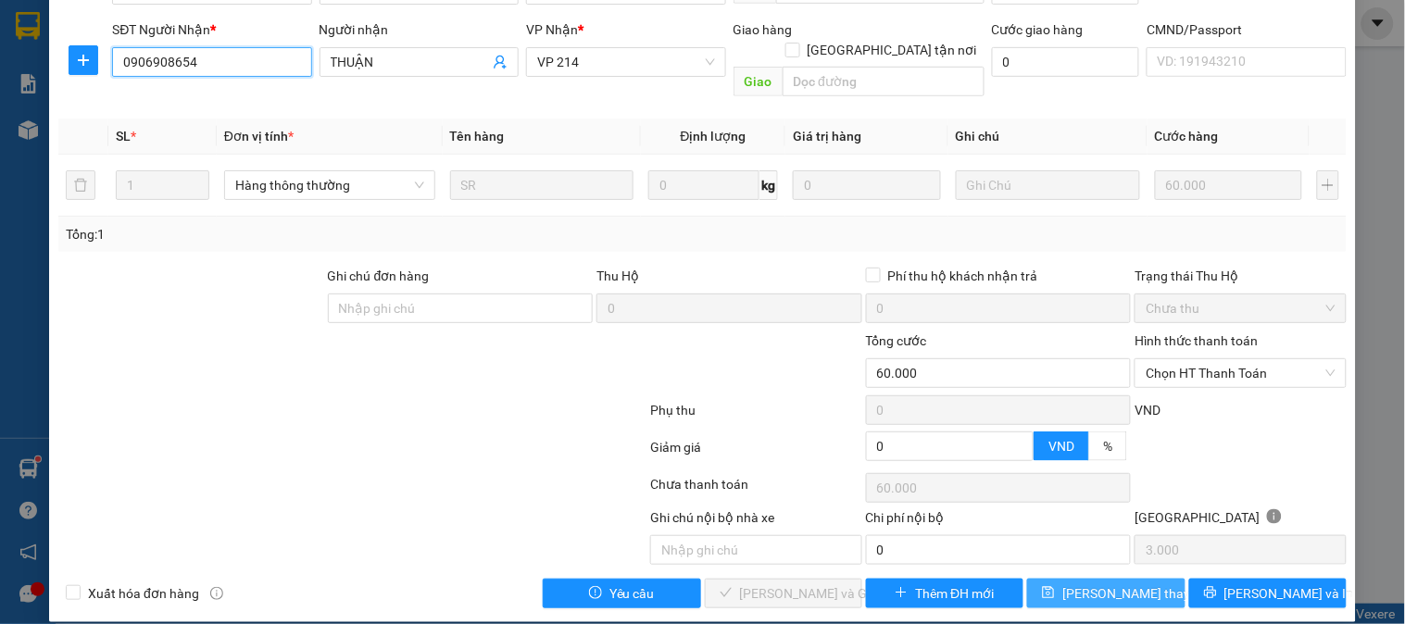
type input "0906908654"
click at [1097, 583] on span "[PERSON_NAME] thay đổi" at bounding box center [1136, 593] width 148 height 20
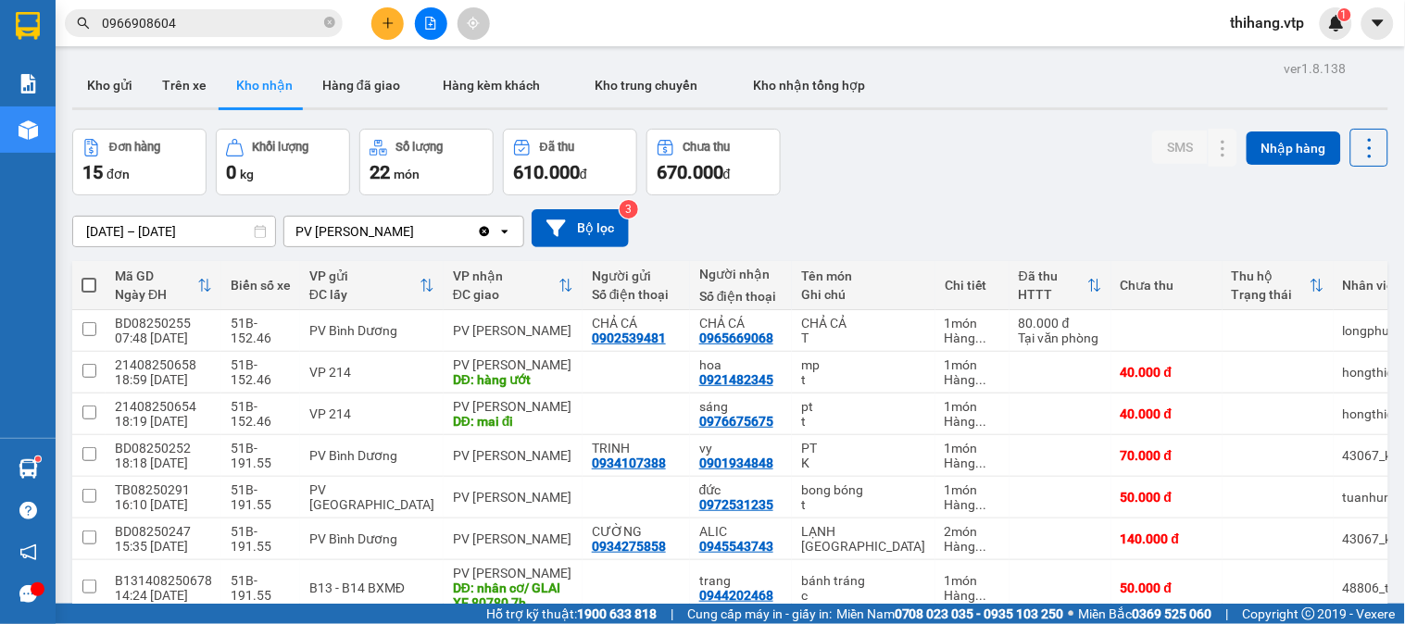
click at [245, 23] on input "0966908604" at bounding box center [211, 23] width 219 height 20
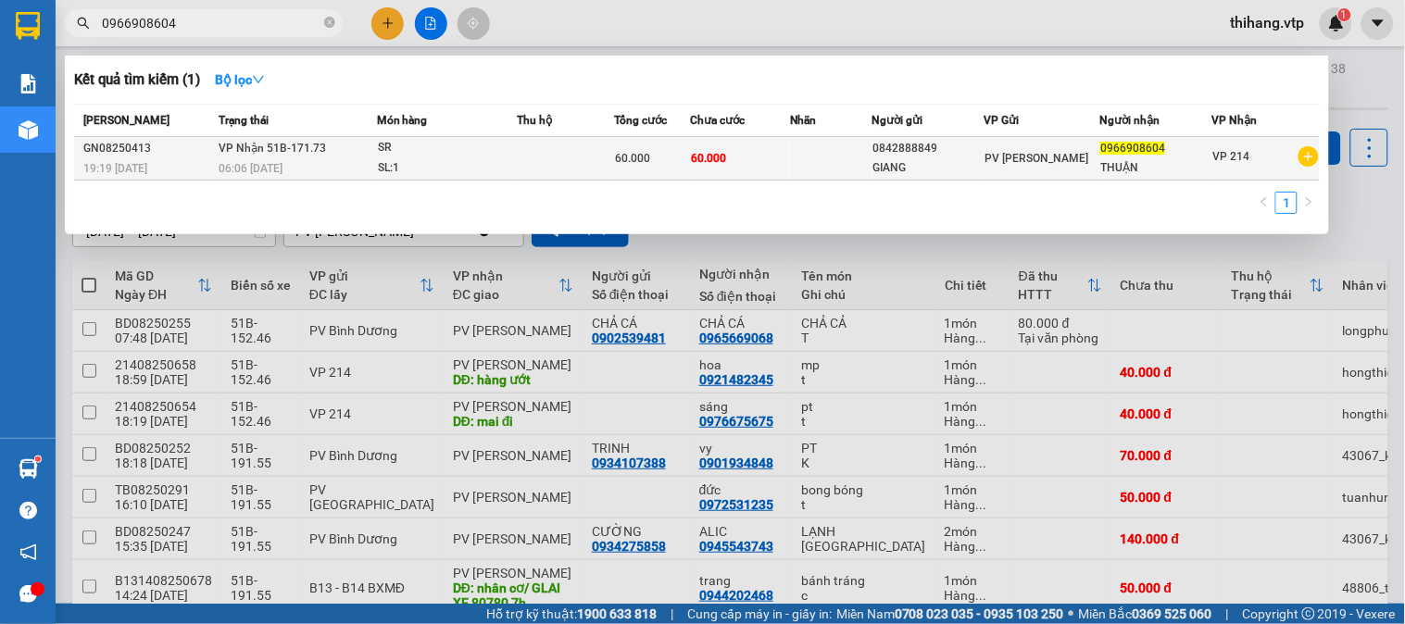
click at [1115, 152] on span "0966908604" at bounding box center [1132, 148] width 65 height 13
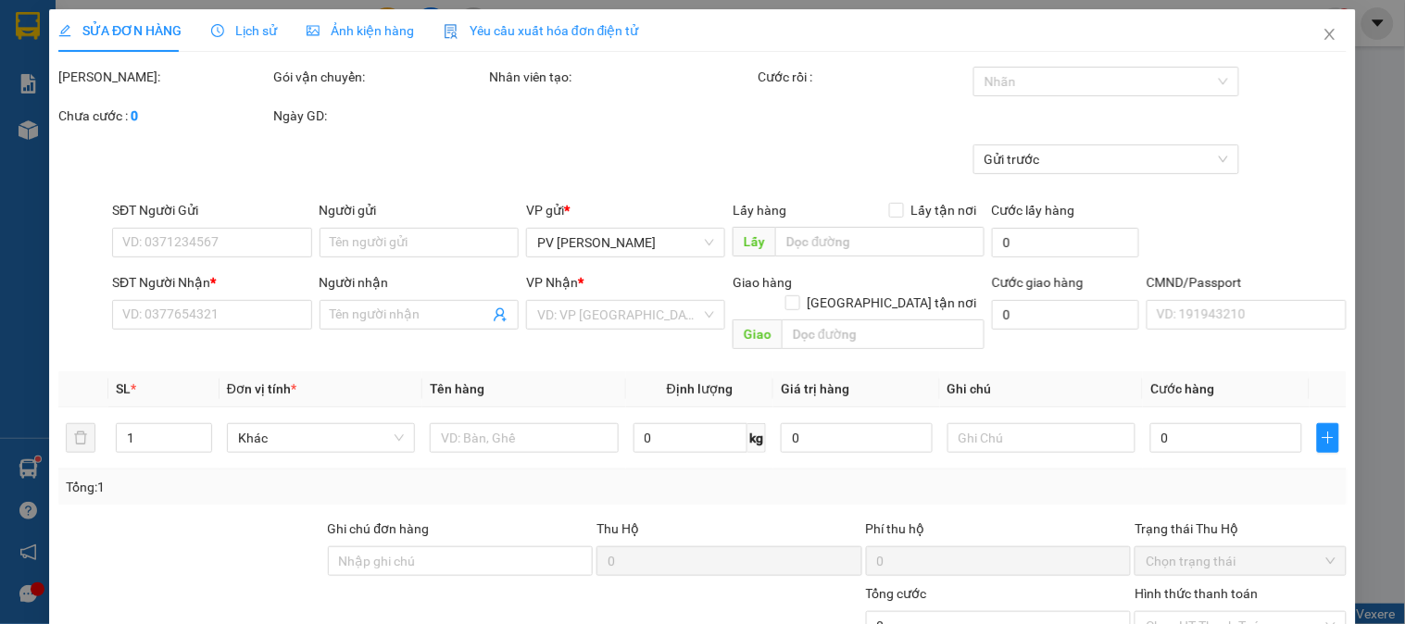
type input "3.000"
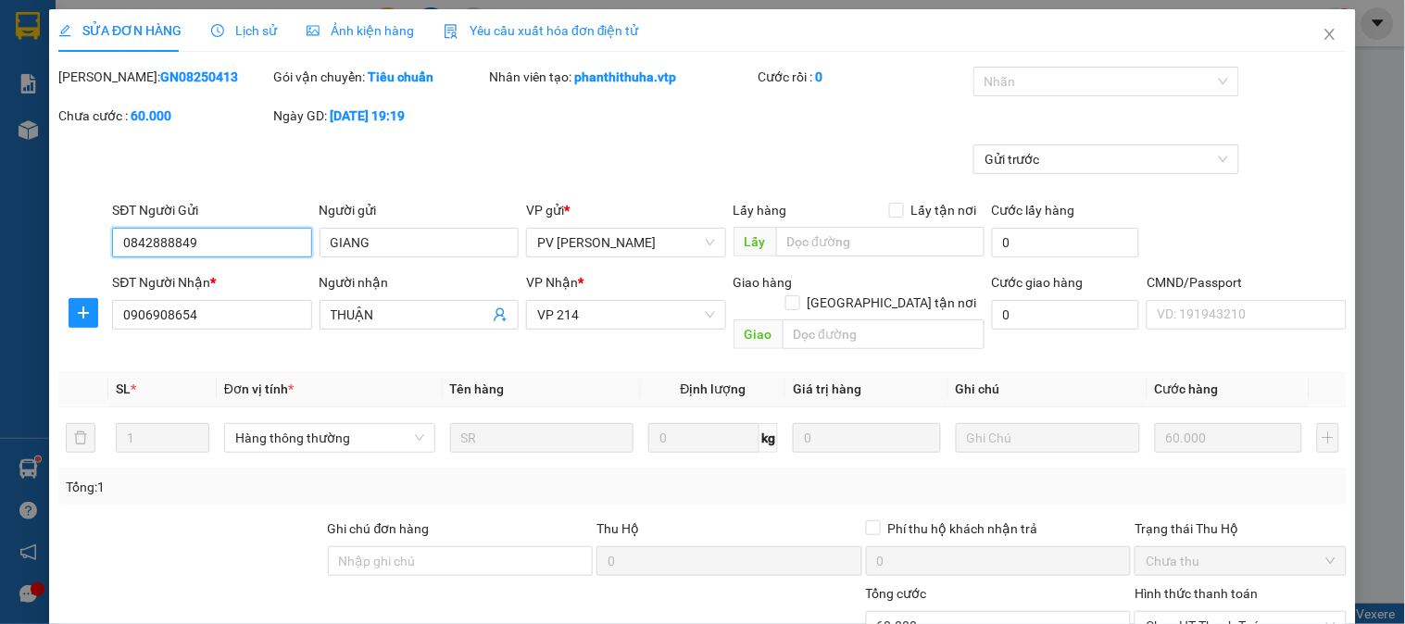
type input "0842888849"
type input "GIANG"
type input "0906908654"
type input "THUẬN"
type input "60.000"
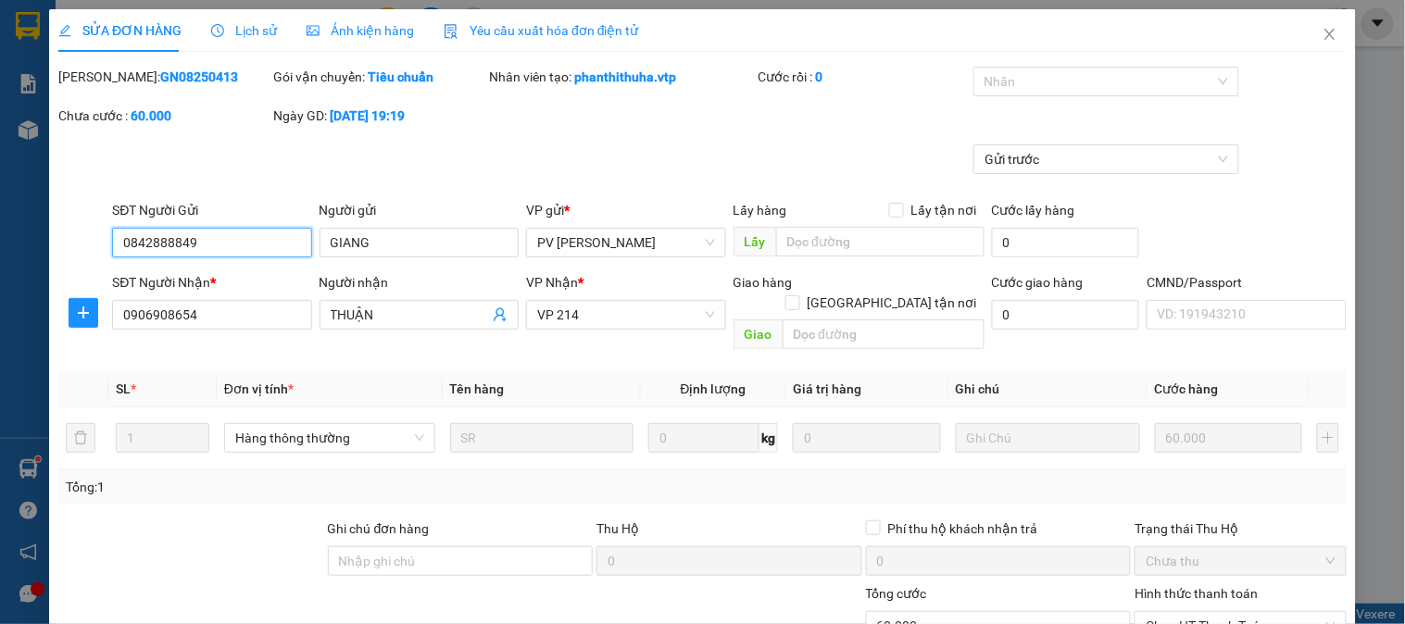
type input "60.000"
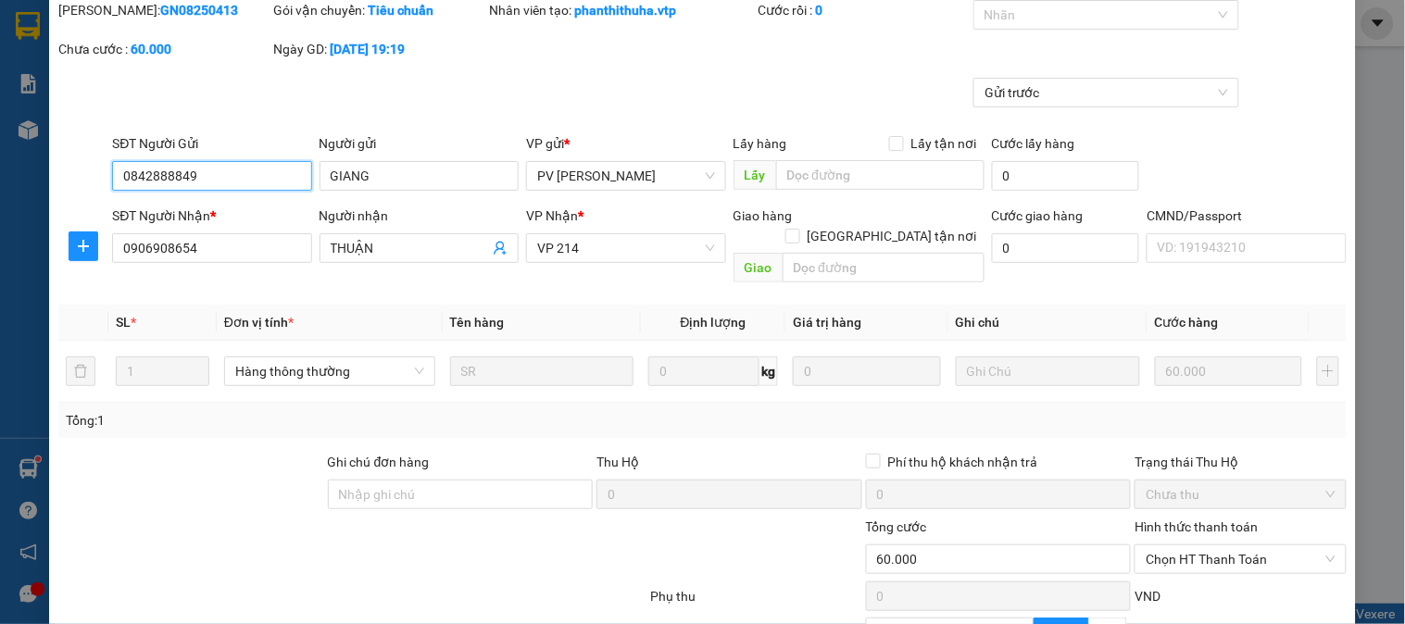
scroll to position [253, 0]
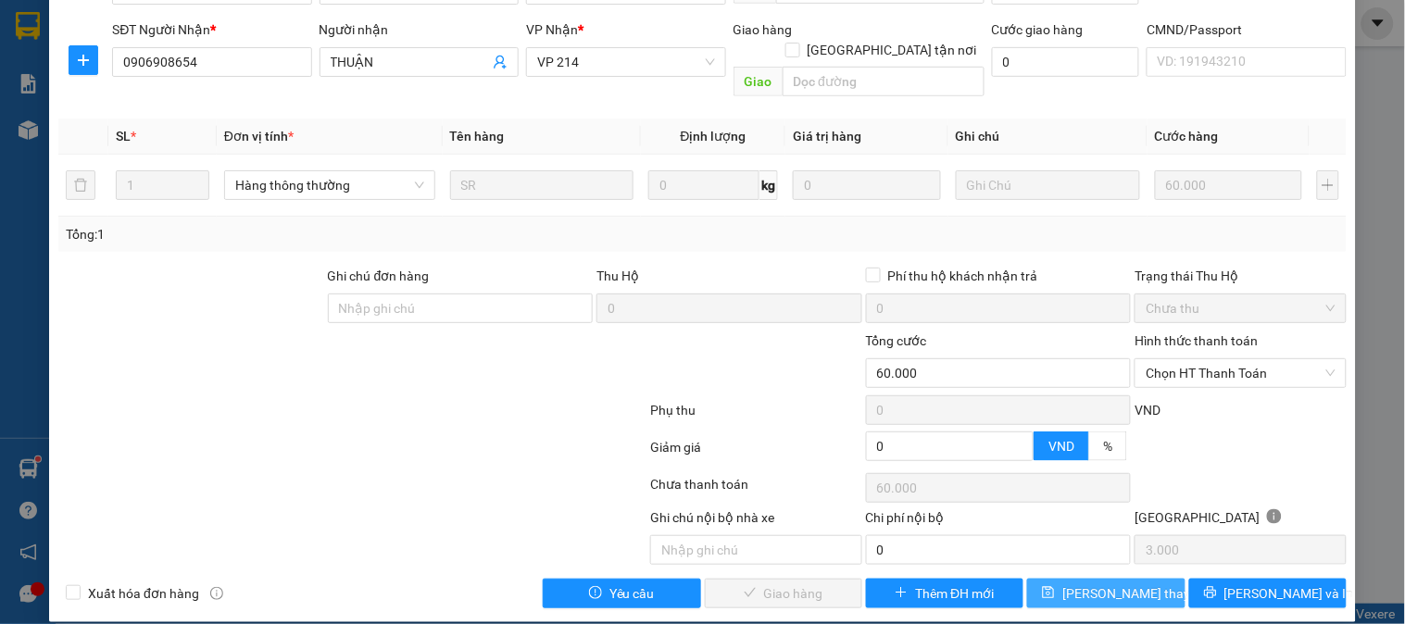
click at [1095, 583] on span "[PERSON_NAME] thay đổi" at bounding box center [1136, 593] width 148 height 20
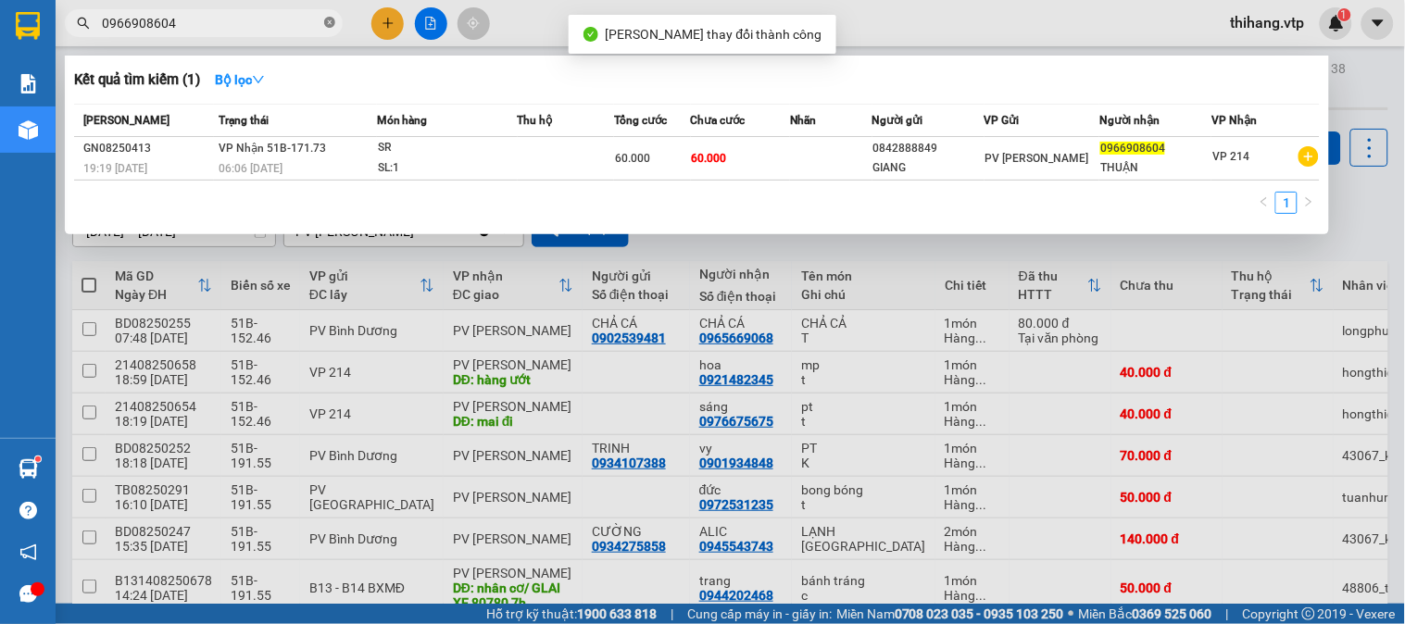
click at [327, 23] on icon "close-circle" at bounding box center [329, 22] width 11 height 11
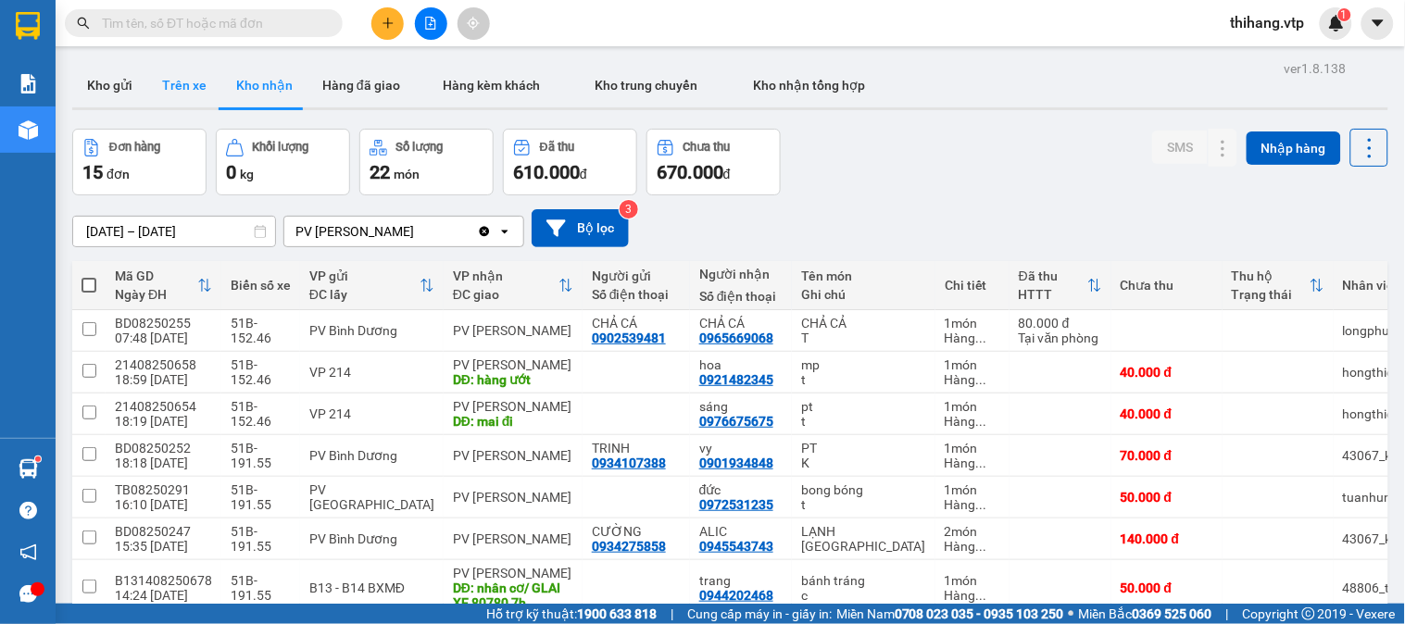
click at [169, 97] on button "Trên xe" at bounding box center [184, 85] width 74 height 44
type input "[DATE] – [DATE]"
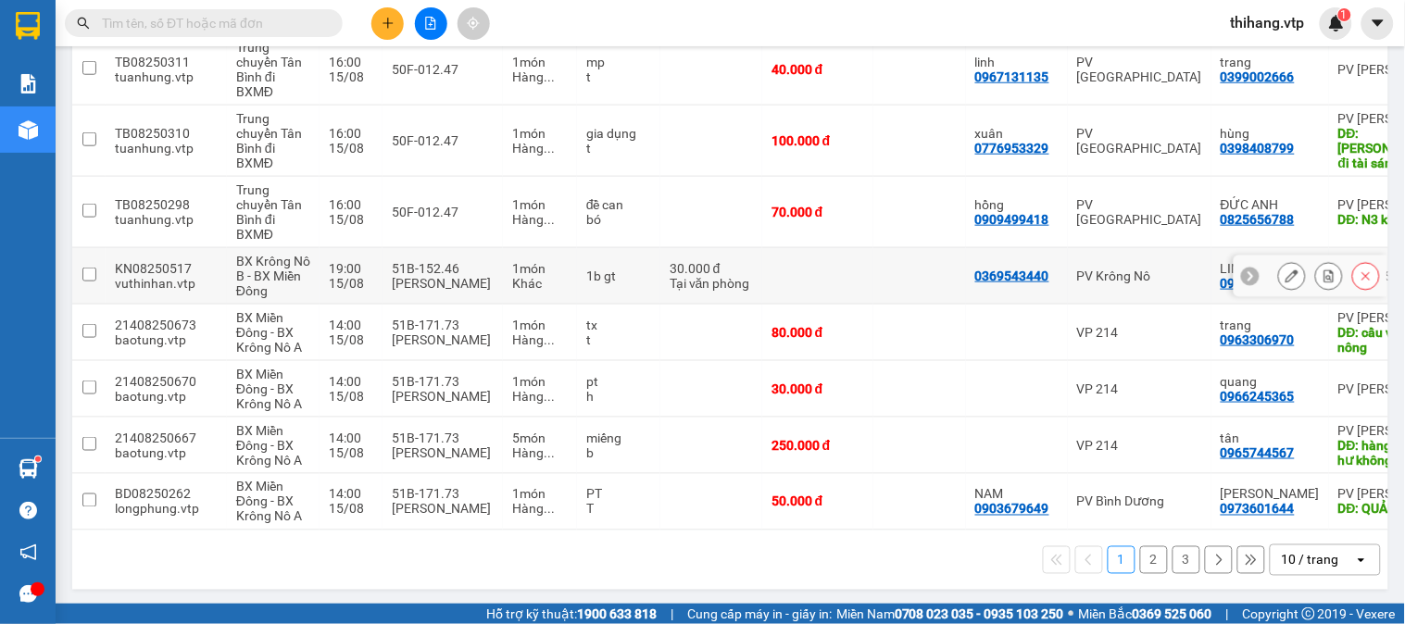
scroll to position [430, 0]
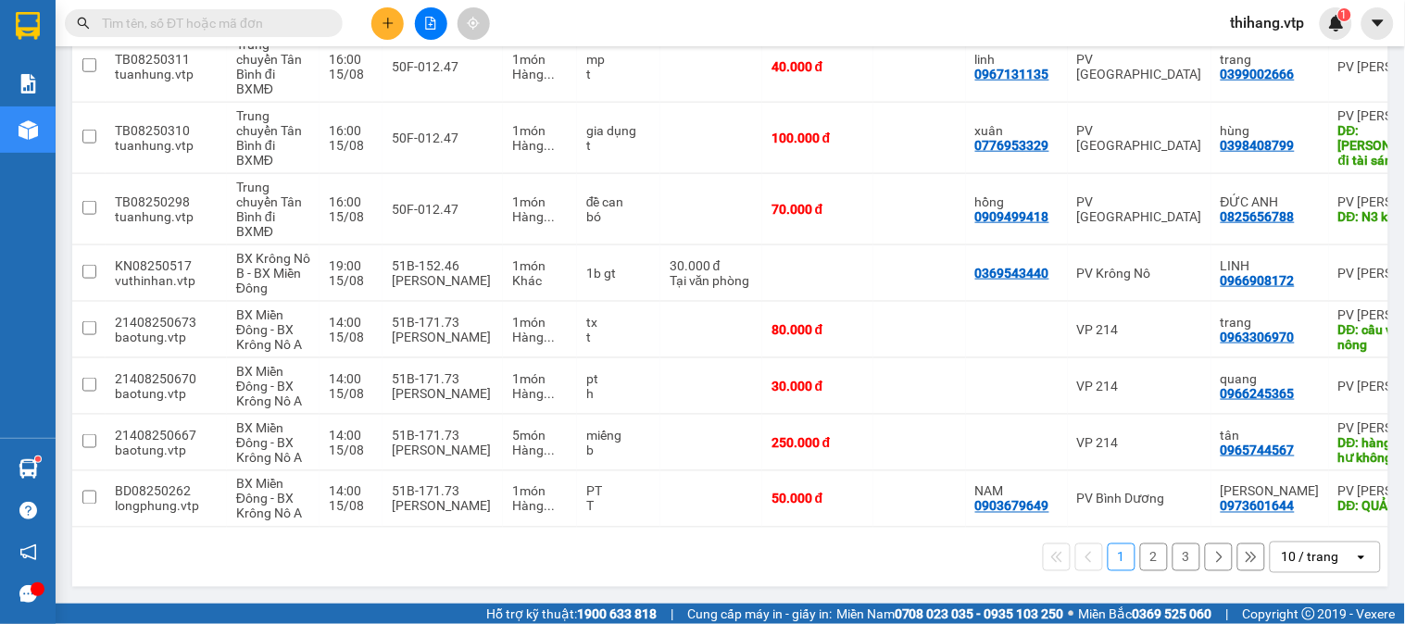
click at [1306, 566] on div "10 / trang" at bounding box center [1310, 557] width 57 height 19
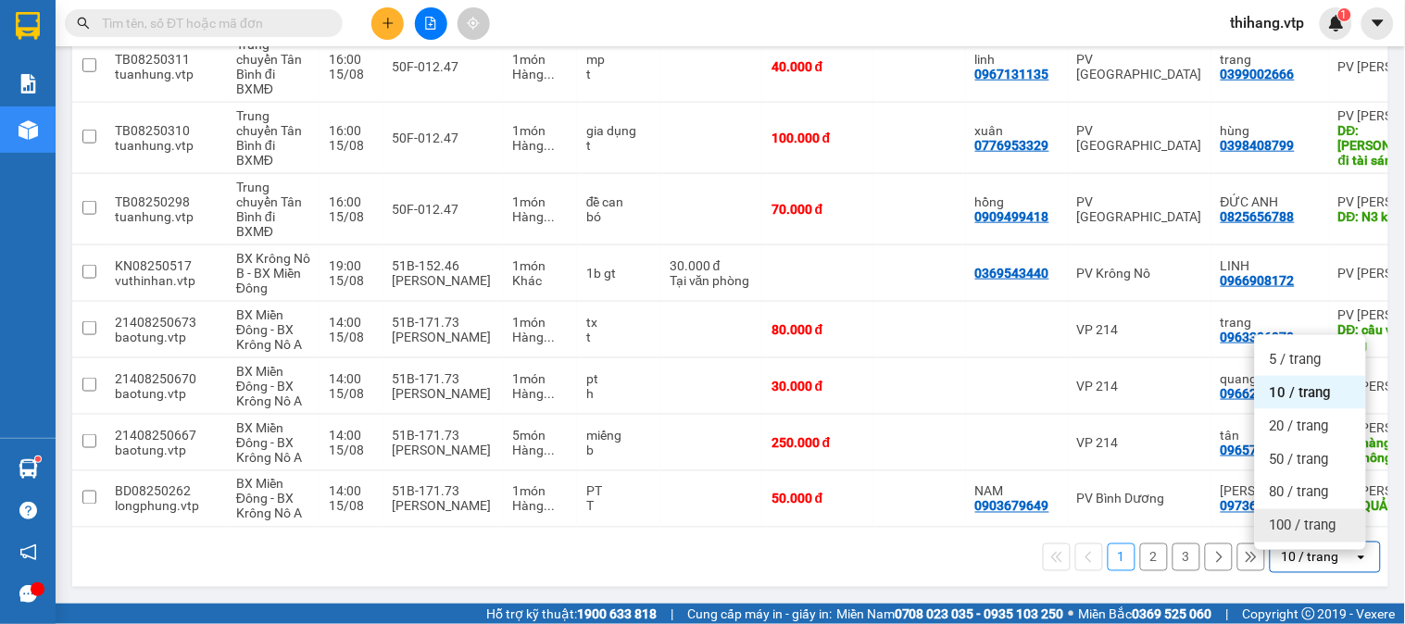
click at [1294, 517] on span "100 / trang" at bounding box center [1303, 526] width 67 height 19
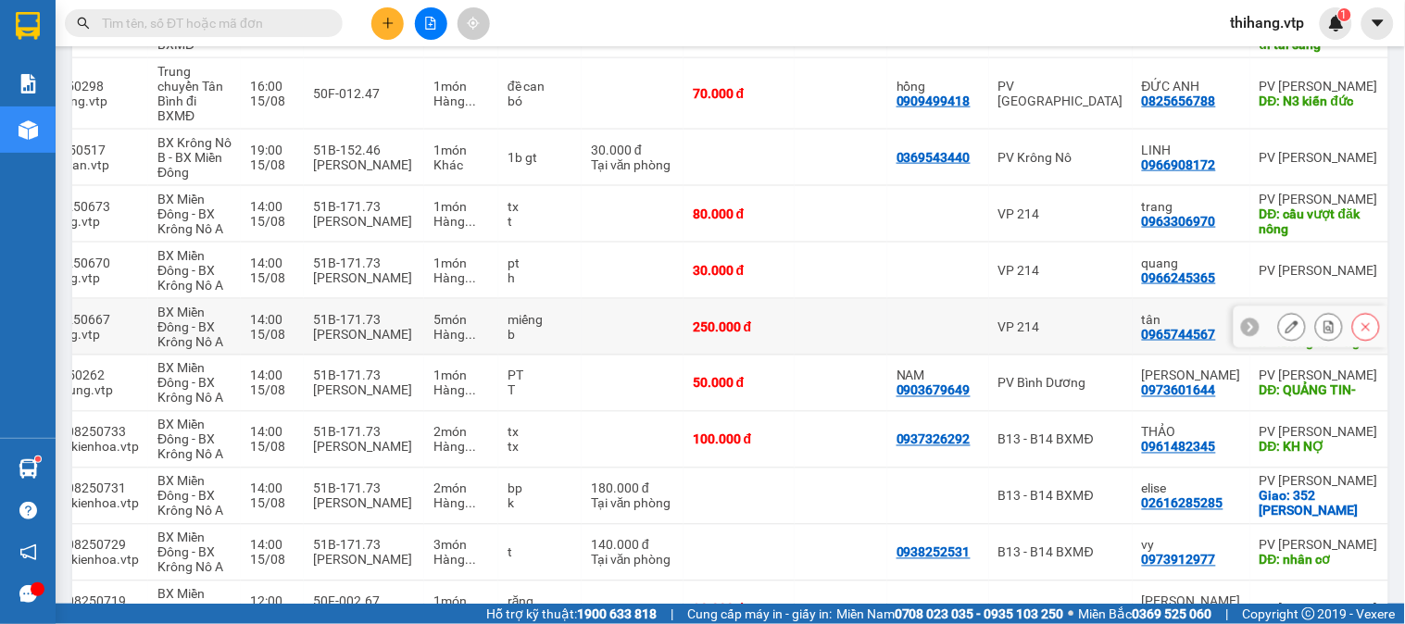
scroll to position [532, 0]
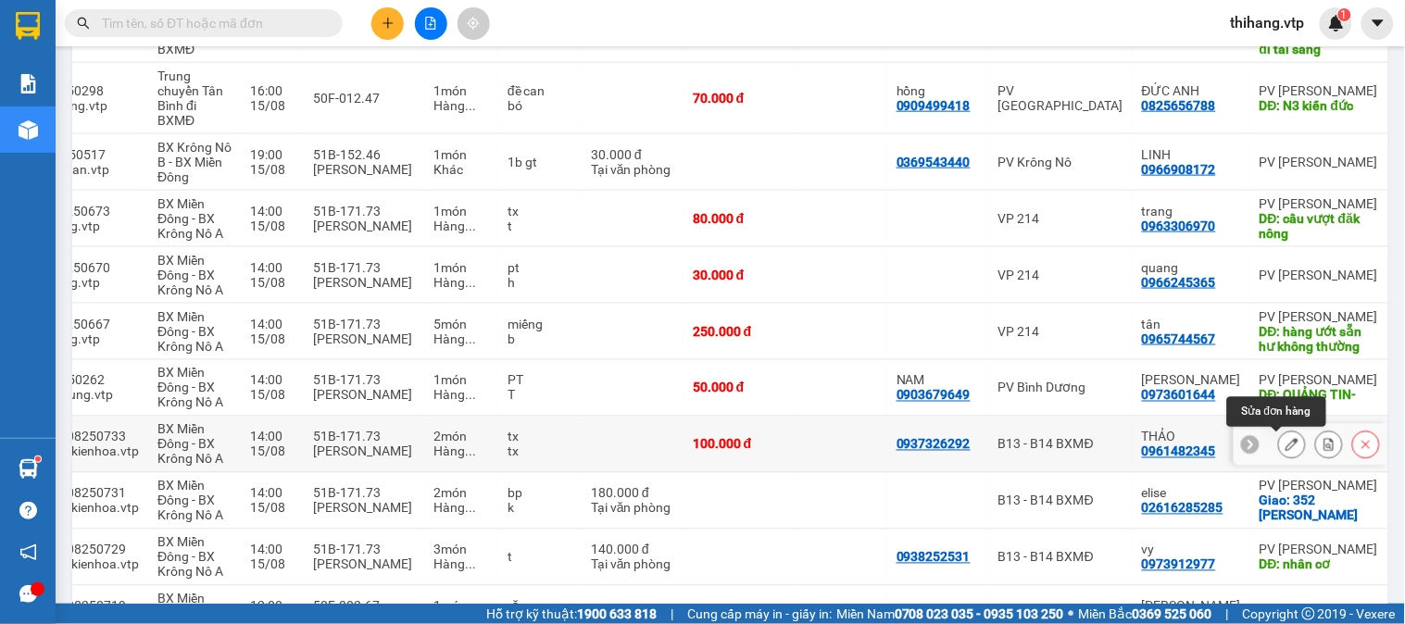
click at [1285, 443] on icon at bounding box center [1291, 444] width 13 height 13
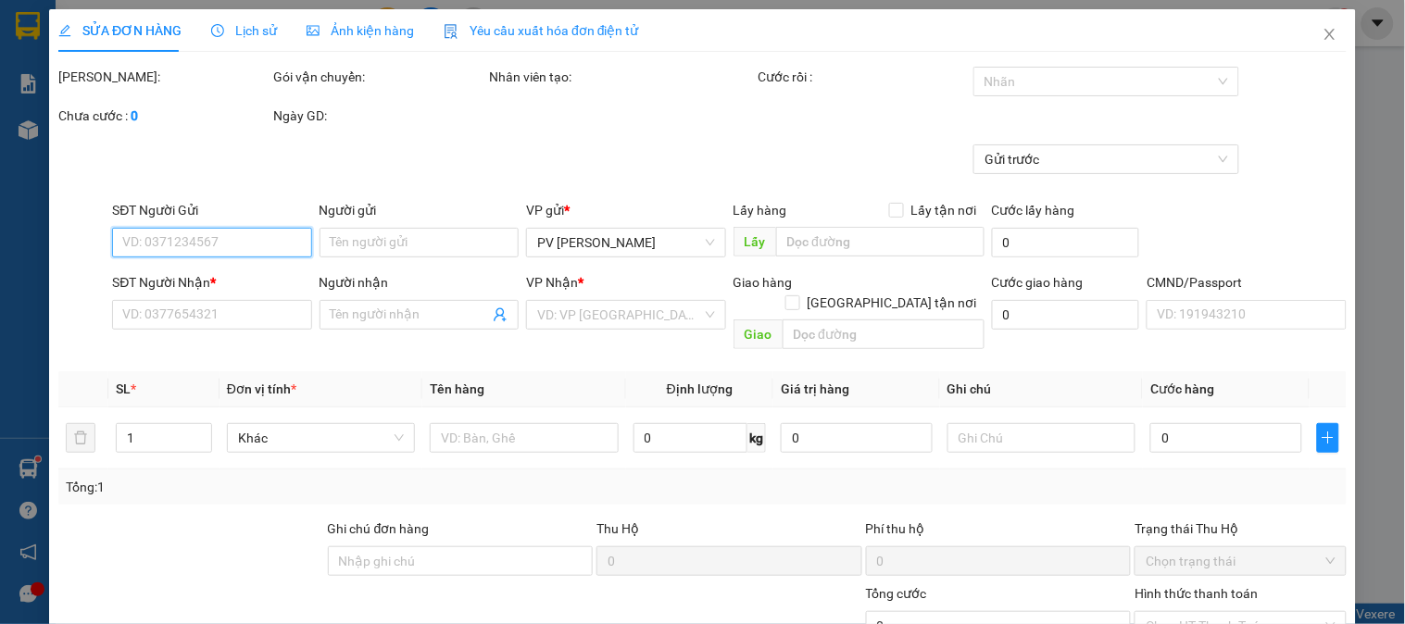
type input "5.000"
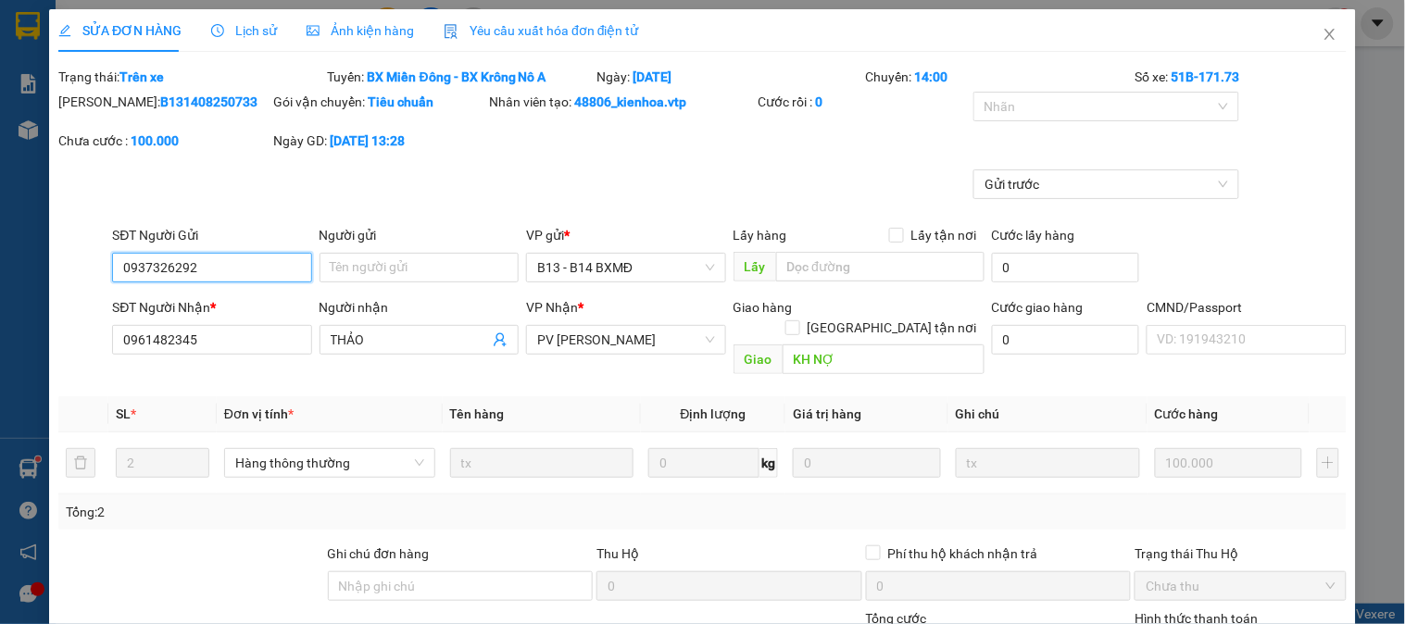
type input "0937326292"
type input "0961482345"
type input "THẢO"
type input "KH NỢ"
type input "100.000"
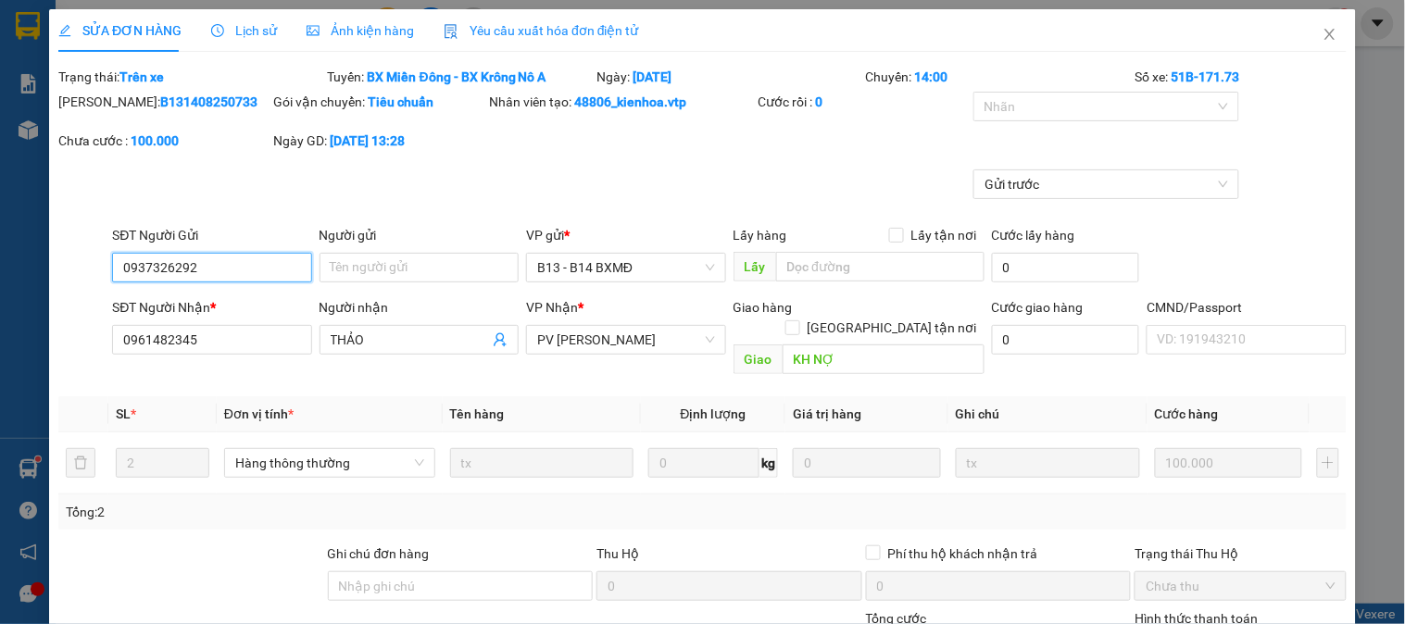
type input "100.000"
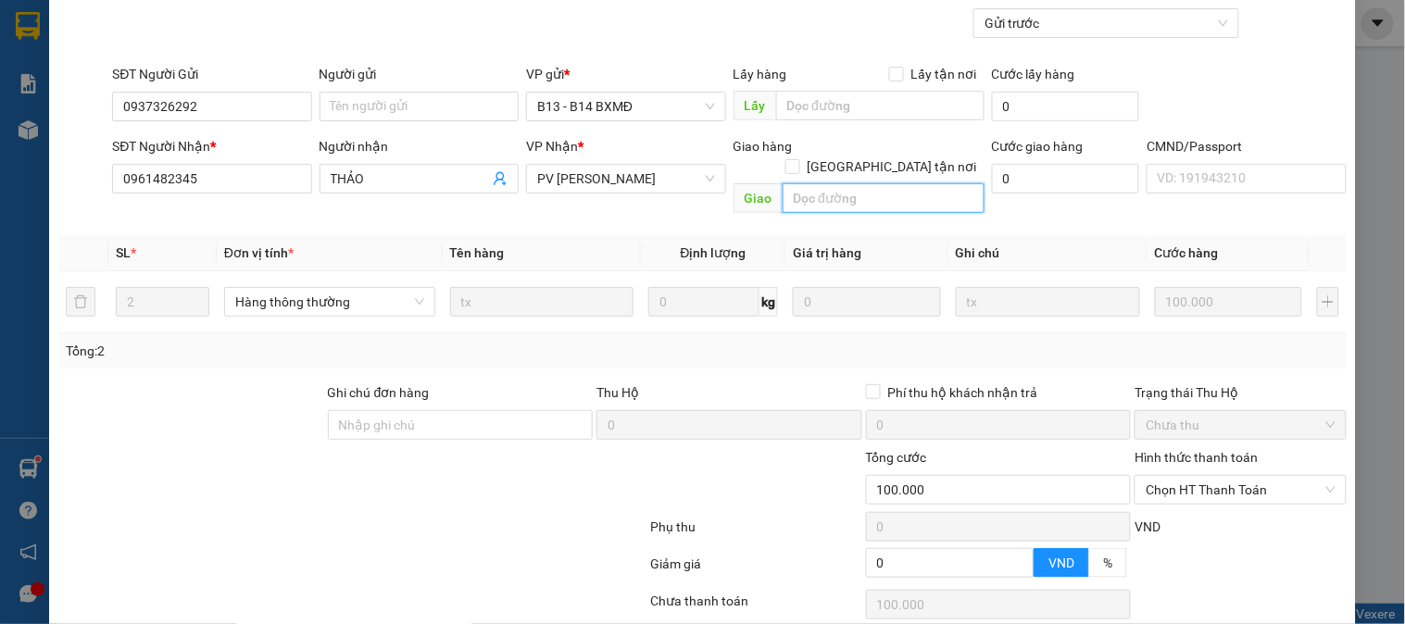
scroll to position [278, 0]
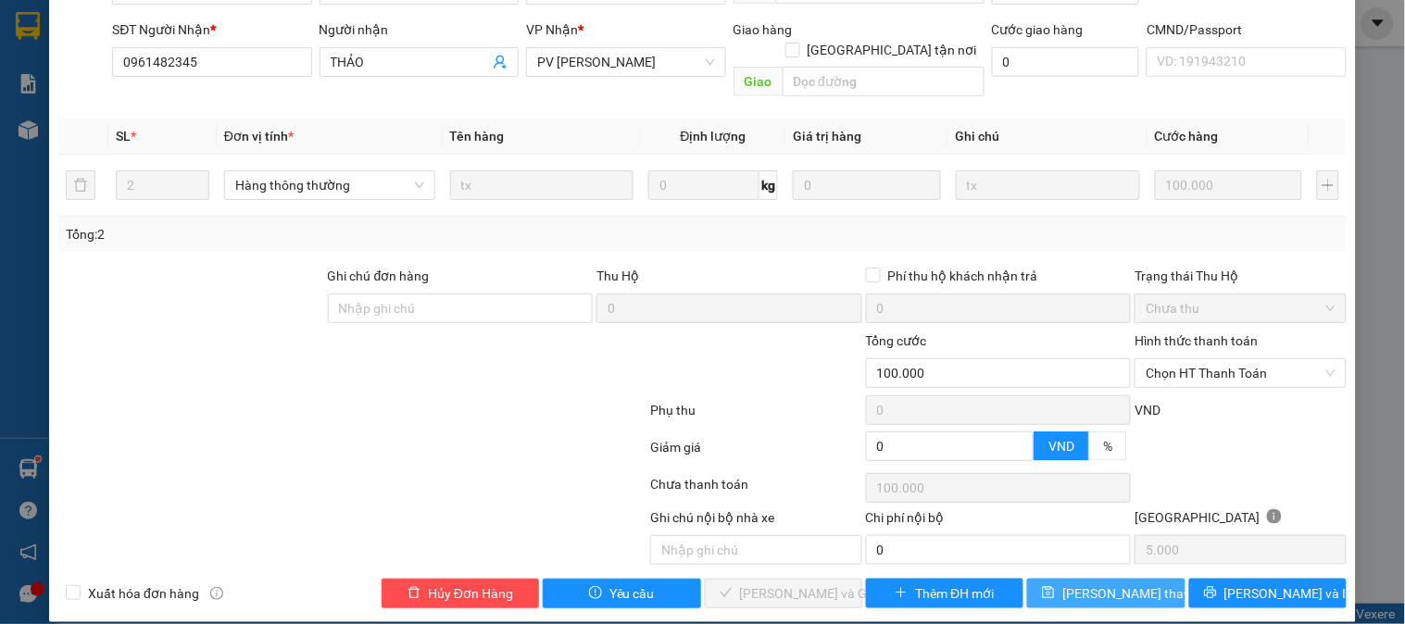
click at [1116, 583] on span "[PERSON_NAME] thay đổi" at bounding box center [1136, 593] width 148 height 20
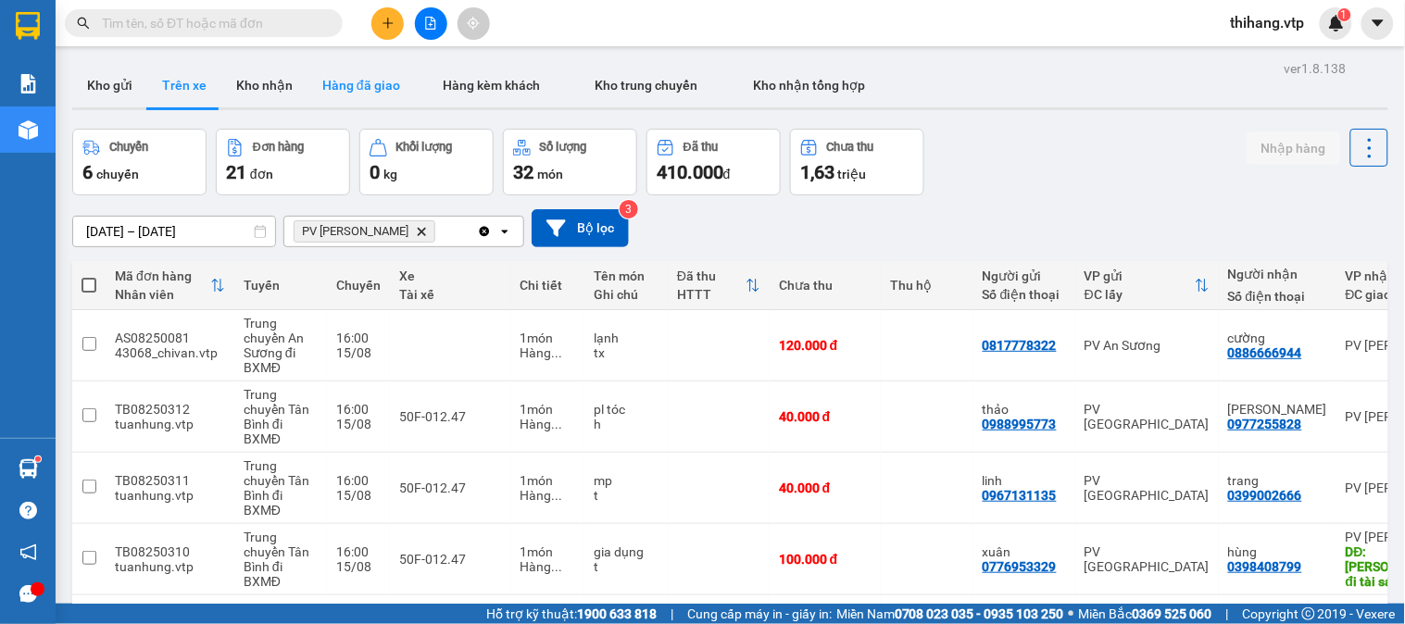
click at [361, 86] on button "Hàng đã giao" at bounding box center [360, 85] width 107 height 44
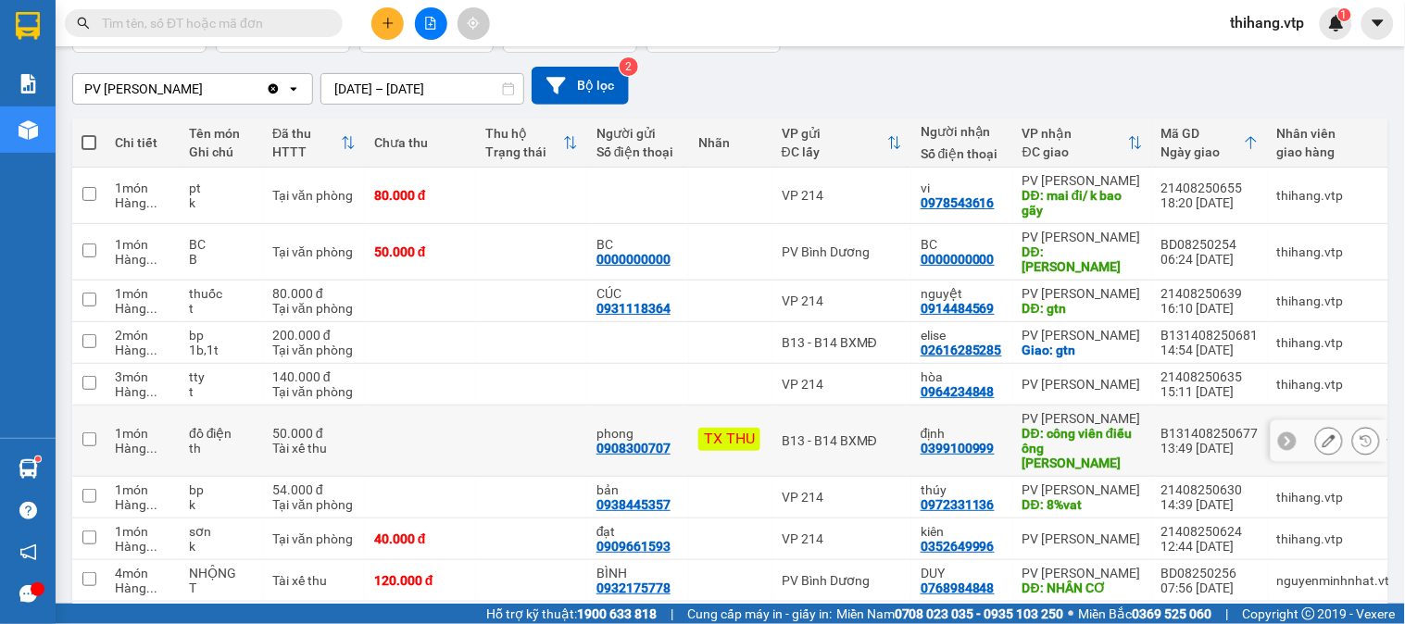
scroll to position [252, 0]
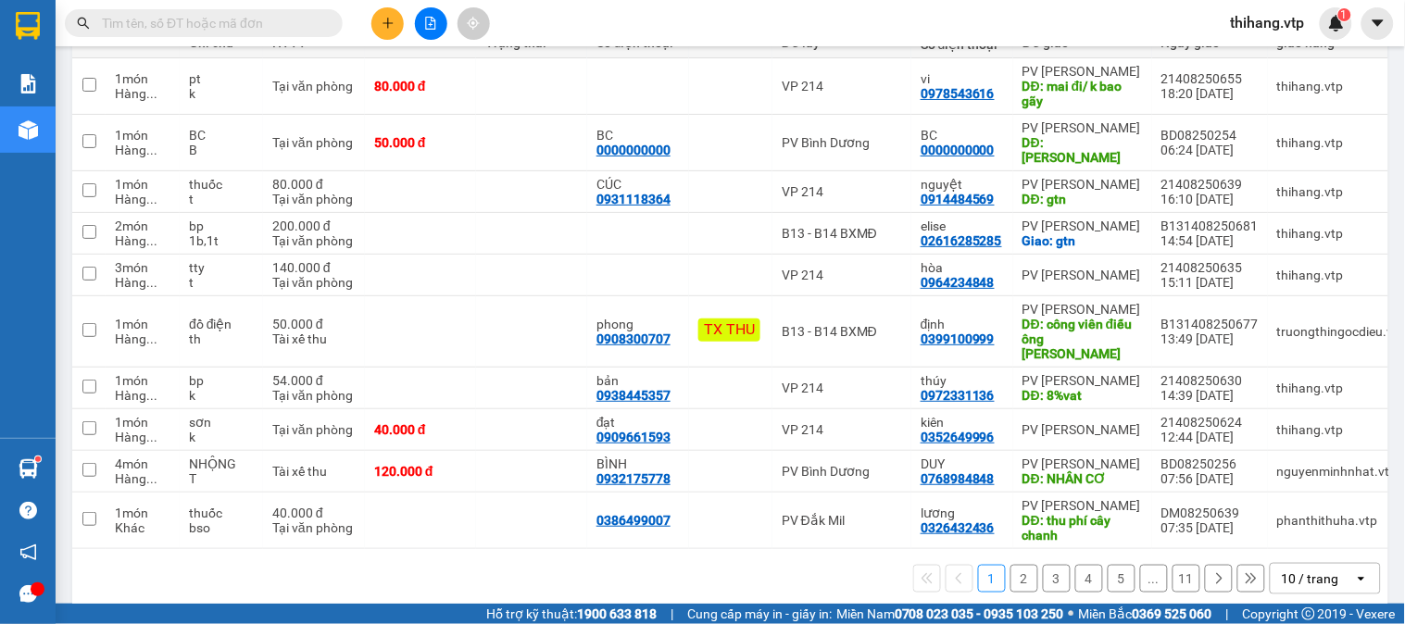
click at [1302, 570] on div "10 / trang" at bounding box center [1310, 579] width 57 height 19
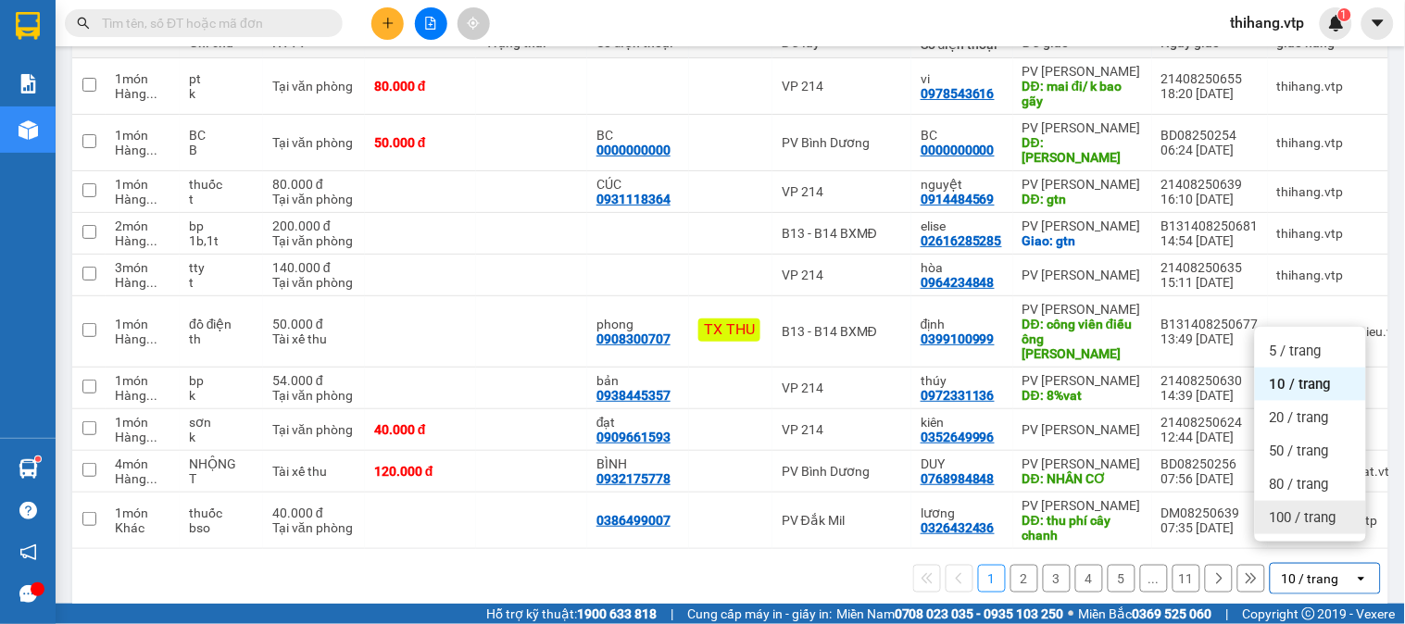
click at [1289, 508] on span "100 / trang" at bounding box center [1303, 517] width 67 height 19
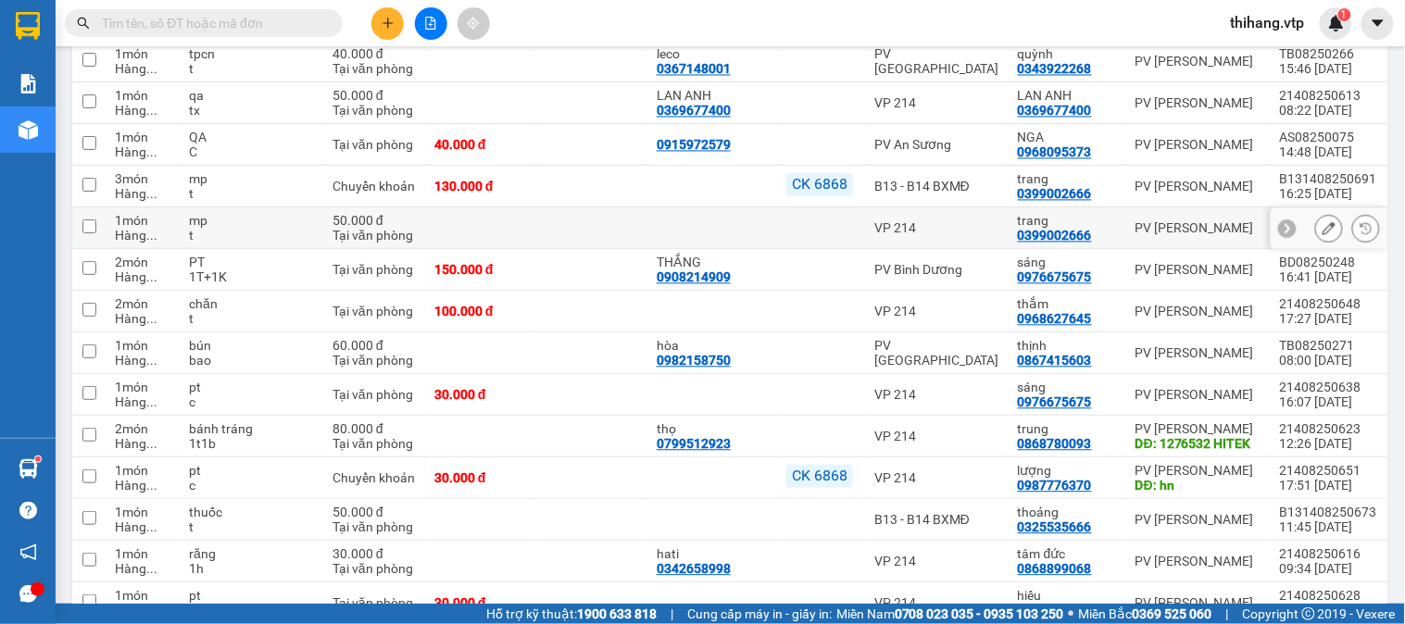
scroll to position [1281, 0]
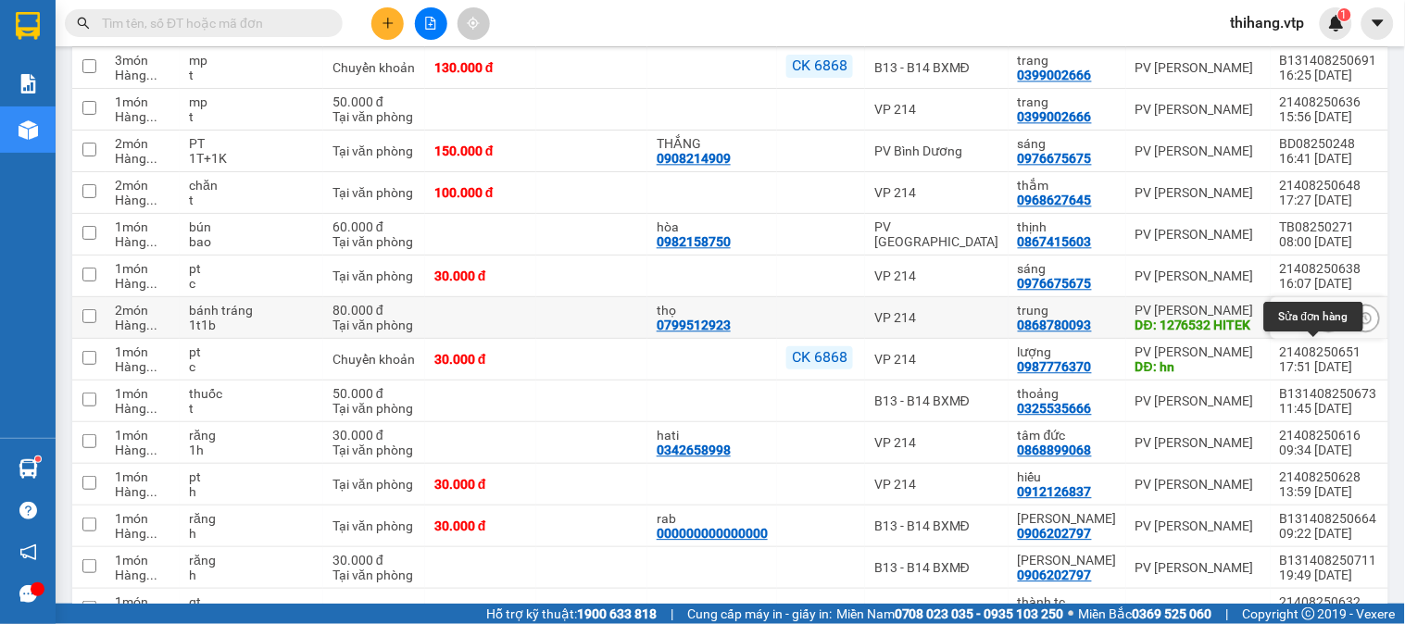
click at [1322, 324] on icon at bounding box center [1328, 317] width 13 height 13
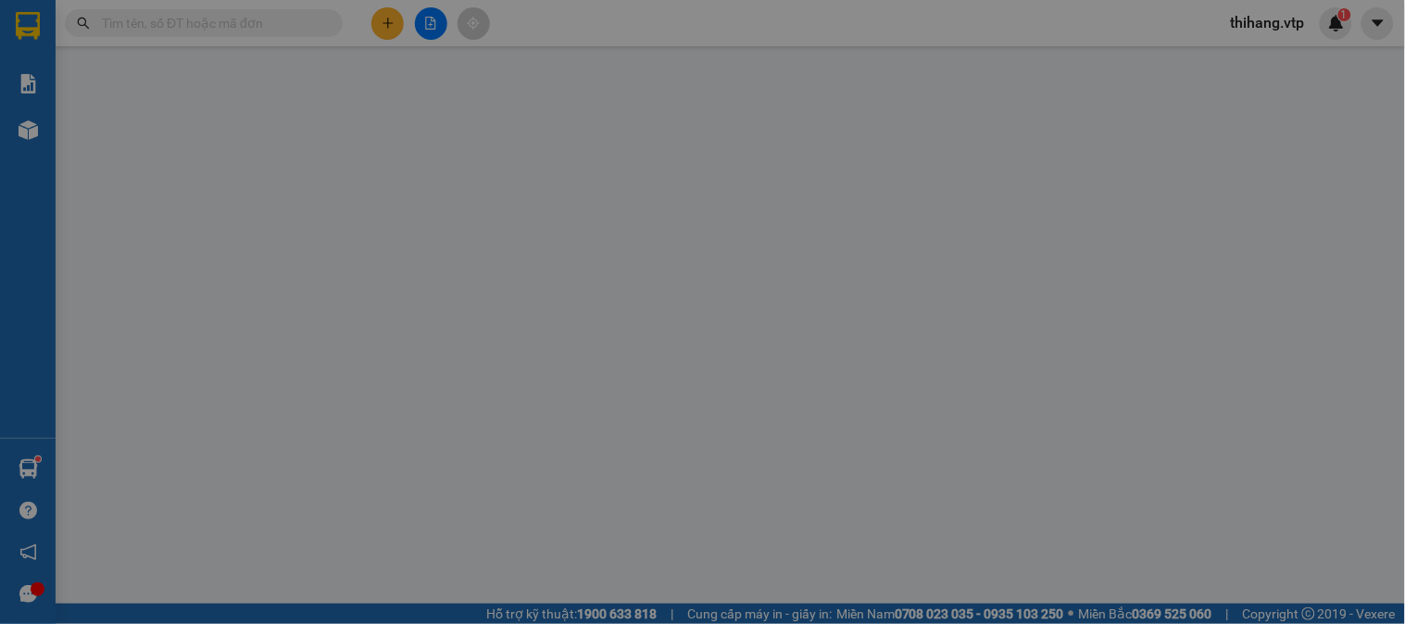
type input "0799512923"
type input "thọ"
type input "0868780093"
type input "trung"
type input "1276532 HITEK"
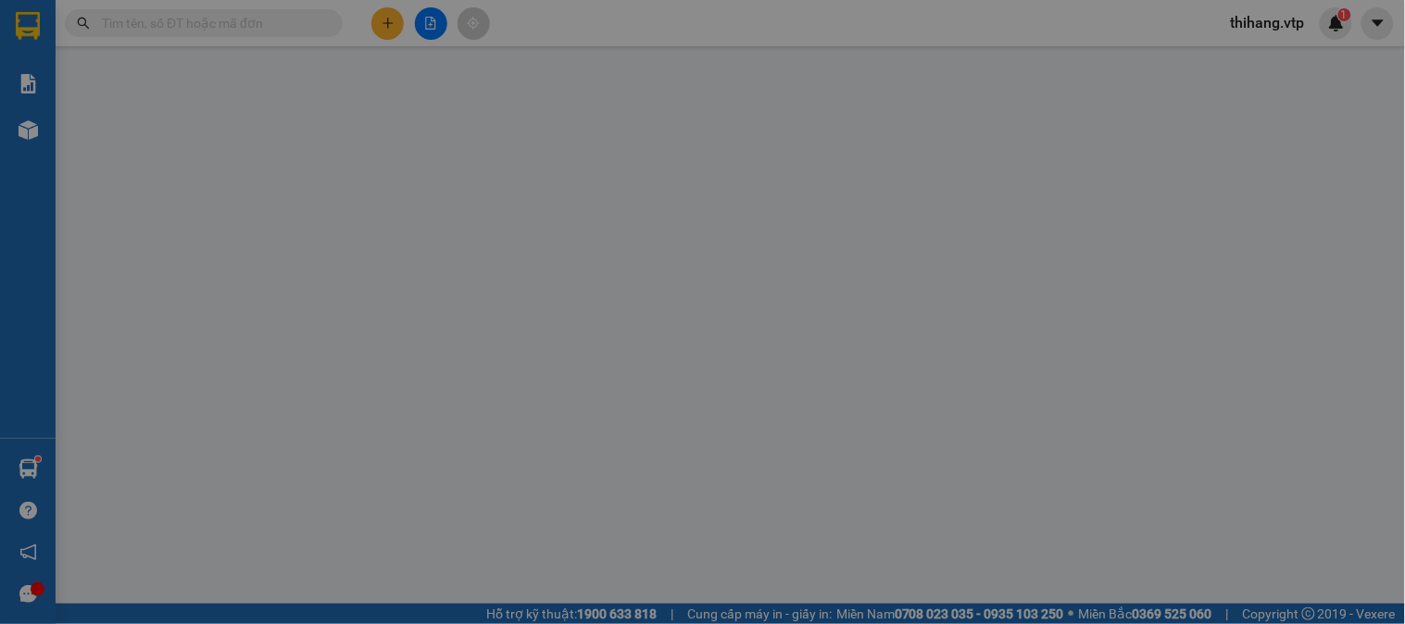
type input "80.000"
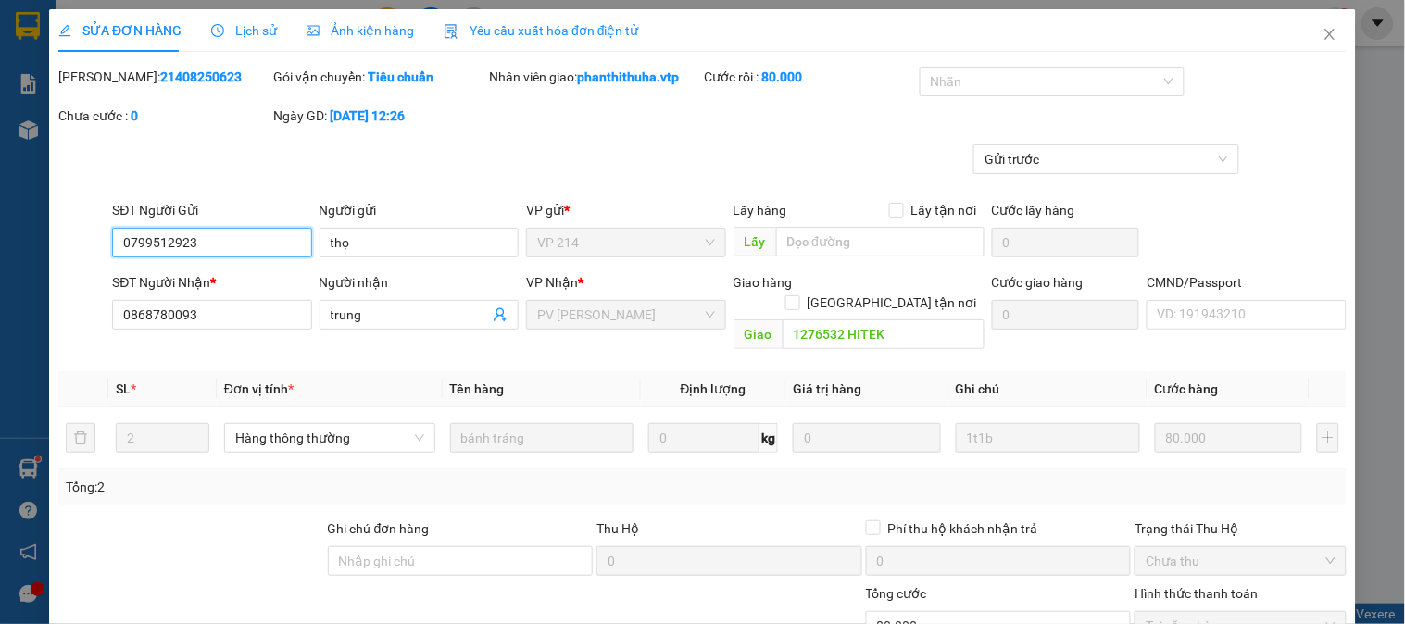
type input "4.000"
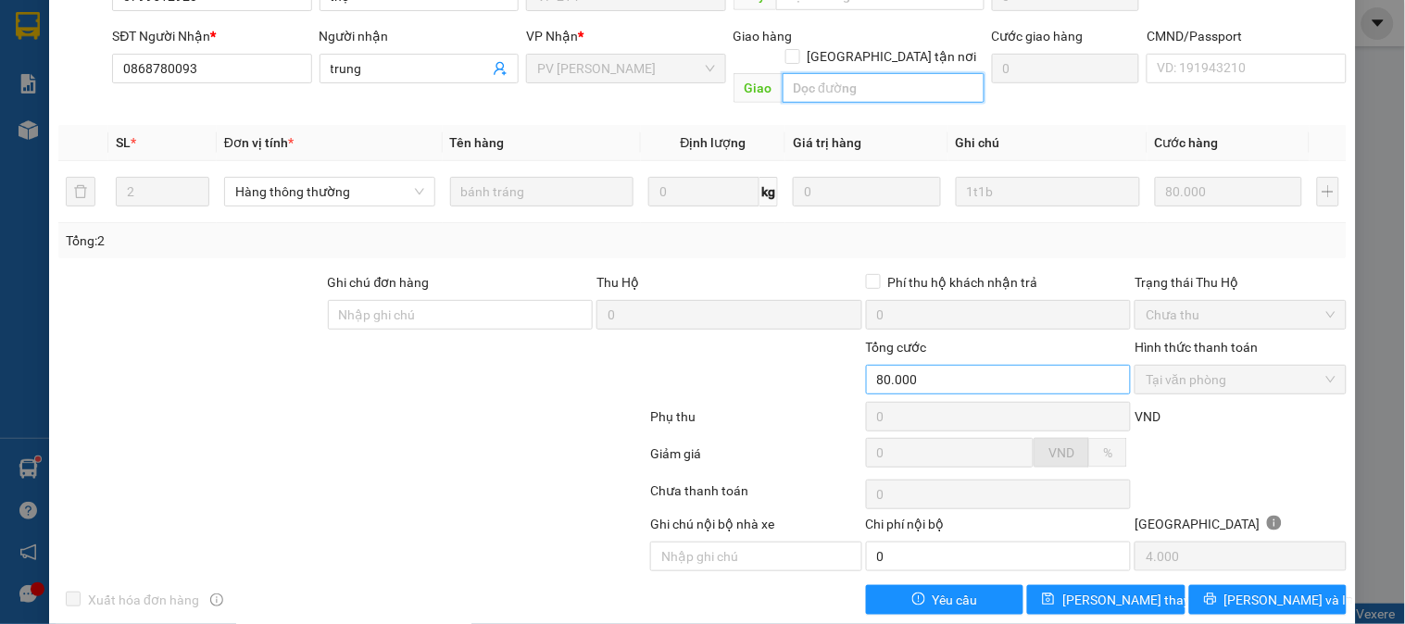
scroll to position [253, 0]
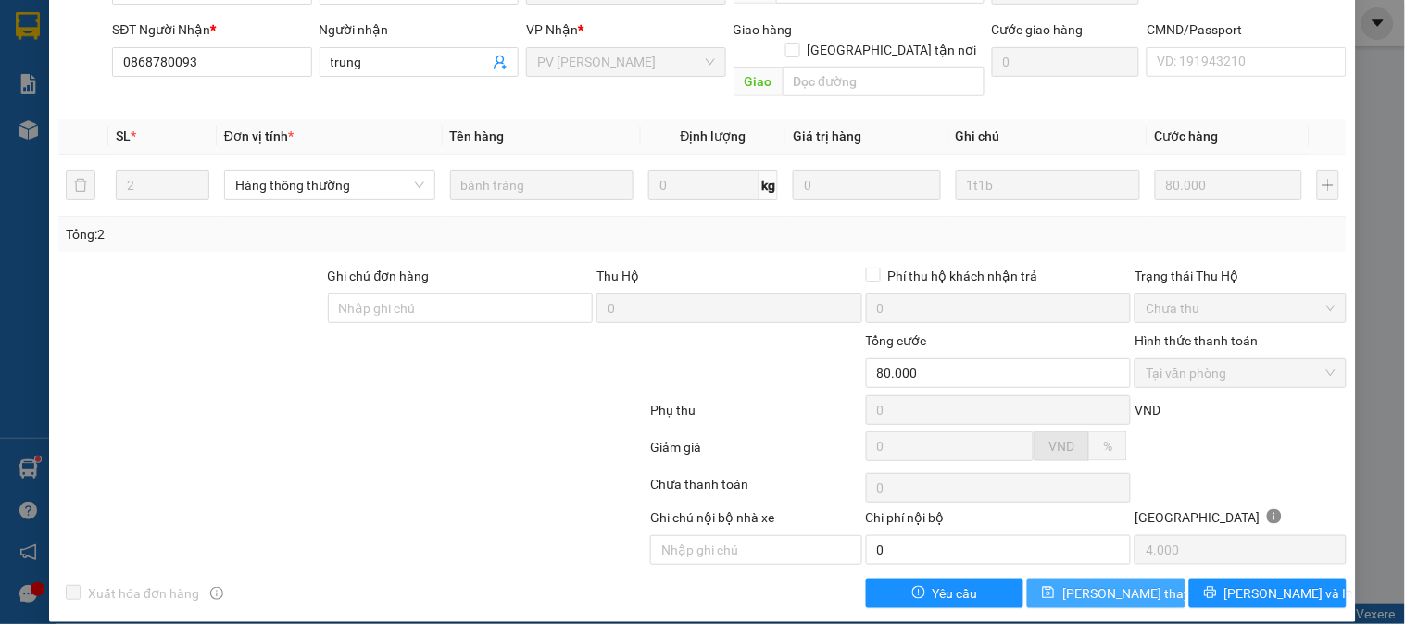
click at [1070, 583] on span "[PERSON_NAME] thay đổi" at bounding box center [1136, 593] width 148 height 20
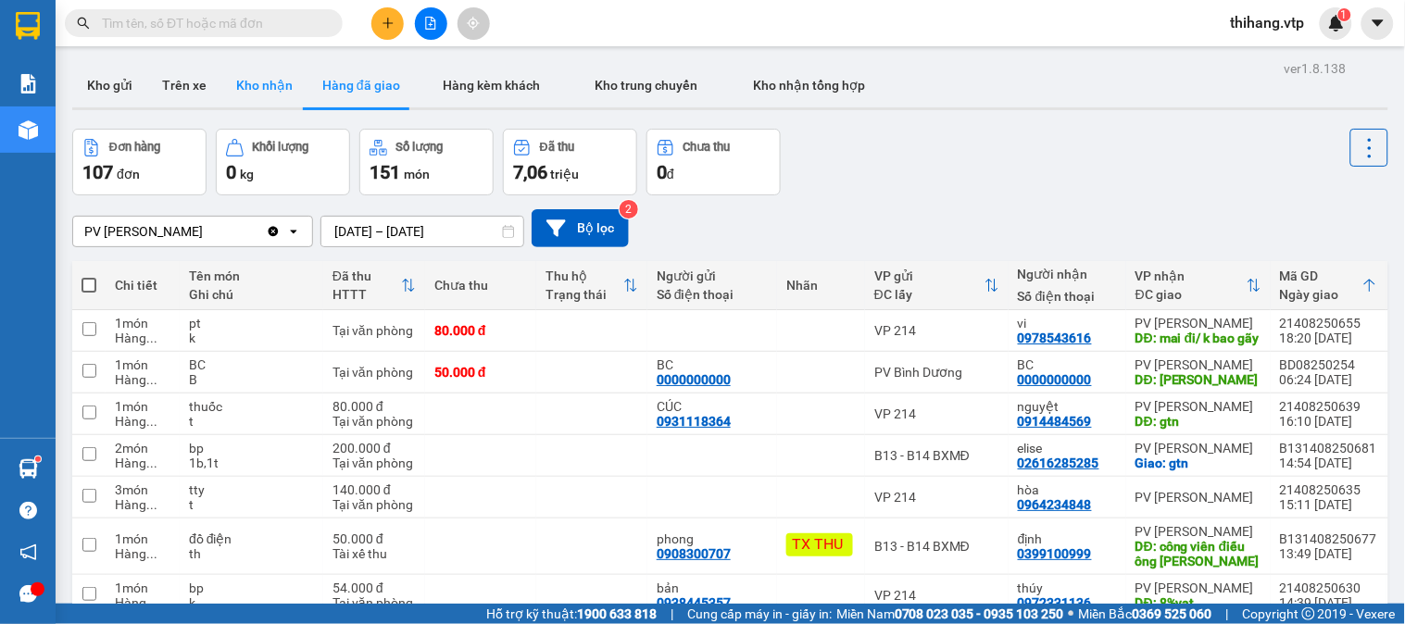
click at [255, 86] on button "Kho nhận" at bounding box center [264, 85] width 86 height 44
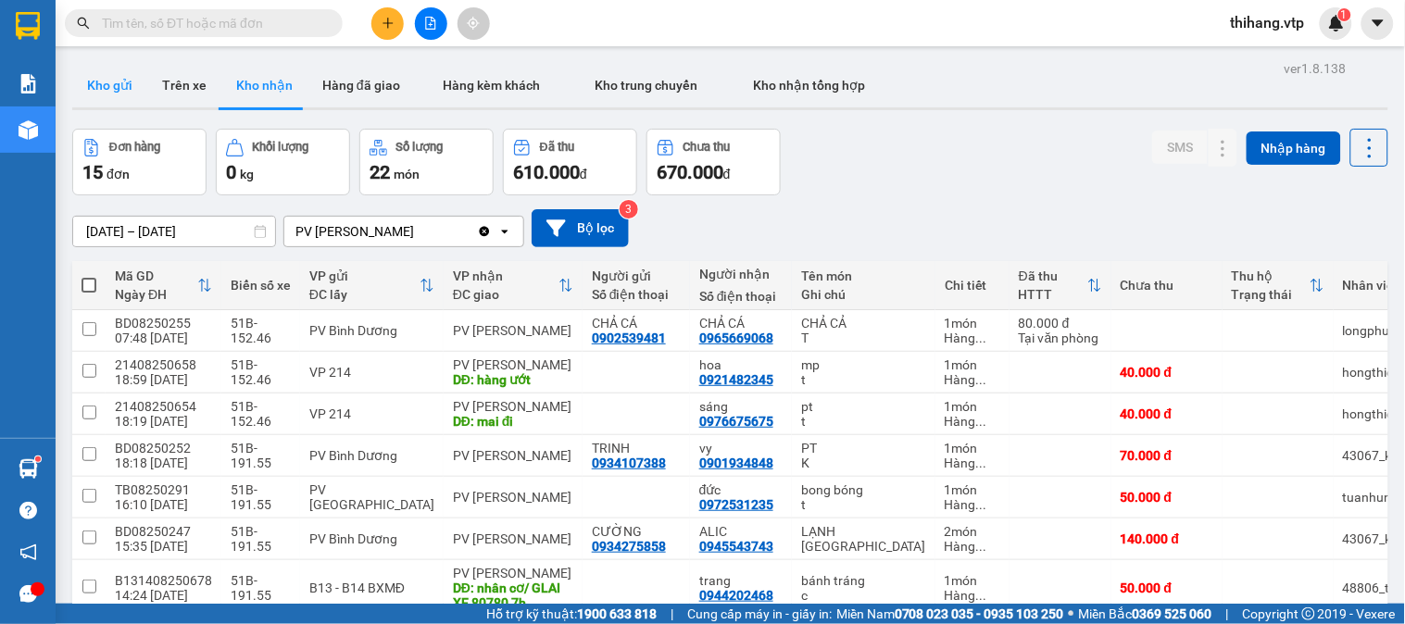
click at [106, 70] on button "Kho gửi" at bounding box center [109, 85] width 75 height 44
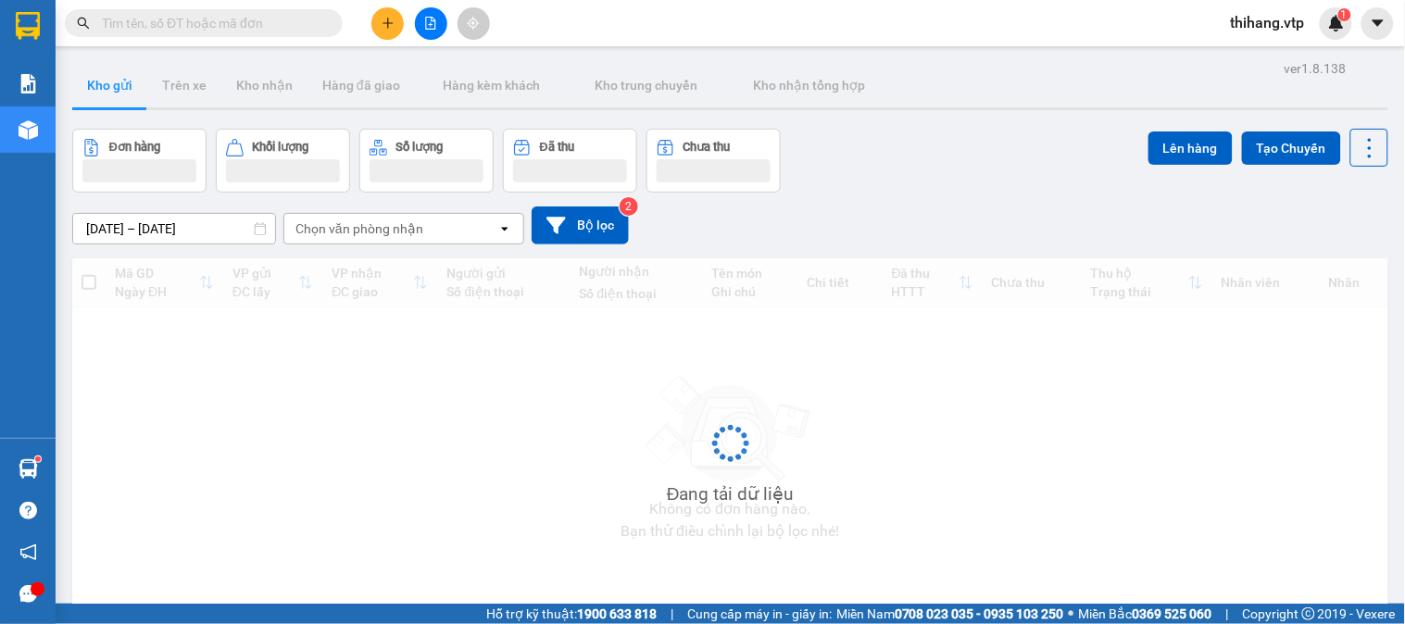
click at [384, 28] on icon "plus" at bounding box center [388, 23] width 13 height 13
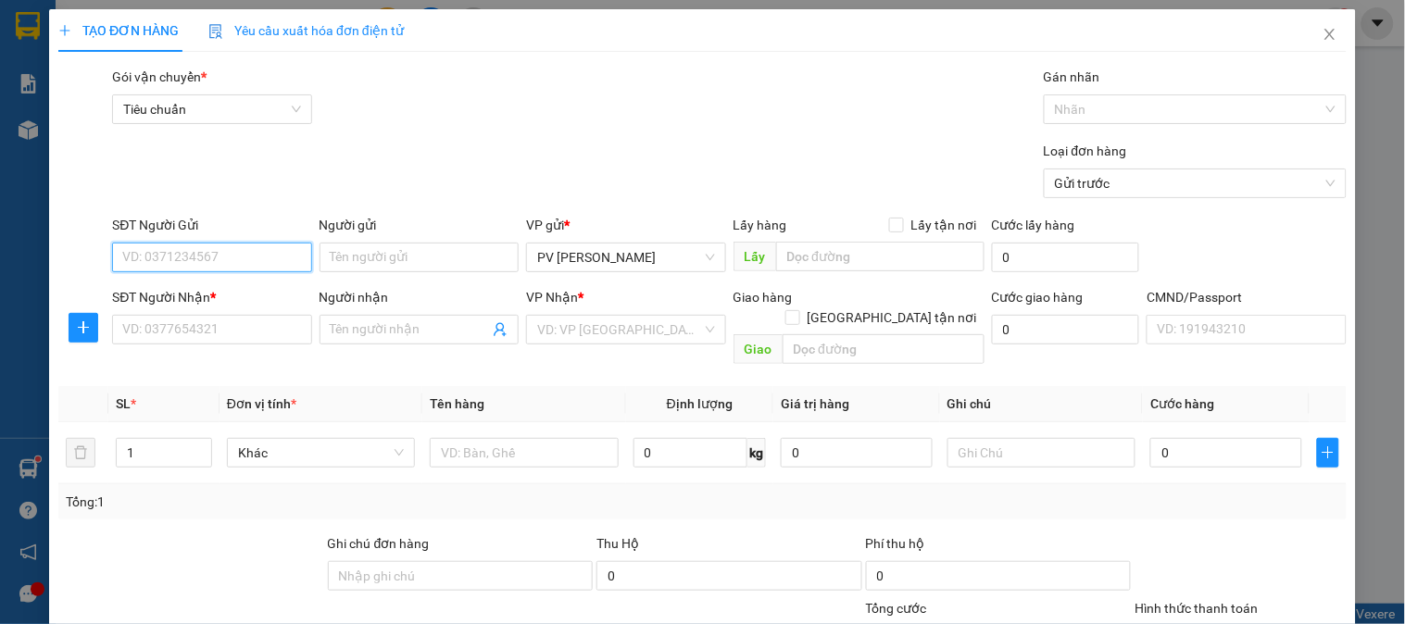
click at [208, 270] on input "SĐT Người Gửi" at bounding box center [211, 258] width 199 height 30
click at [207, 285] on div "0359662607 - QC HỒNG QUÂN" at bounding box center [211, 294] width 179 height 20
type input "0359662607"
type input "QC HỒNG QUÂN"
type input "0905726554"
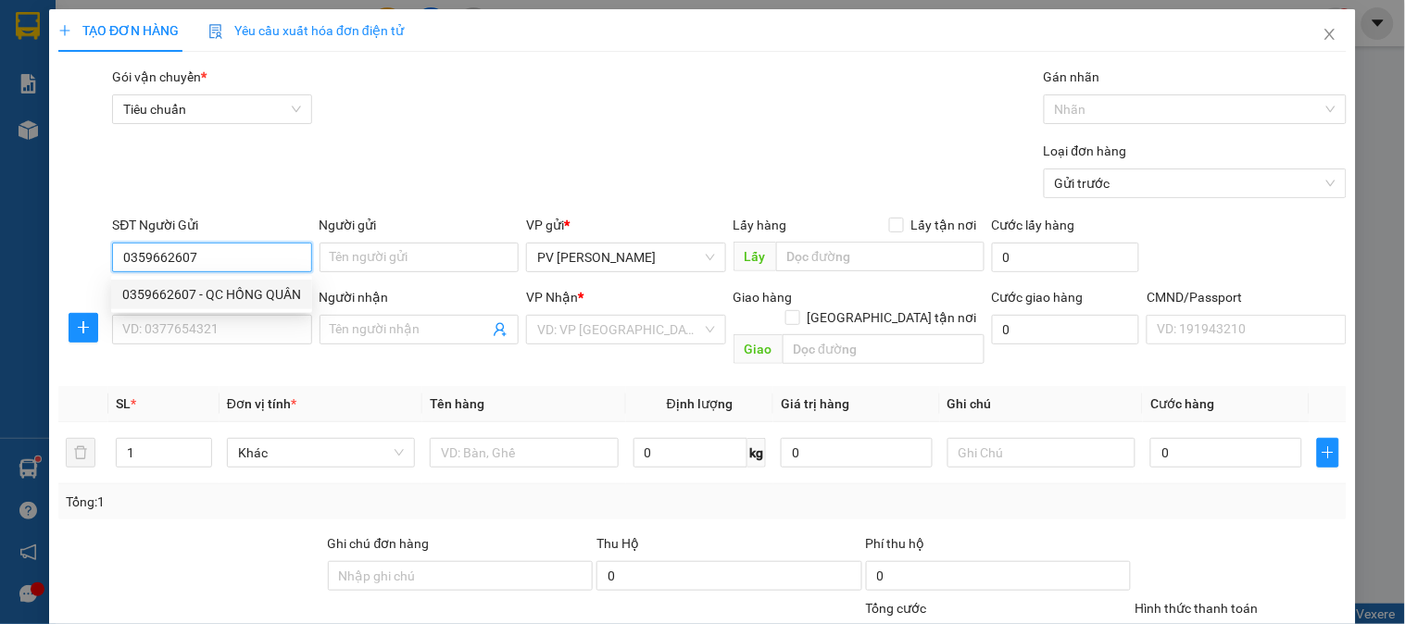
type input "[PERSON_NAME]"
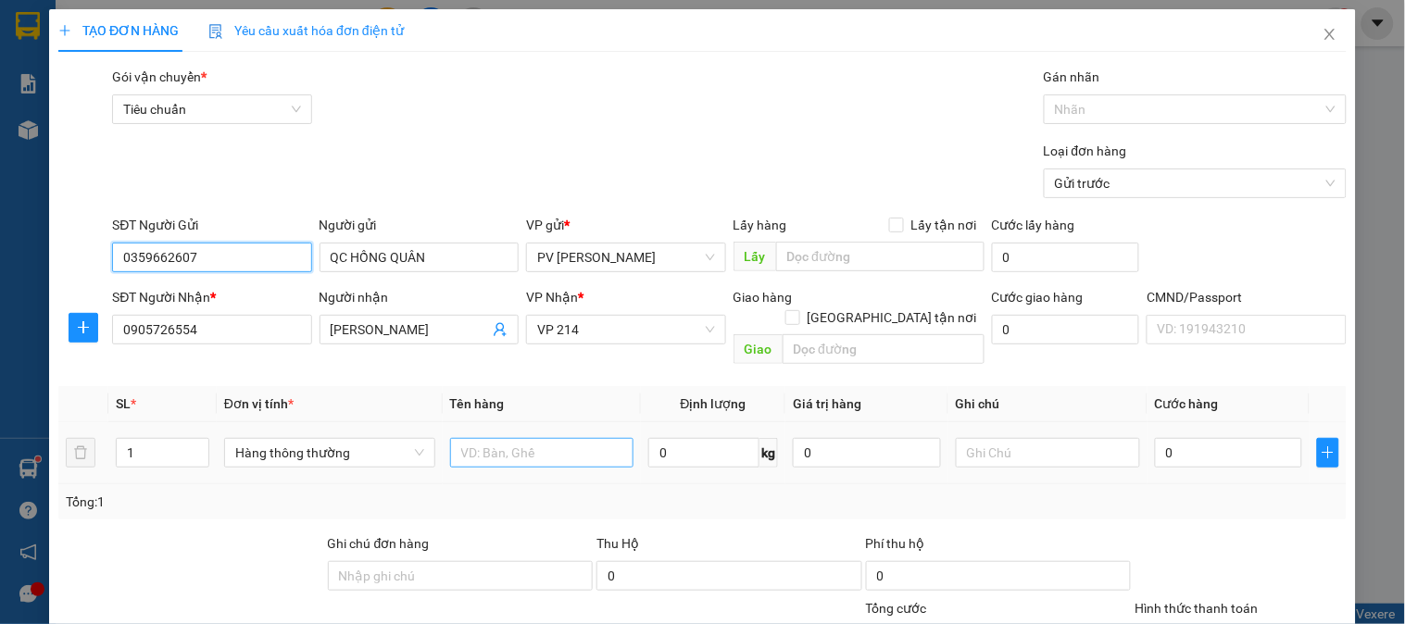
type input "0359662607"
click at [495, 441] on input "text" at bounding box center [542, 453] width 184 height 30
type input "A"
type input "MÁY"
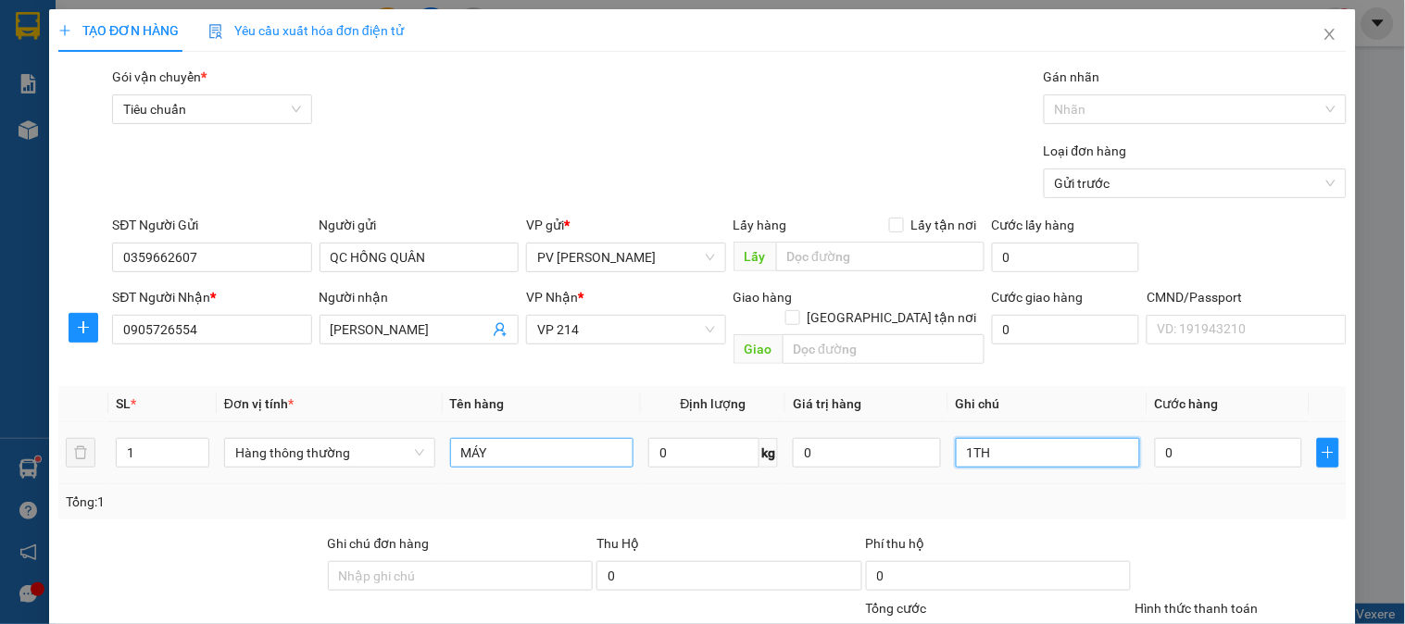
type input "1TH"
type input "6"
type input "60"
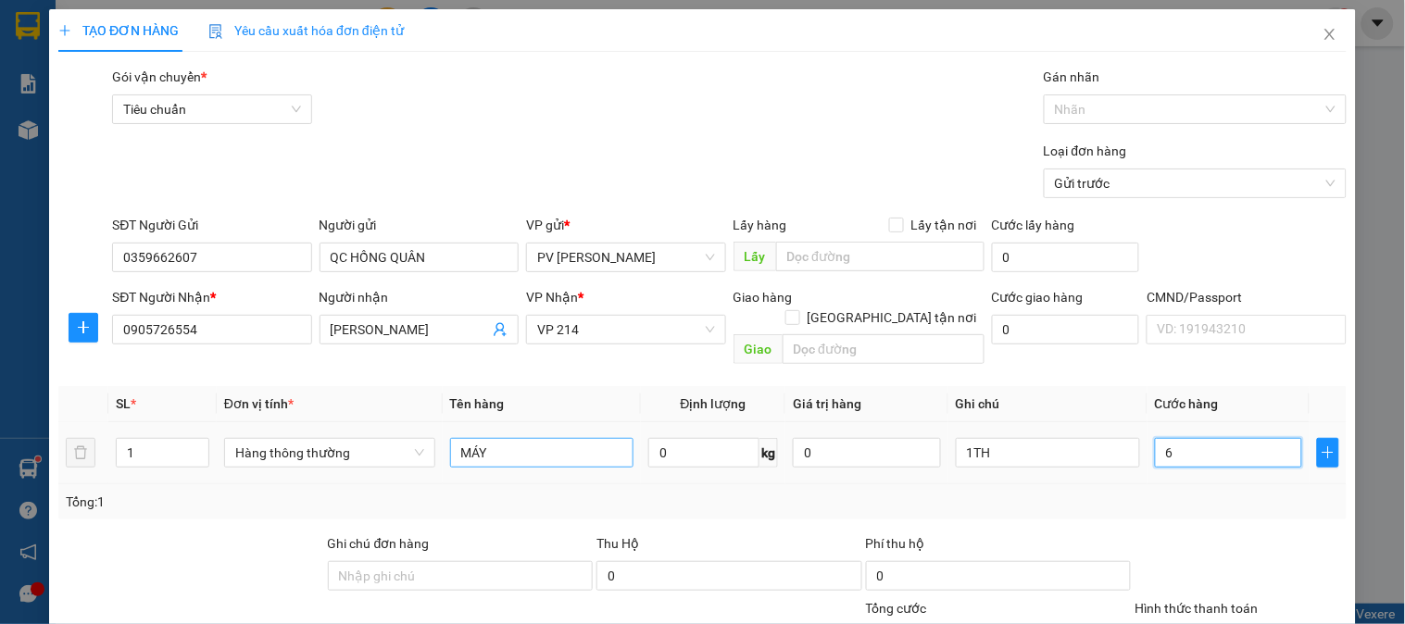
type input "60"
type input "600"
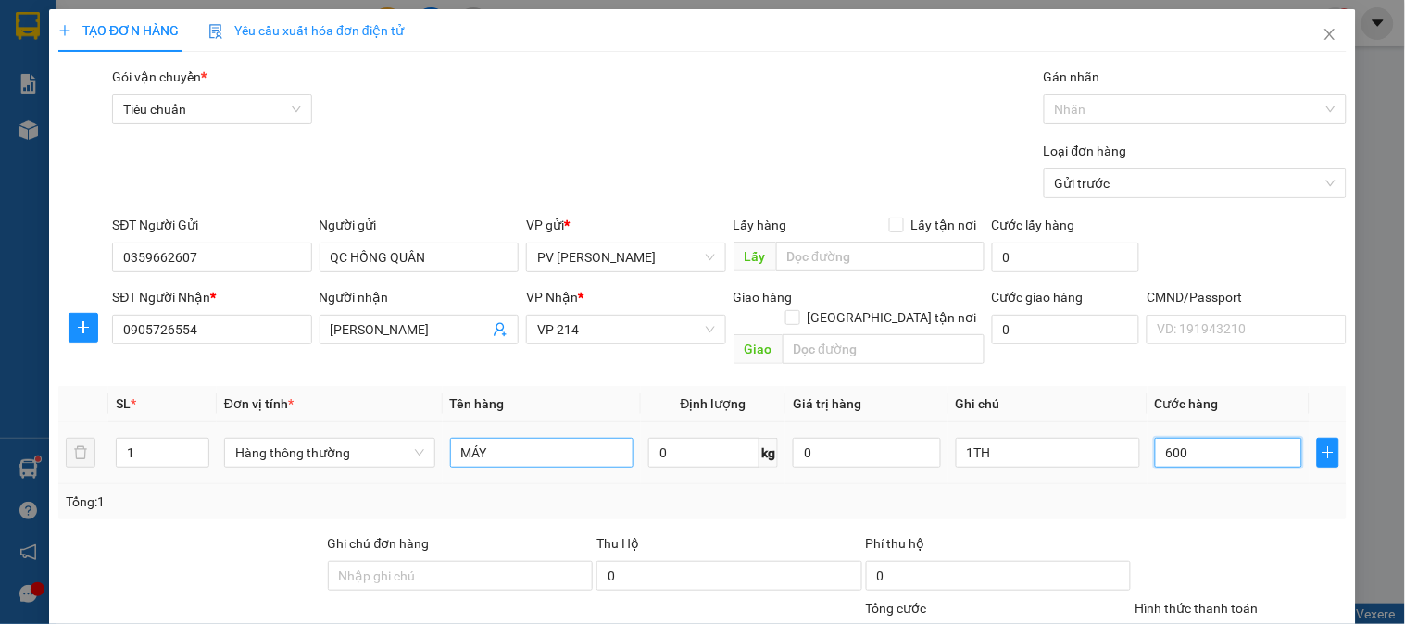
type input "6.000"
type input "60.000"
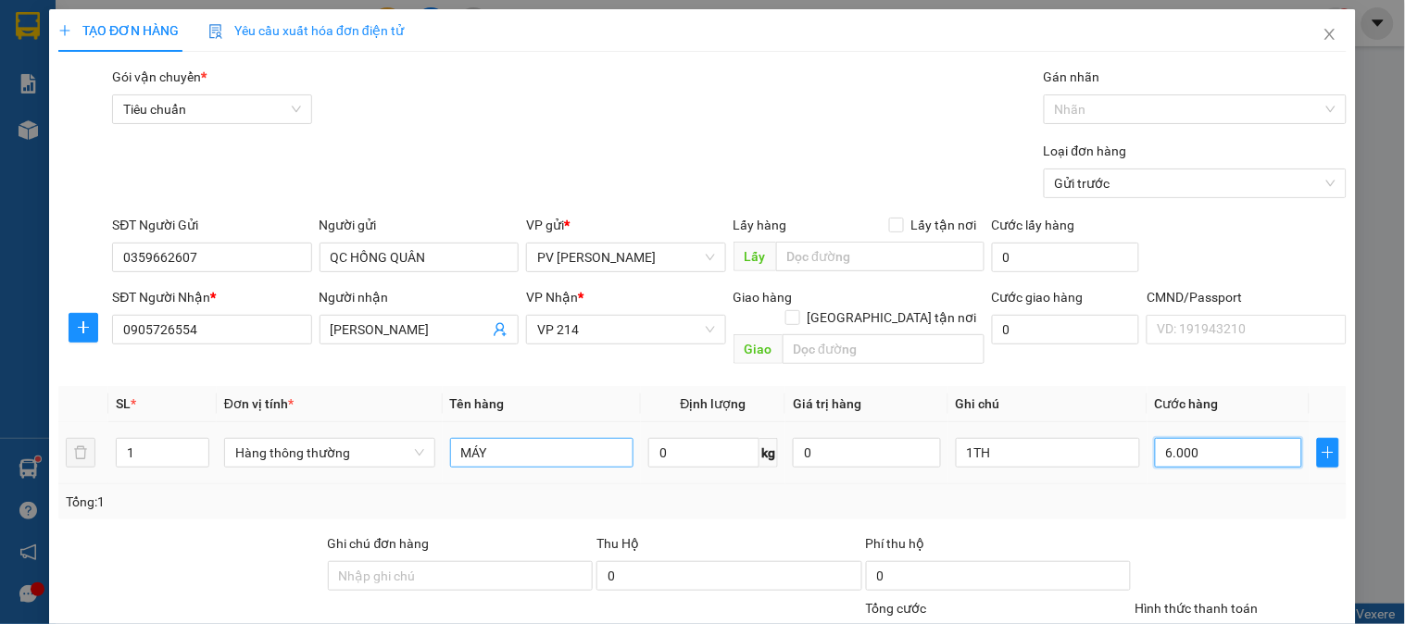
type input "60.000"
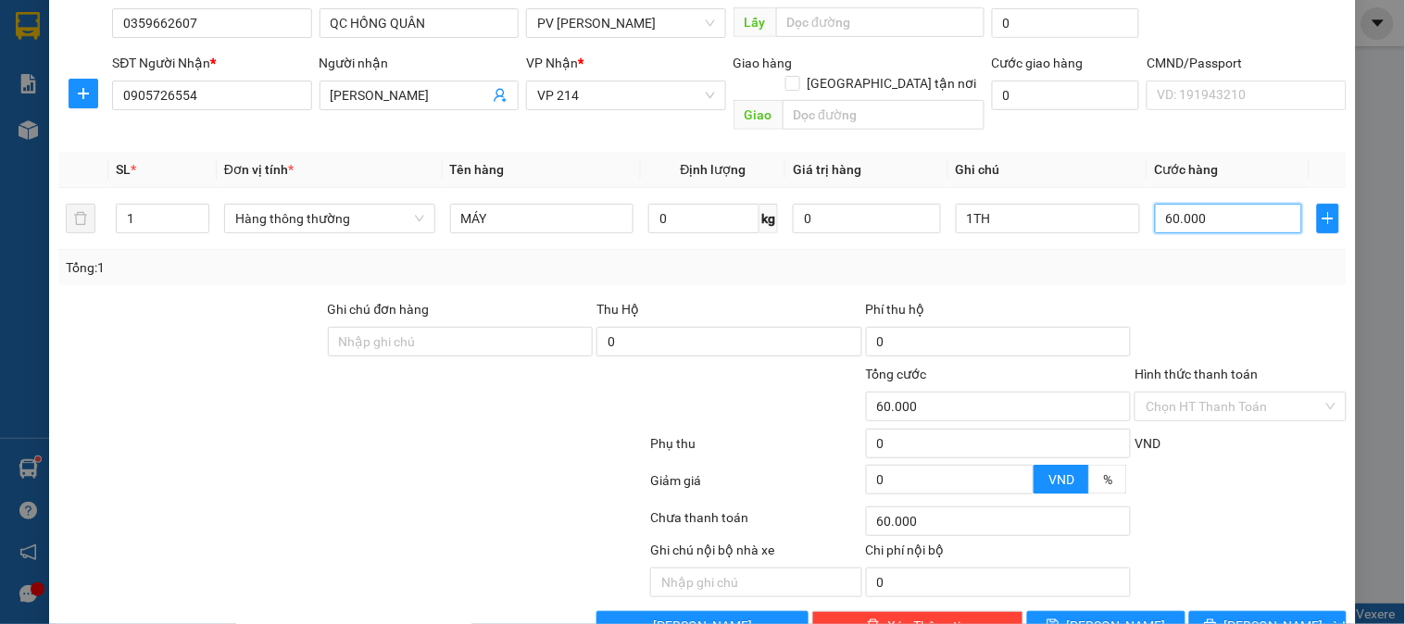
scroll to position [266, 0]
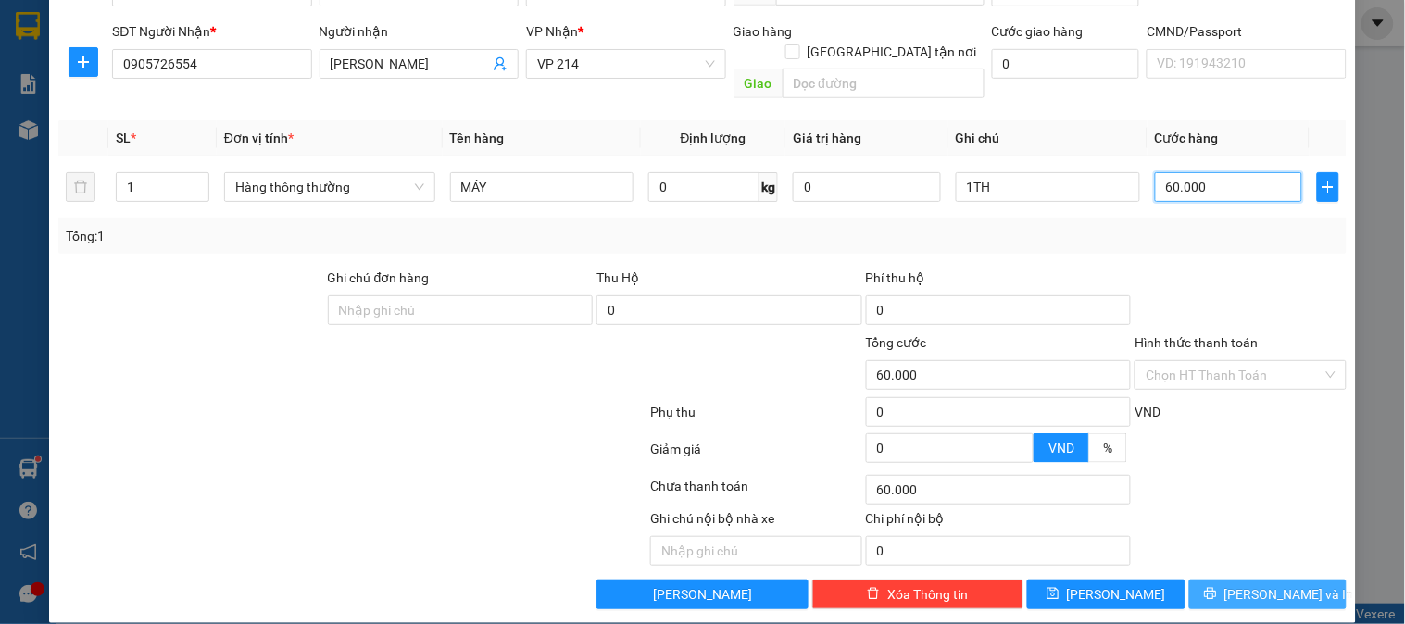
type input "60.000"
click at [1279, 584] on span "[PERSON_NAME] và In" at bounding box center [1289, 594] width 130 height 20
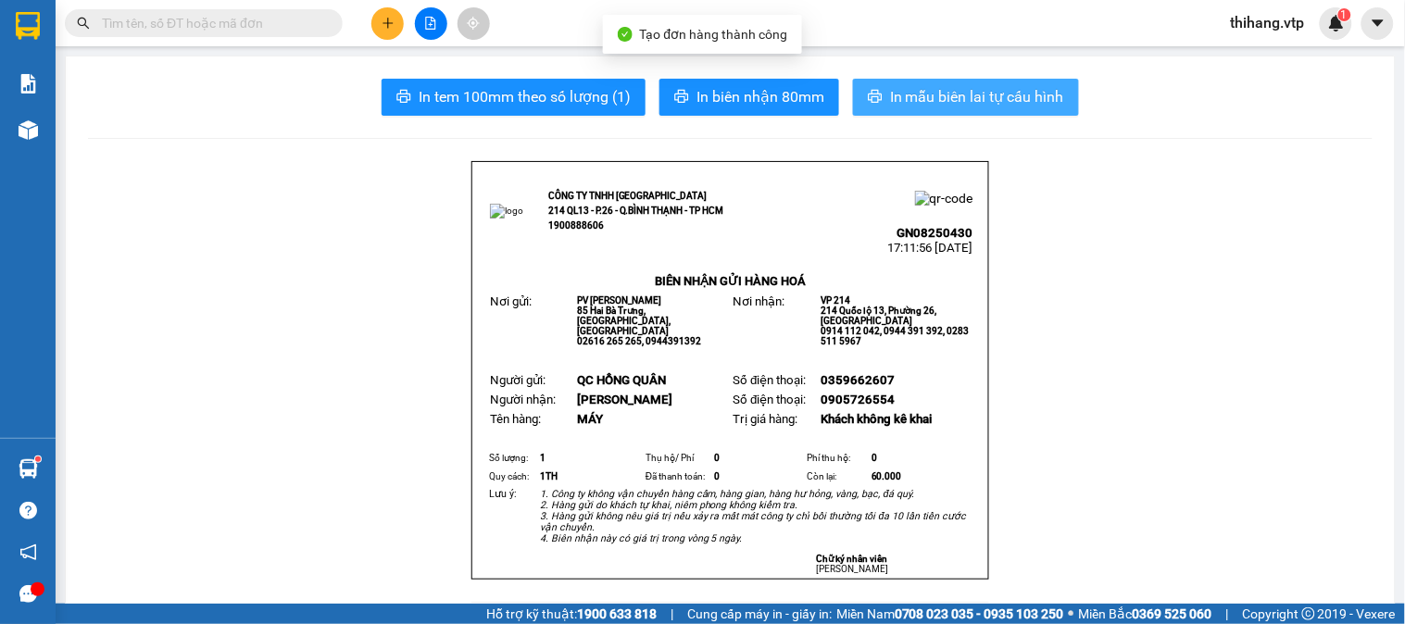
click at [914, 103] on span "In mẫu biên lai tự cấu hình" at bounding box center [977, 96] width 174 height 23
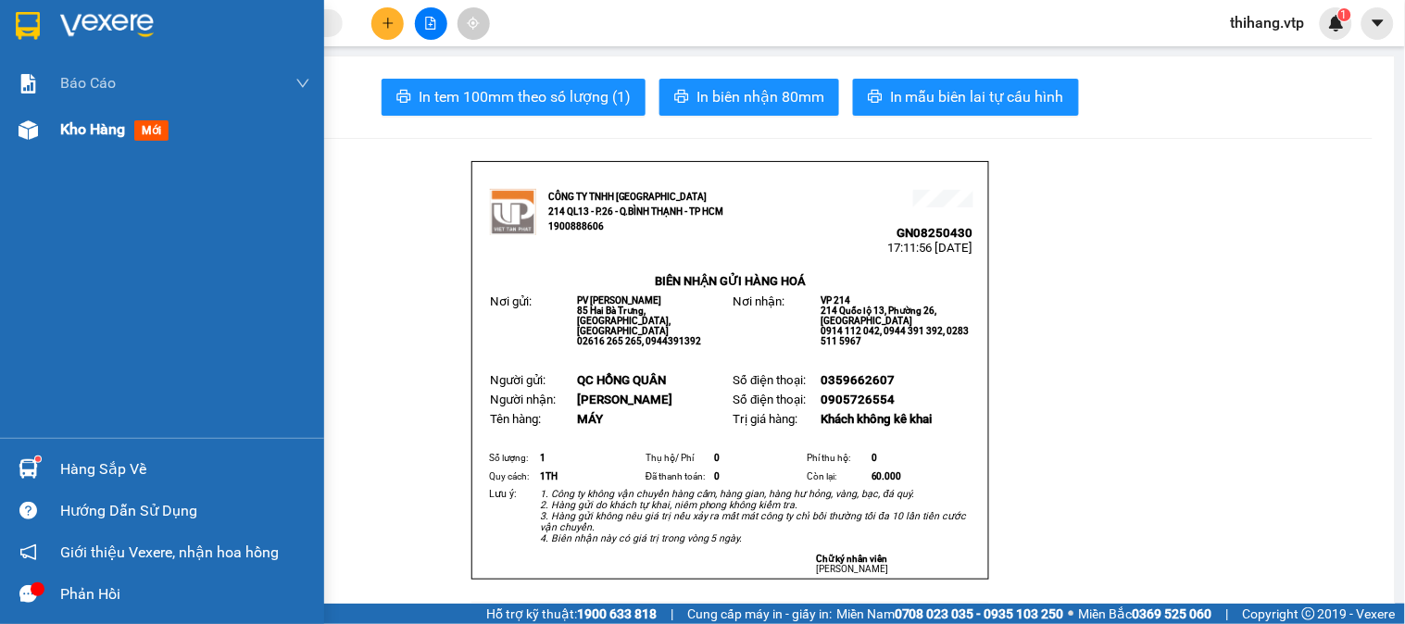
click at [94, 131] on span "Kho hàng" at bounding box center [92, 129] width 65 height 18
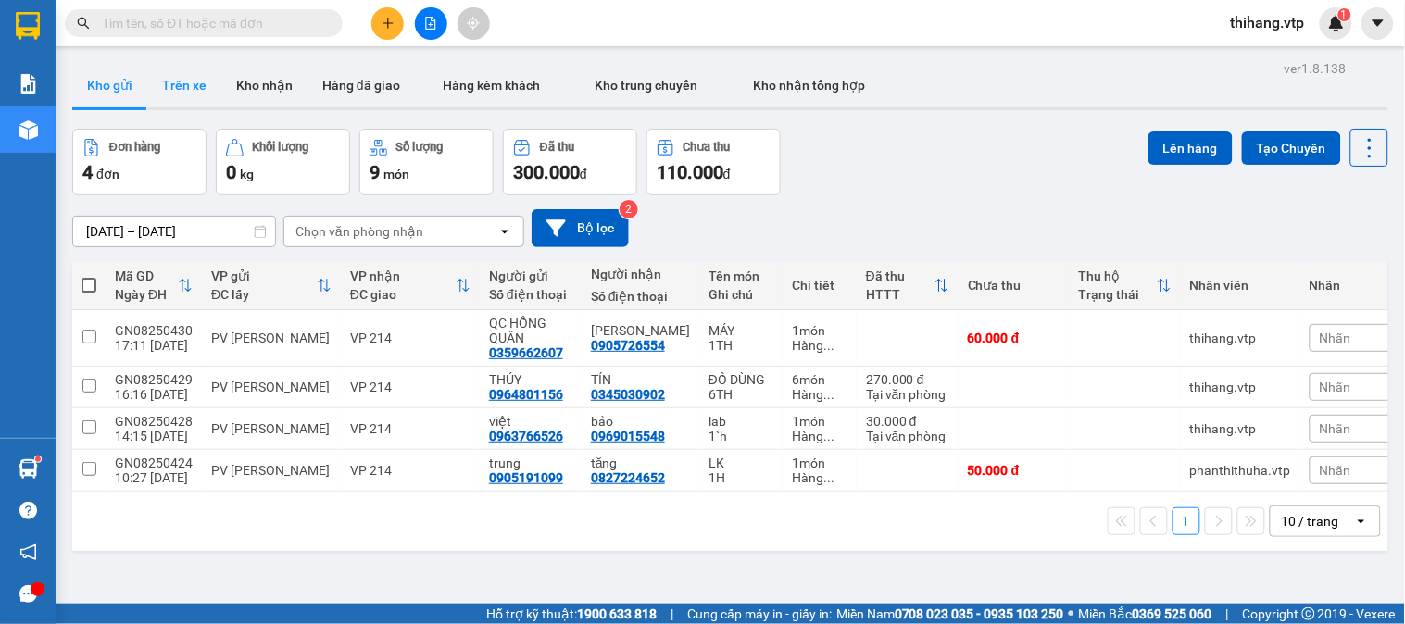
click at [185, 98] on button "Trên xe" at bounding box center [184, 85] width 74 height 44
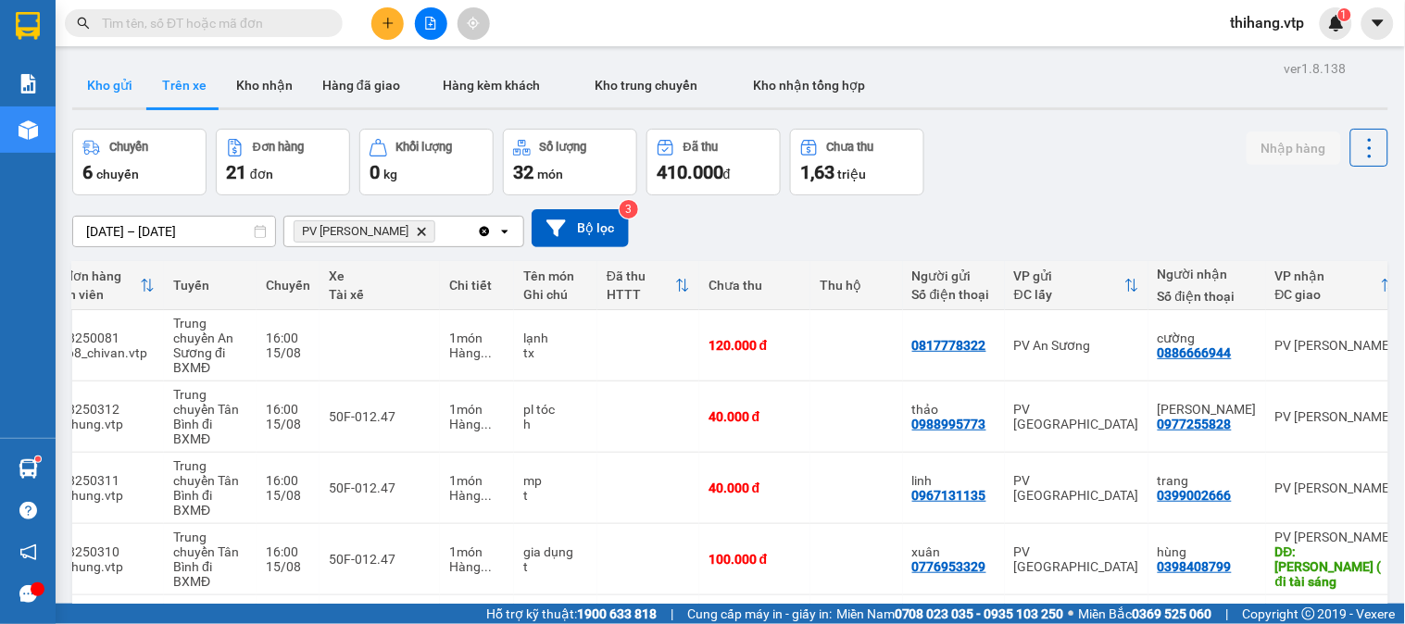
click at [116, 87] on button "Kho gửi" at bounding box center [109, 85] width 75 height 44
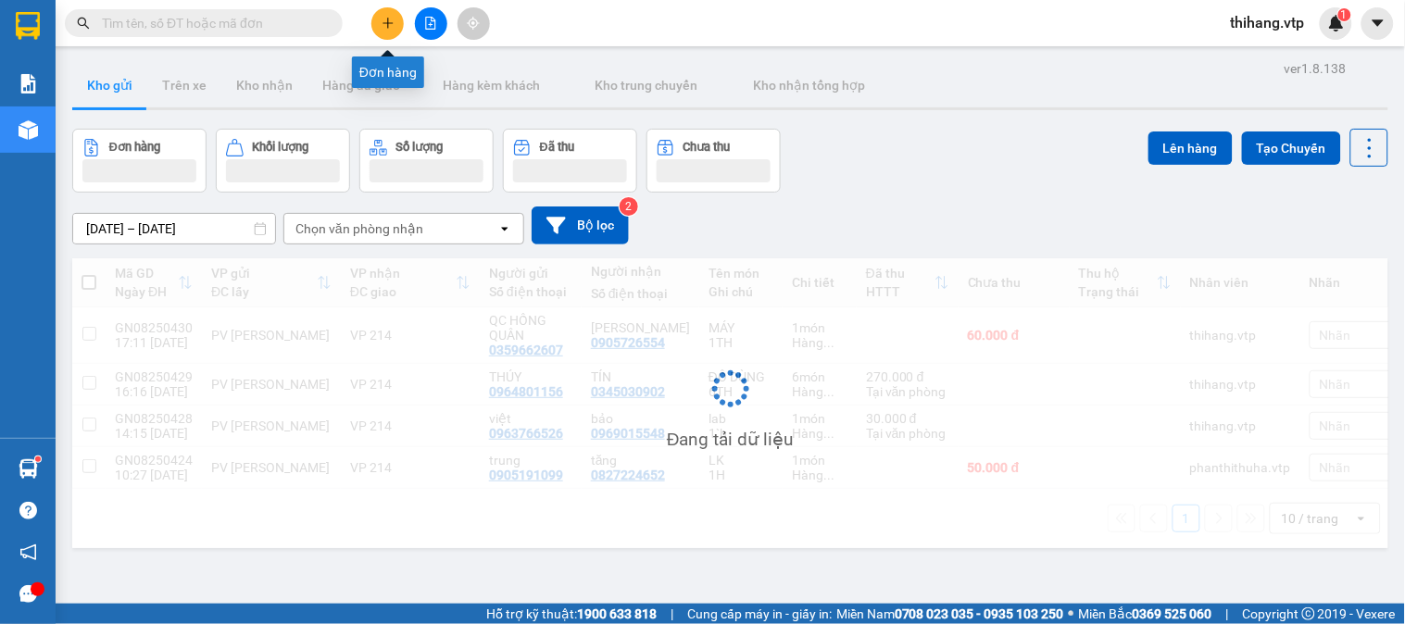
click at [382, 31] on button at bounding box center [387, 23] width 32 height 32
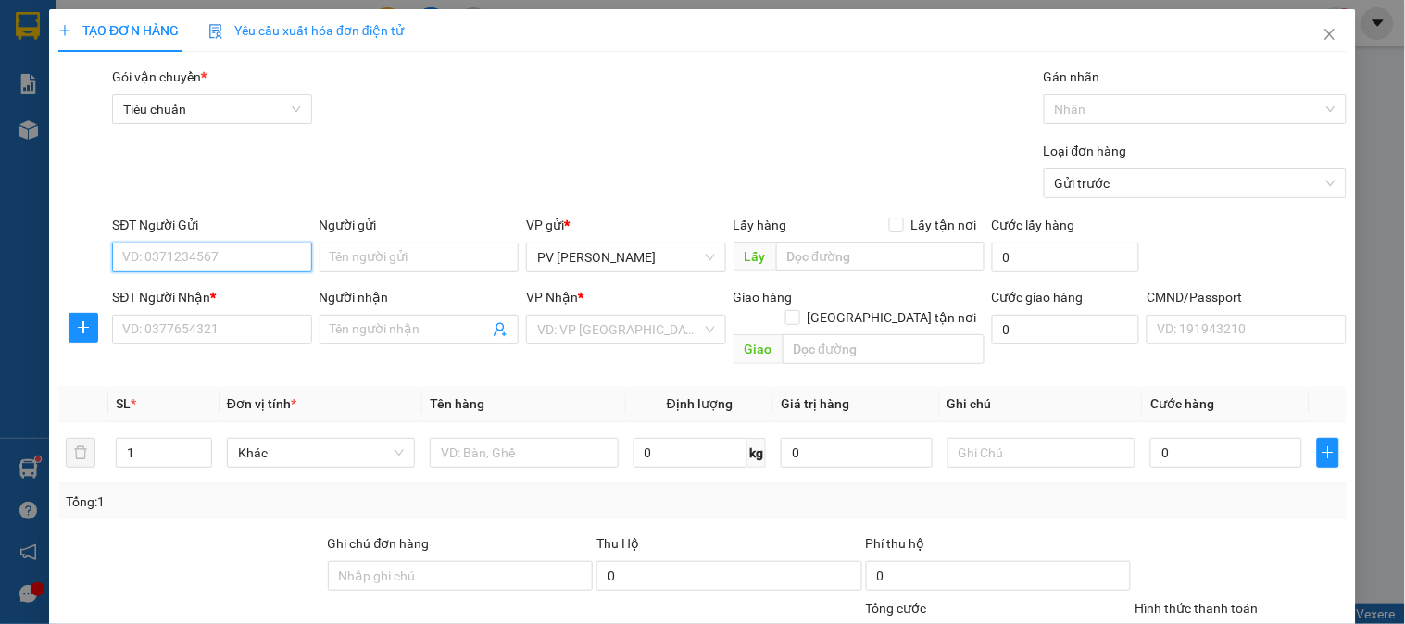
click at [170, 263] on input "SĐT Người Gửi" at bounding box center [211, 258] width 199 height 30
click at [178, 294] on div "0941487779 - NHÂN" at bounding box center [209, 294] width 175 height 20
type input "0941487779"
type input "NHÂN"
type input "0937040848"
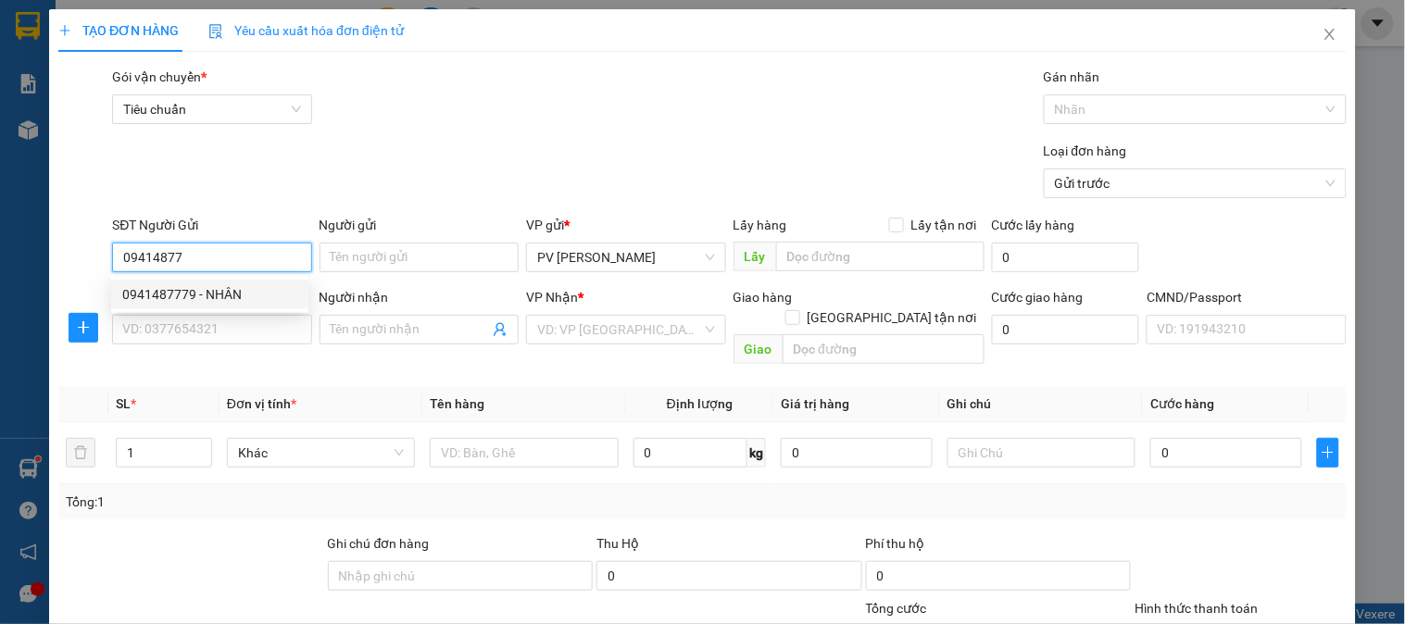
type input "[GEOGRAPHIC_DATA]"
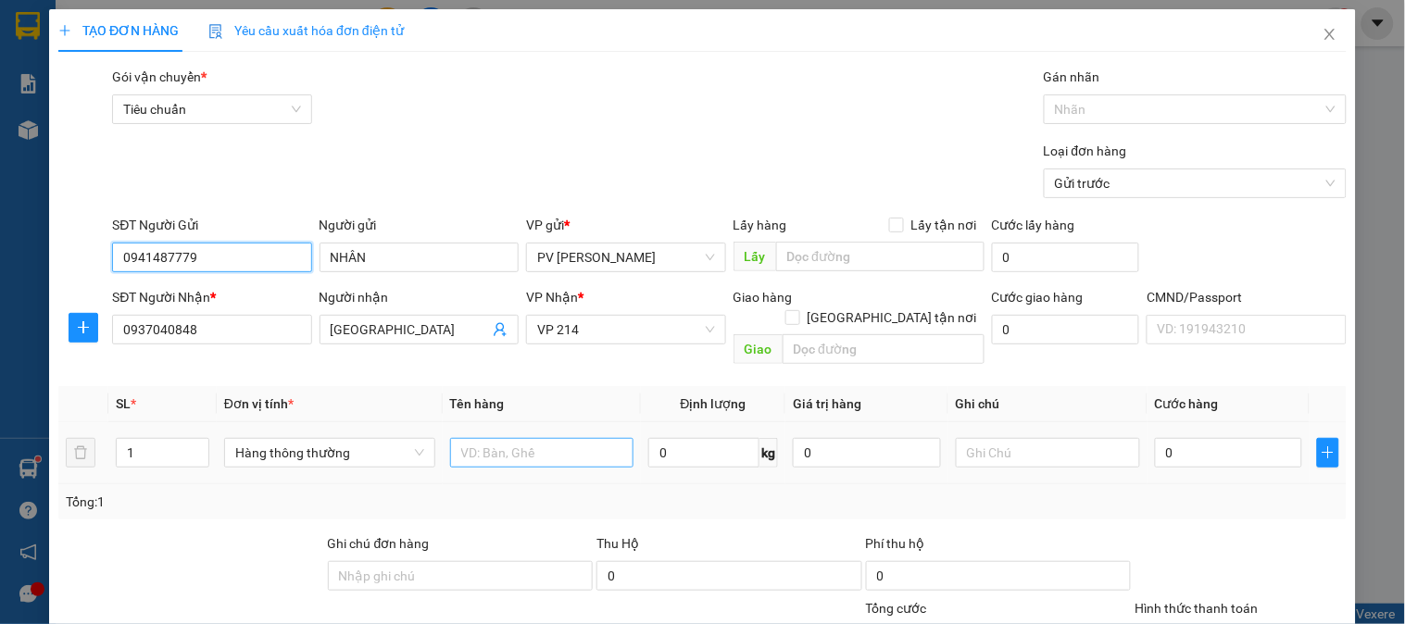
type input "0941487779"
click at [469, 438] on input "text" at bounding box center [542, 453] width 184 height 30
type input "LAB"
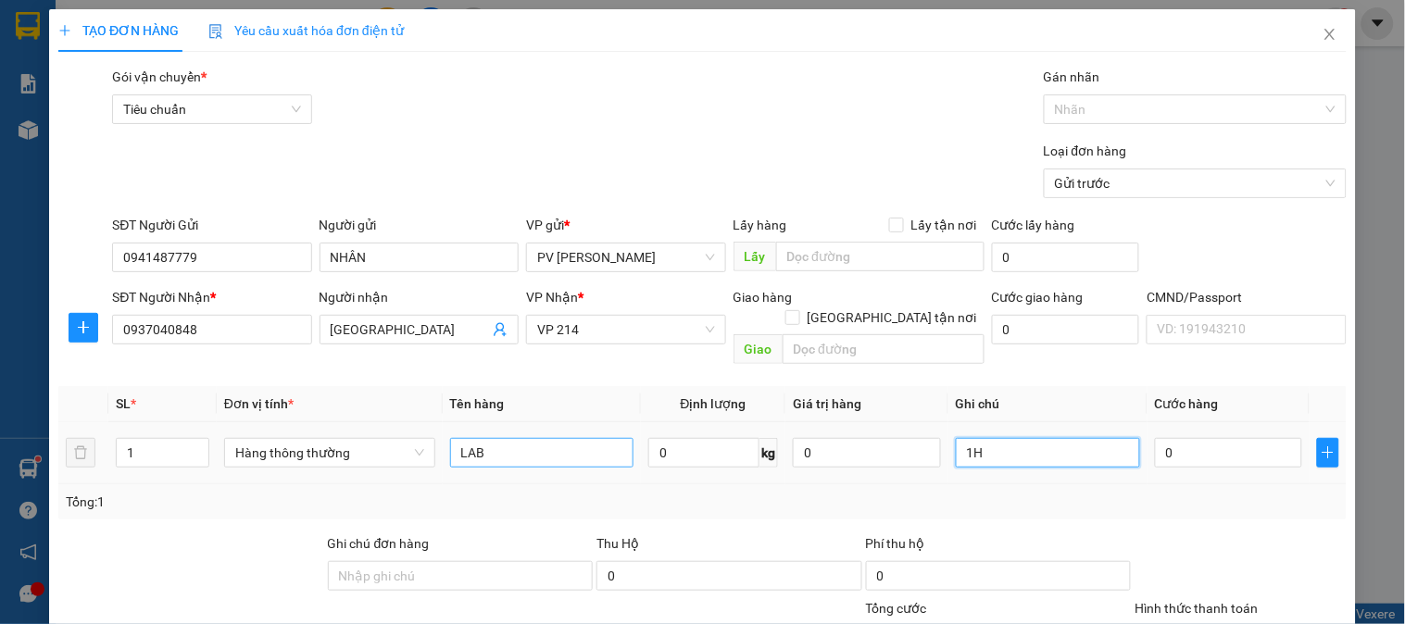
type input "1H"
type input "3"
type input "30"
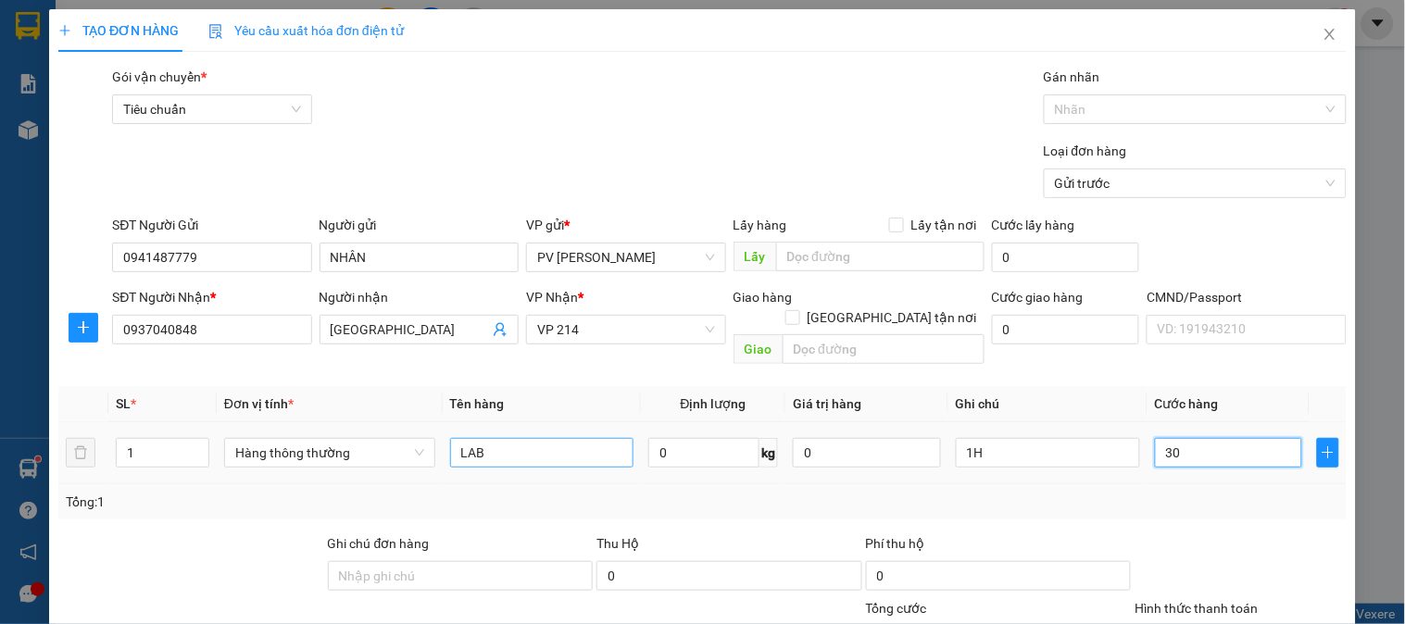
type input "30"
type input "300"
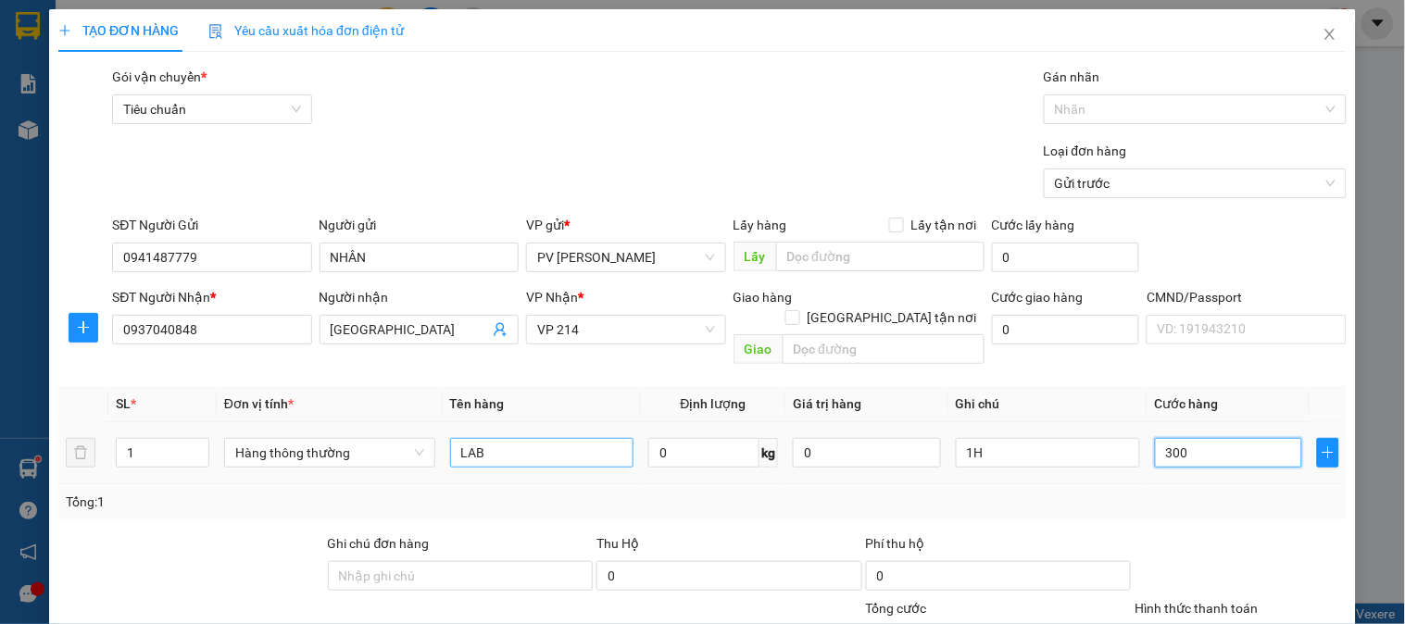
type input "3.000"
type input "30.000"
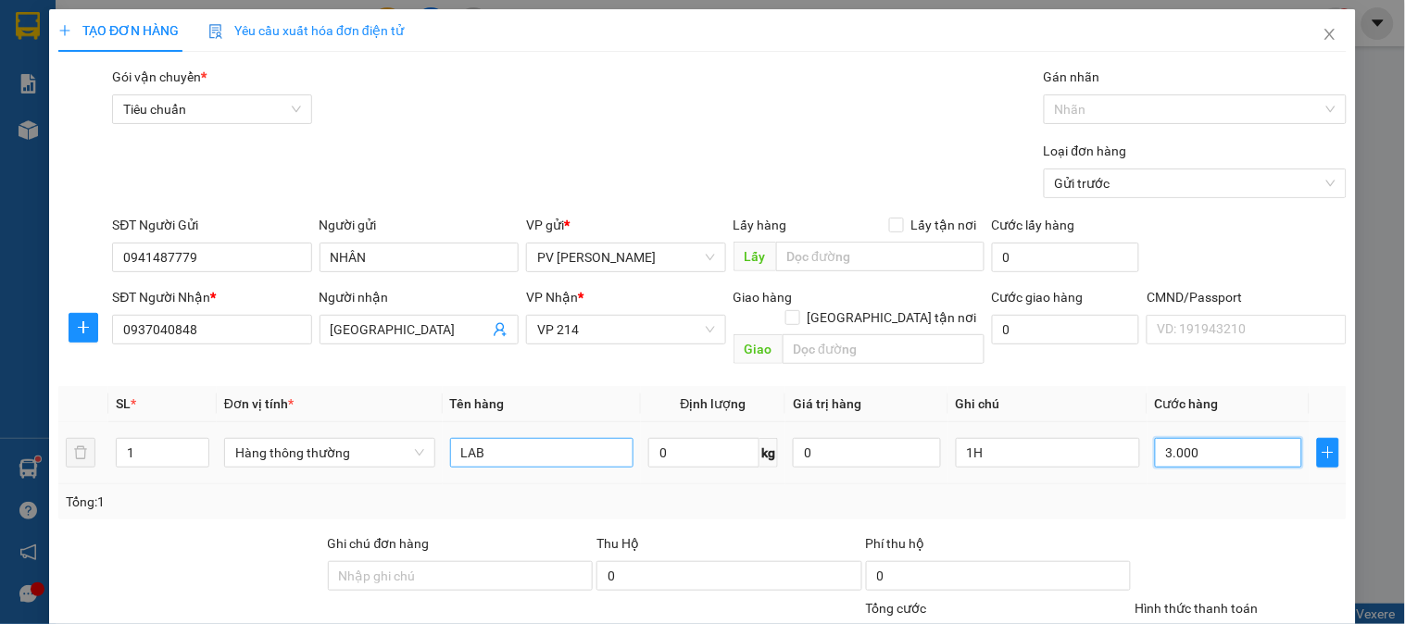
type input "30.000"
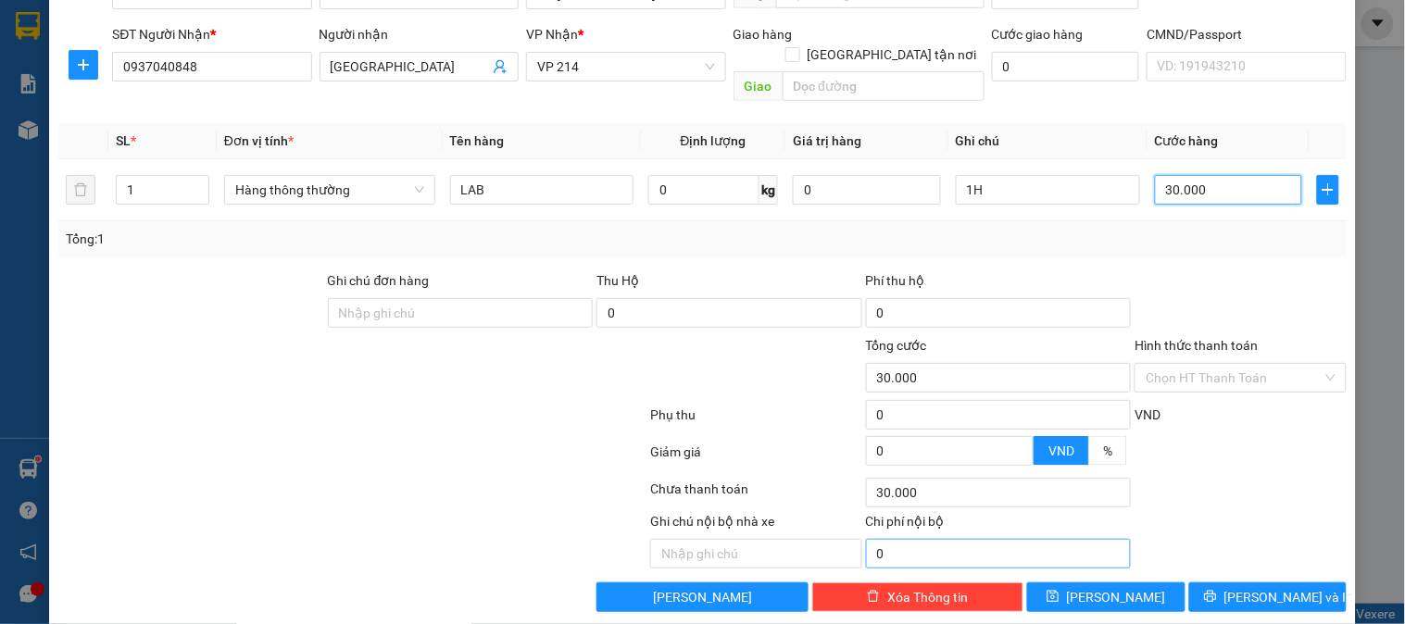
scroll to position [266, 0]
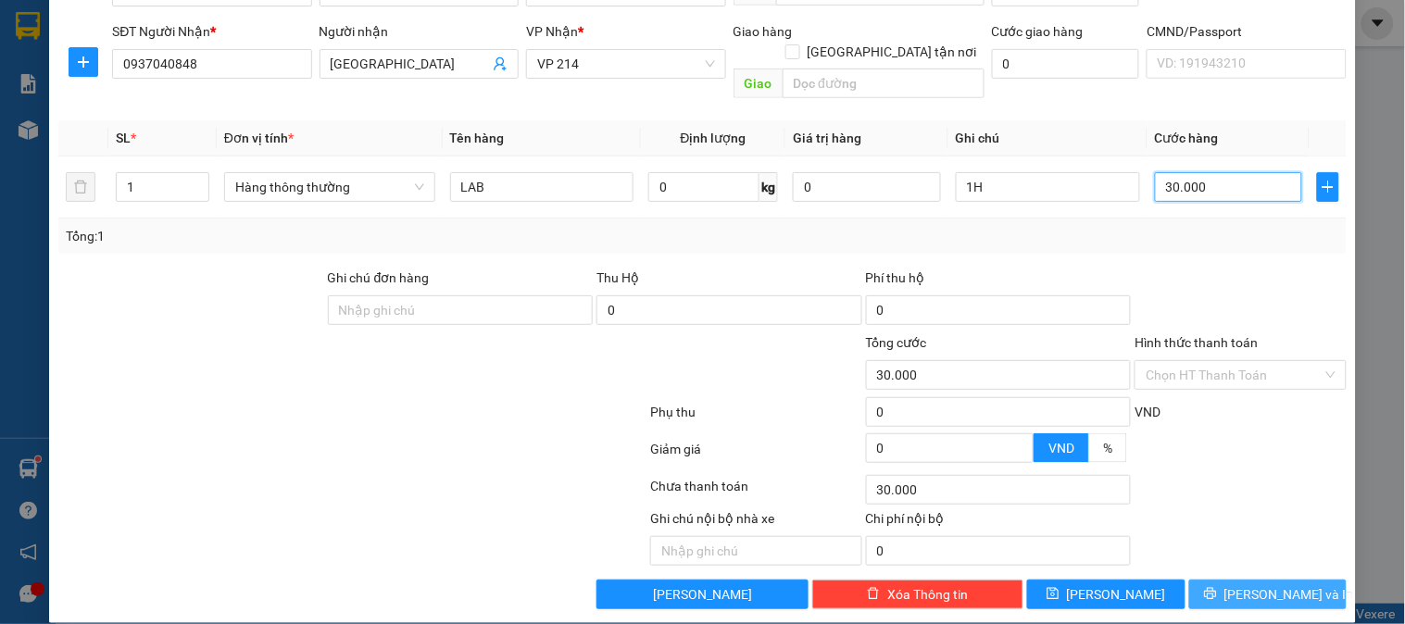
type input "30.000"
drag, startPoint x: 1223, startPoint y: 567, endPoint x: 1182, endPoint y: 480, distance: 96.5
click at [1225, 580] on button "[PERSON_NAME] và In" at bounding box center [1267, 595] width 157 height 30
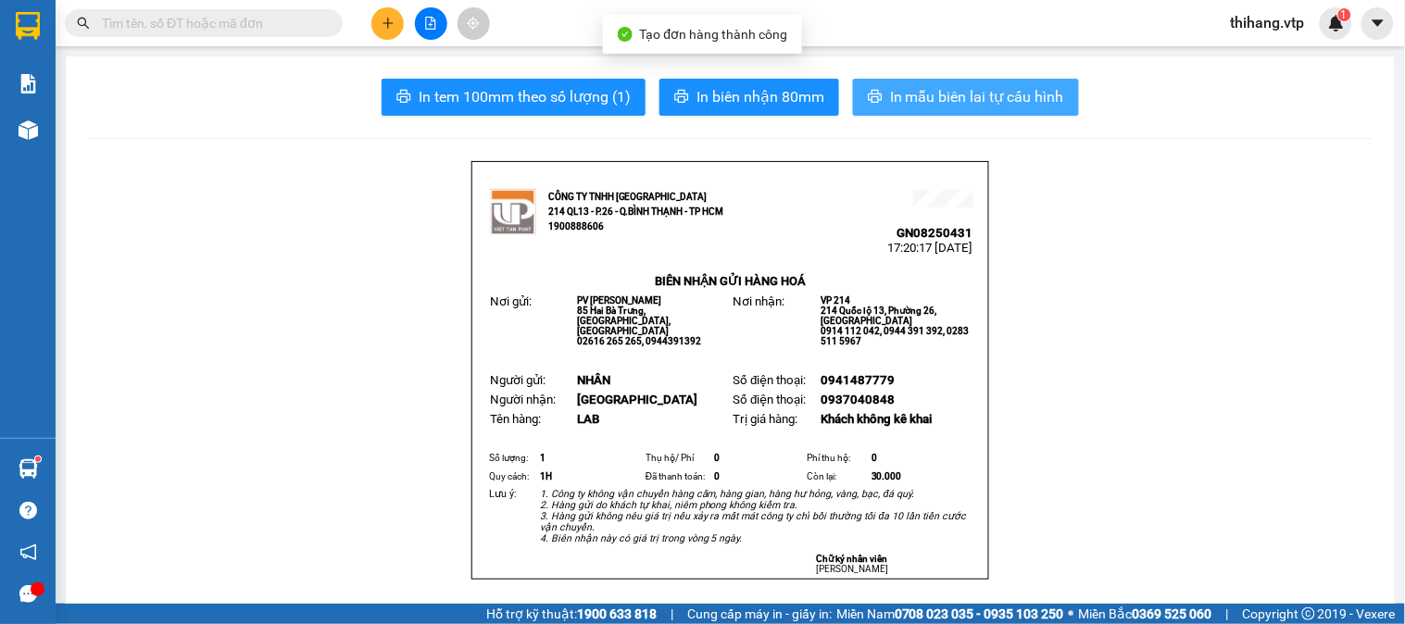
click at [1033, 107] on span "In mẫu biên lai tự cấu hình" at bounding box center [977, 96] width 174 height 23
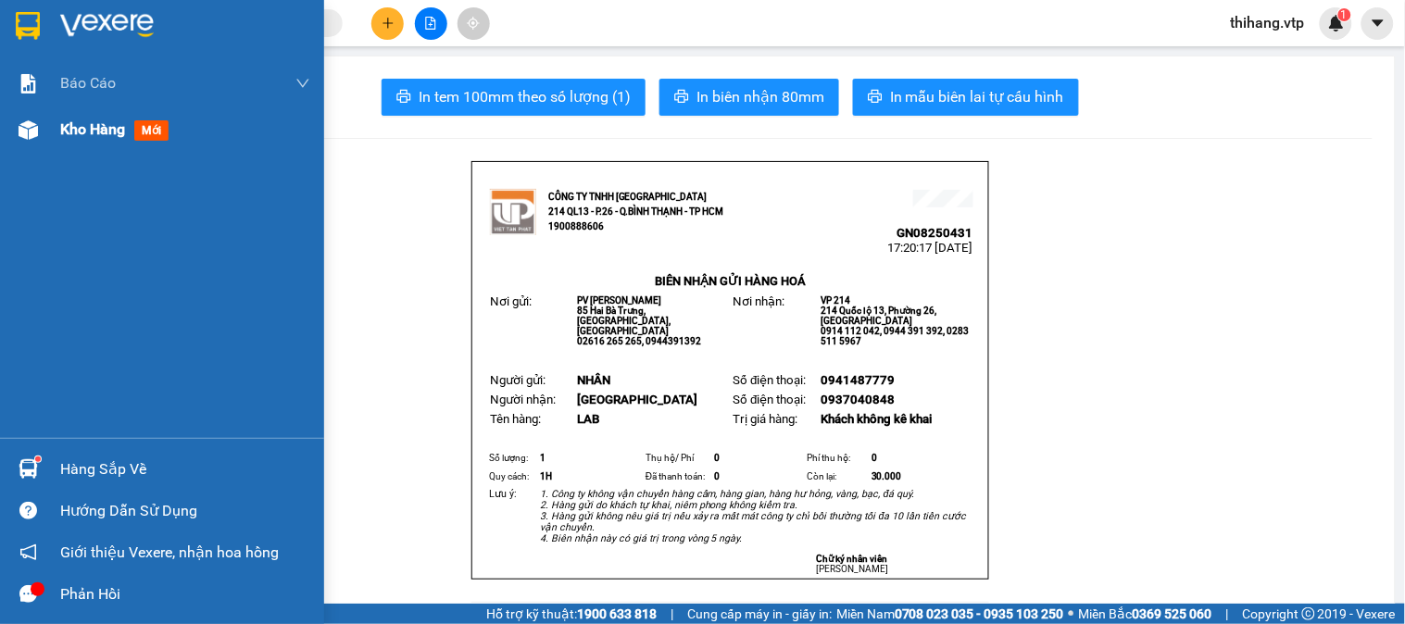
click at [79, 131] on span "Kho hàng" at bounding box center [92, 129] width 65 height 18
